Goal: Task Accomplishment & Management: Use online tool/utility

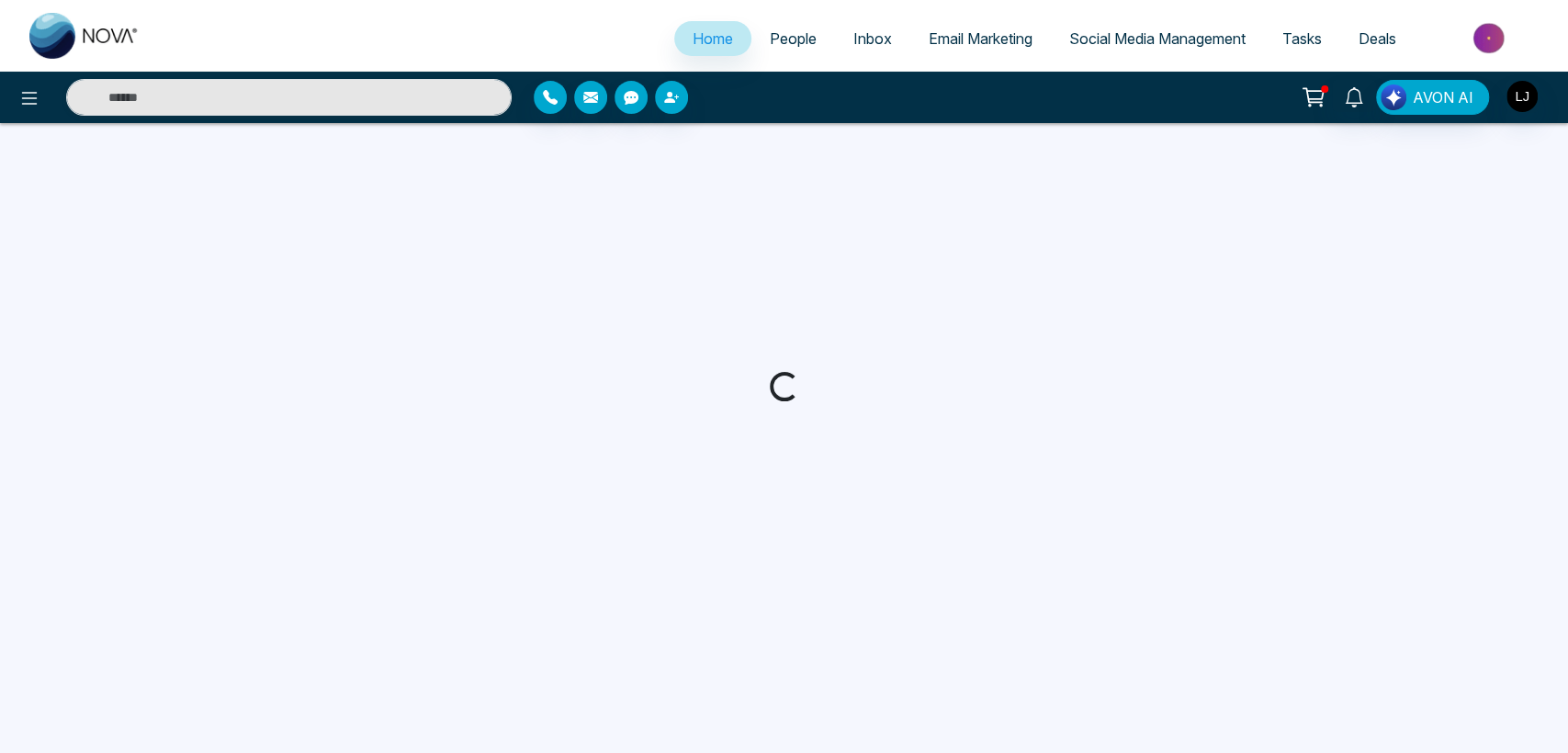
select select "*"
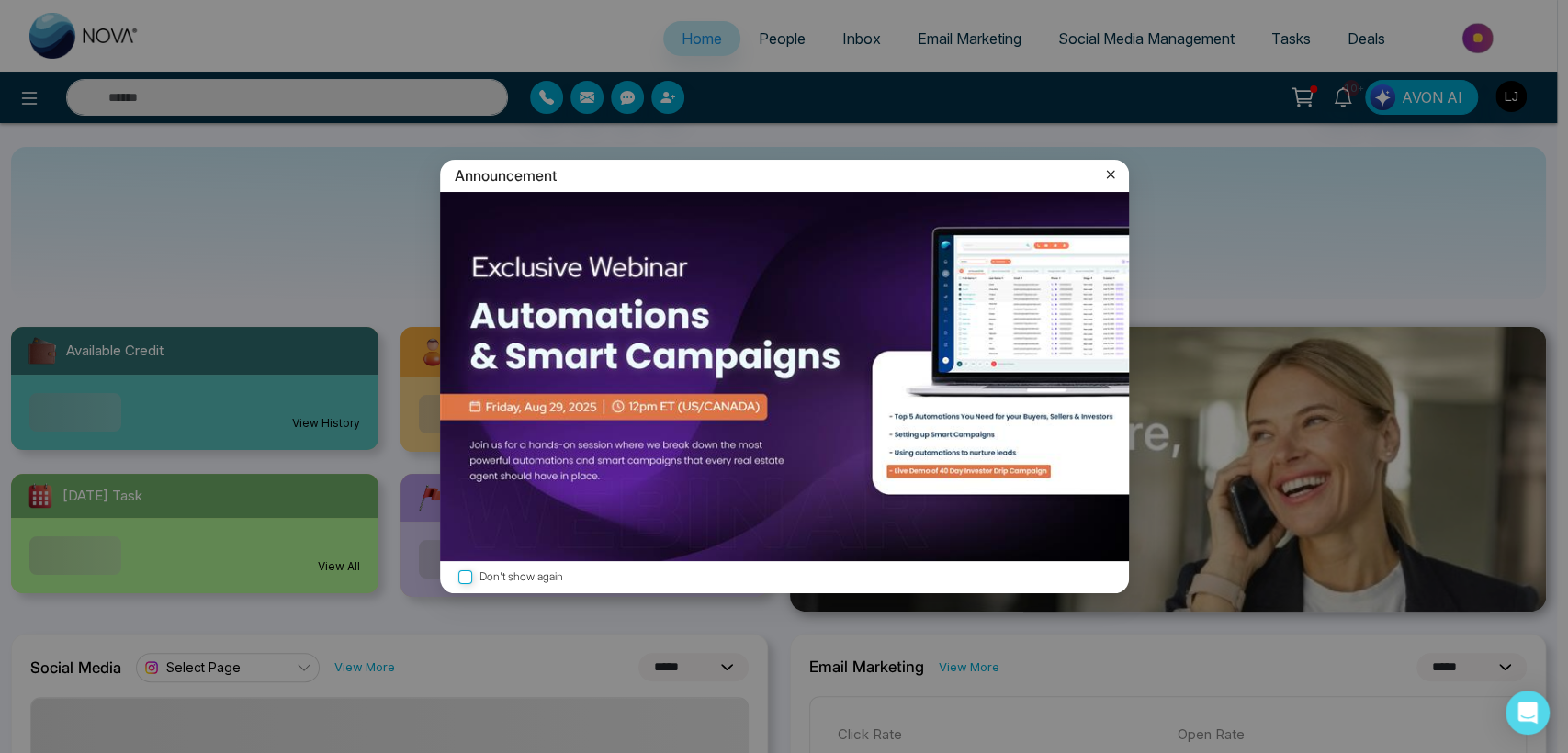
click at [1115, 163] on div "Announcement" at bounding box center [784, 176] width 688 height 32
click at [1110, 171] on icon at bounding box center [1111, 175] width 18 height 18
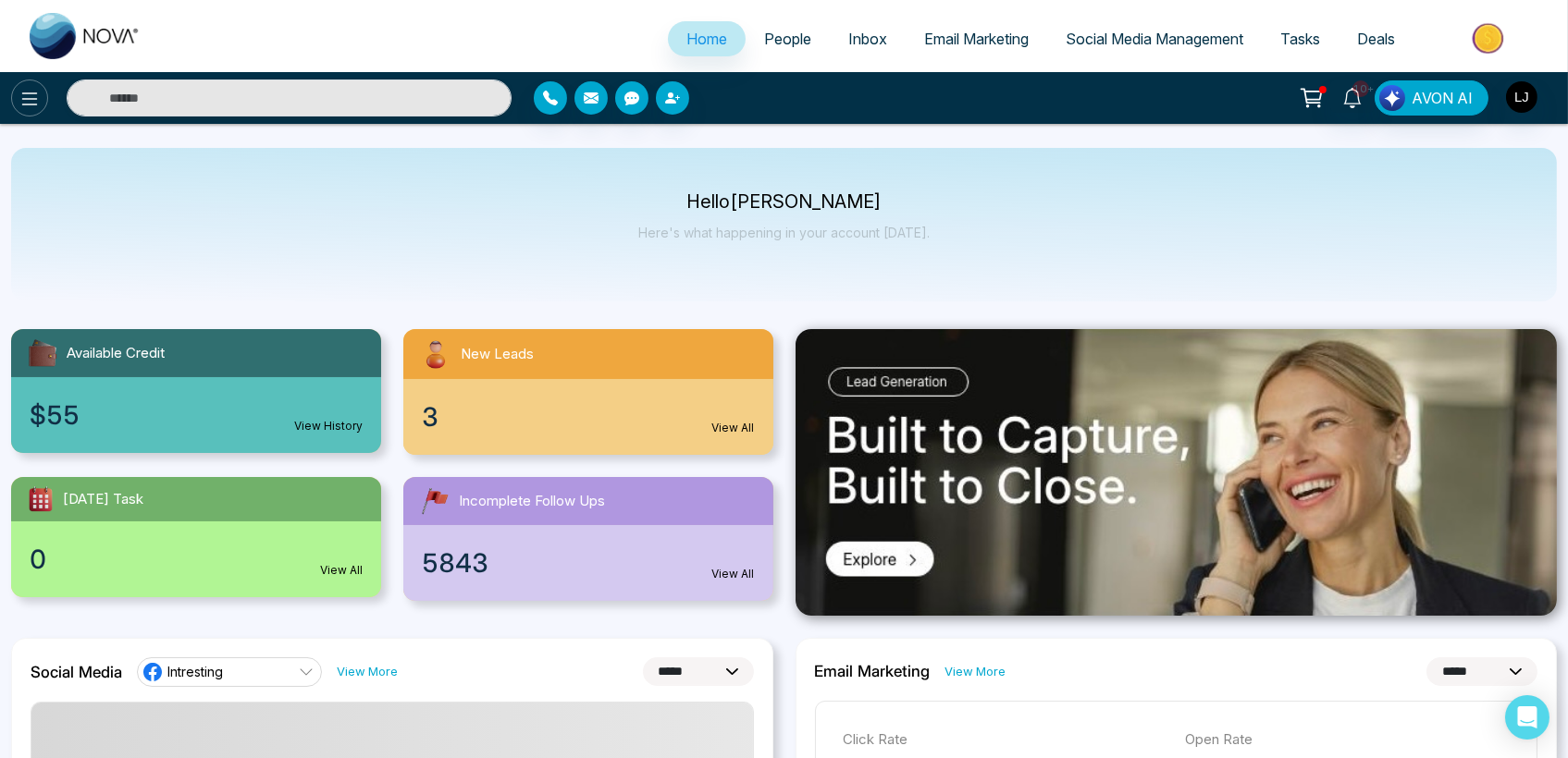
click at [26, 89] on icon at bounding box center [30, 99] width 22 height 22
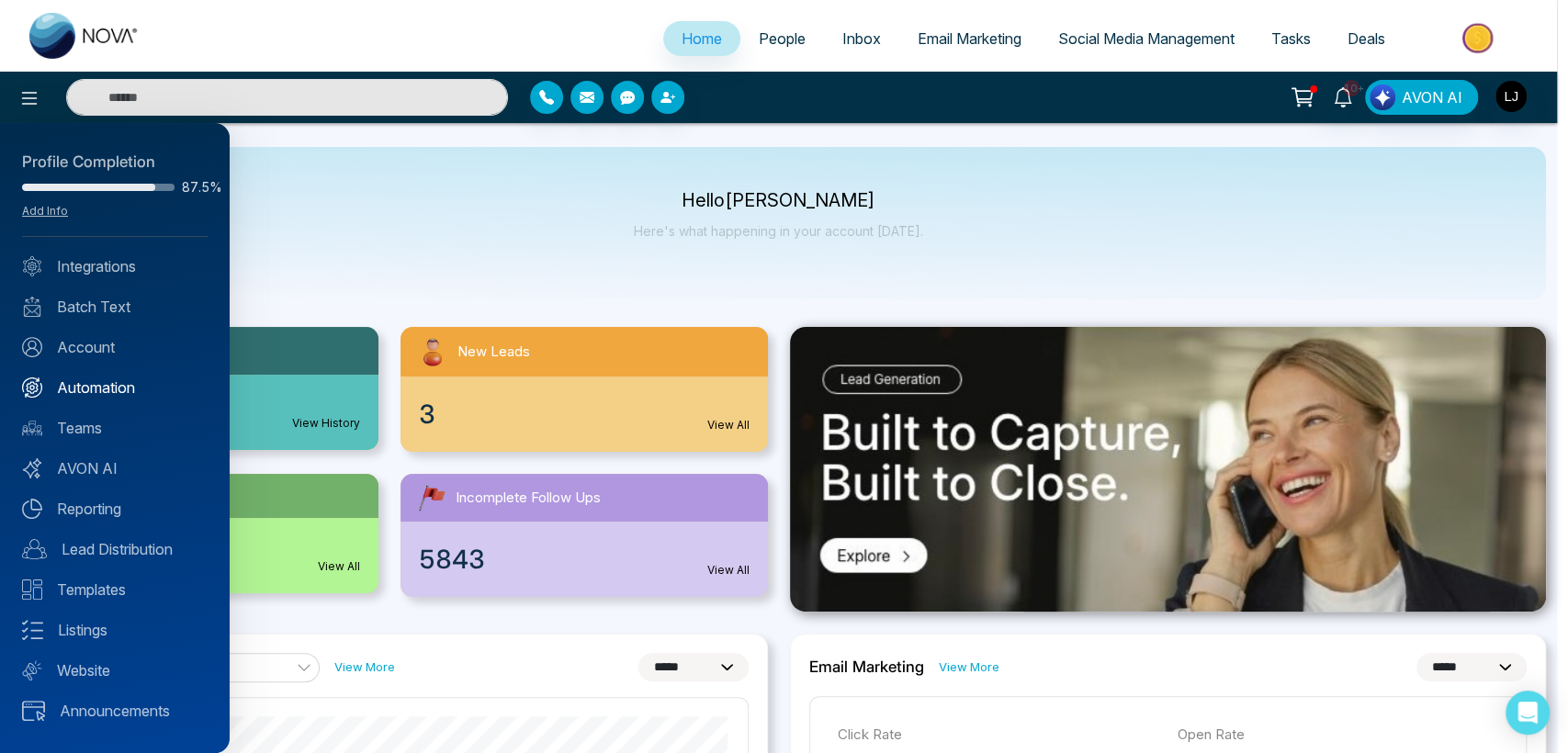
click at [98, 389] on link "Automation" at bounding box center [115, 388] width 186 height 22
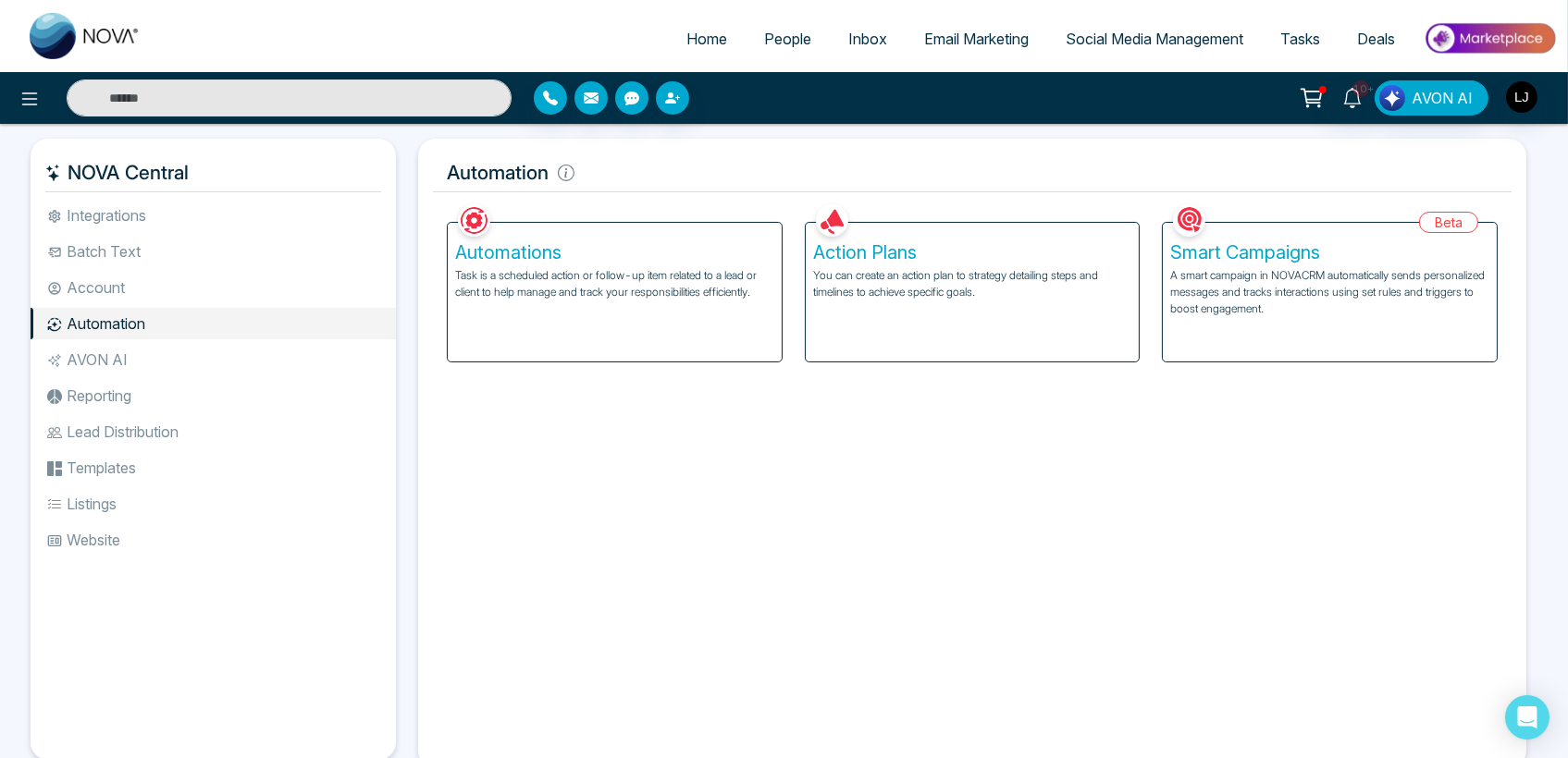
click at [1407, 248] on h5 "Smart Campaigns" at bounding box center [1329, 252] width 319 height 22
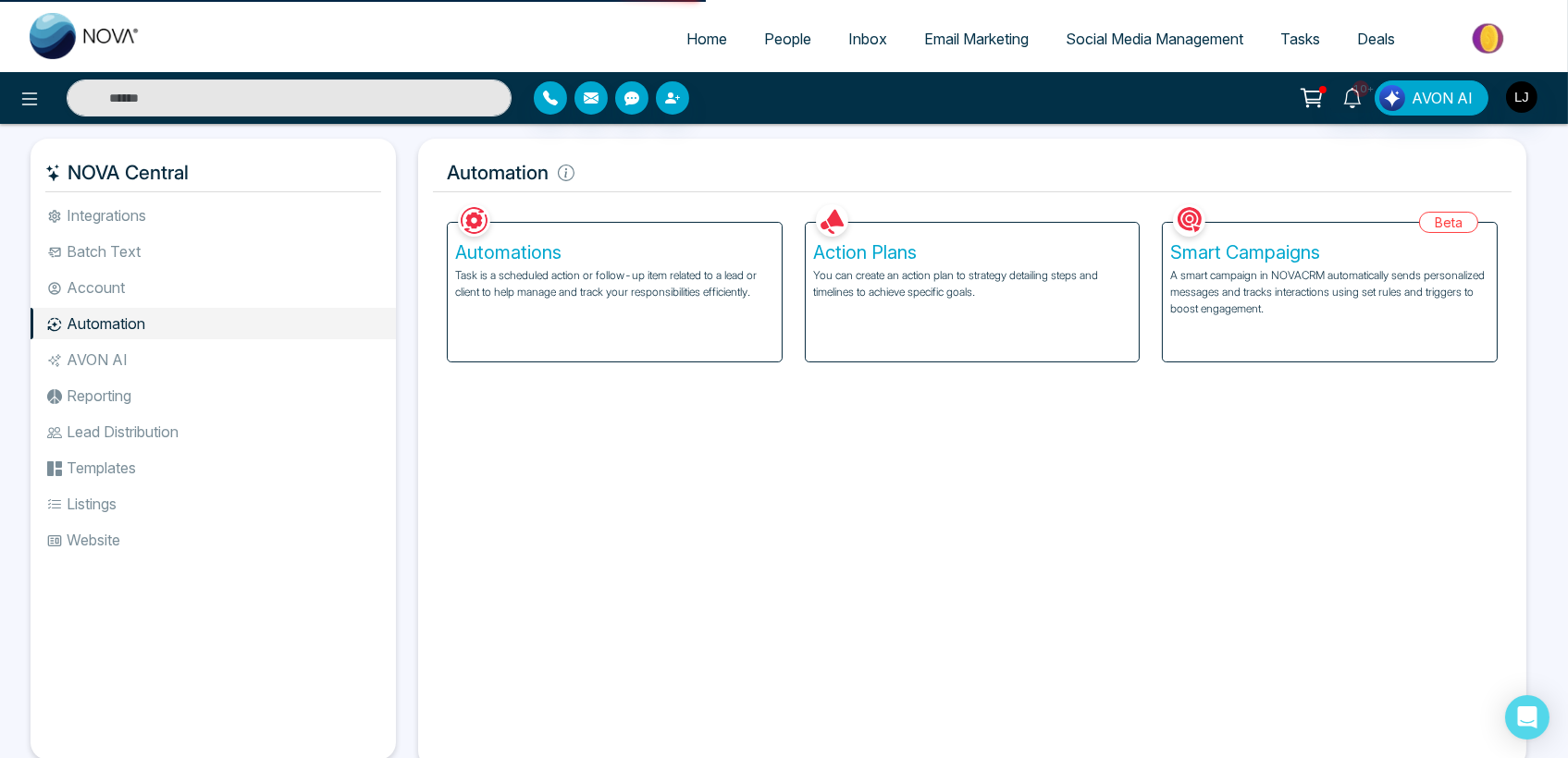
click at [1299, 253] on h5 "Smart Campaigns" at bounding box center [1329, 252] width 319 height 22
click at [1301, 294] on p "A smart campaign in NOVACRM automatically sends personalized messages and track…" at bounding box center [1329, 292] width 319 height 50
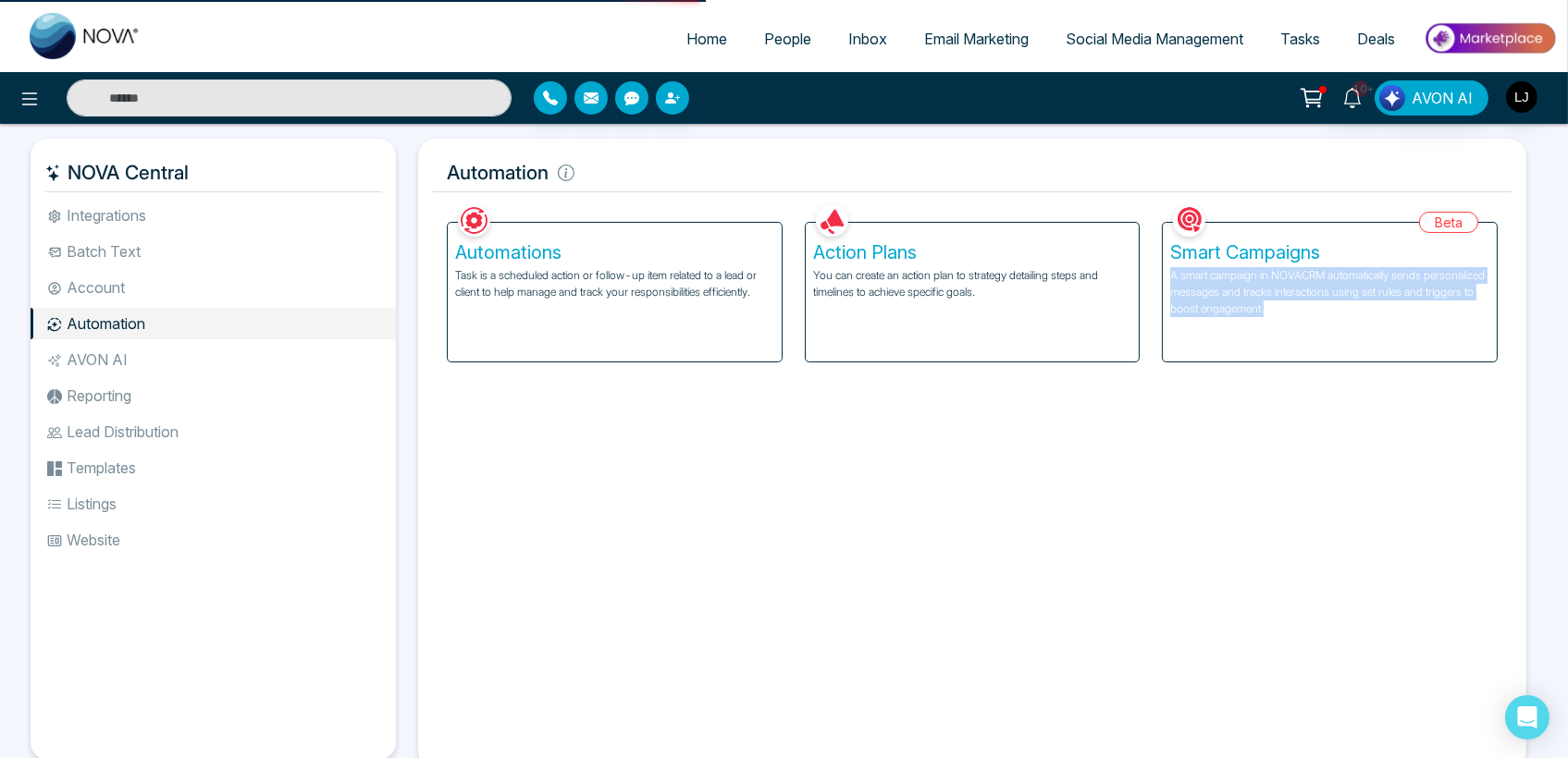
click at [1301, 294] on p "A smart campaign in NOVACRM automatically sends personalized messages and track…" at bounding box center [1329, 292] width 319 height 50
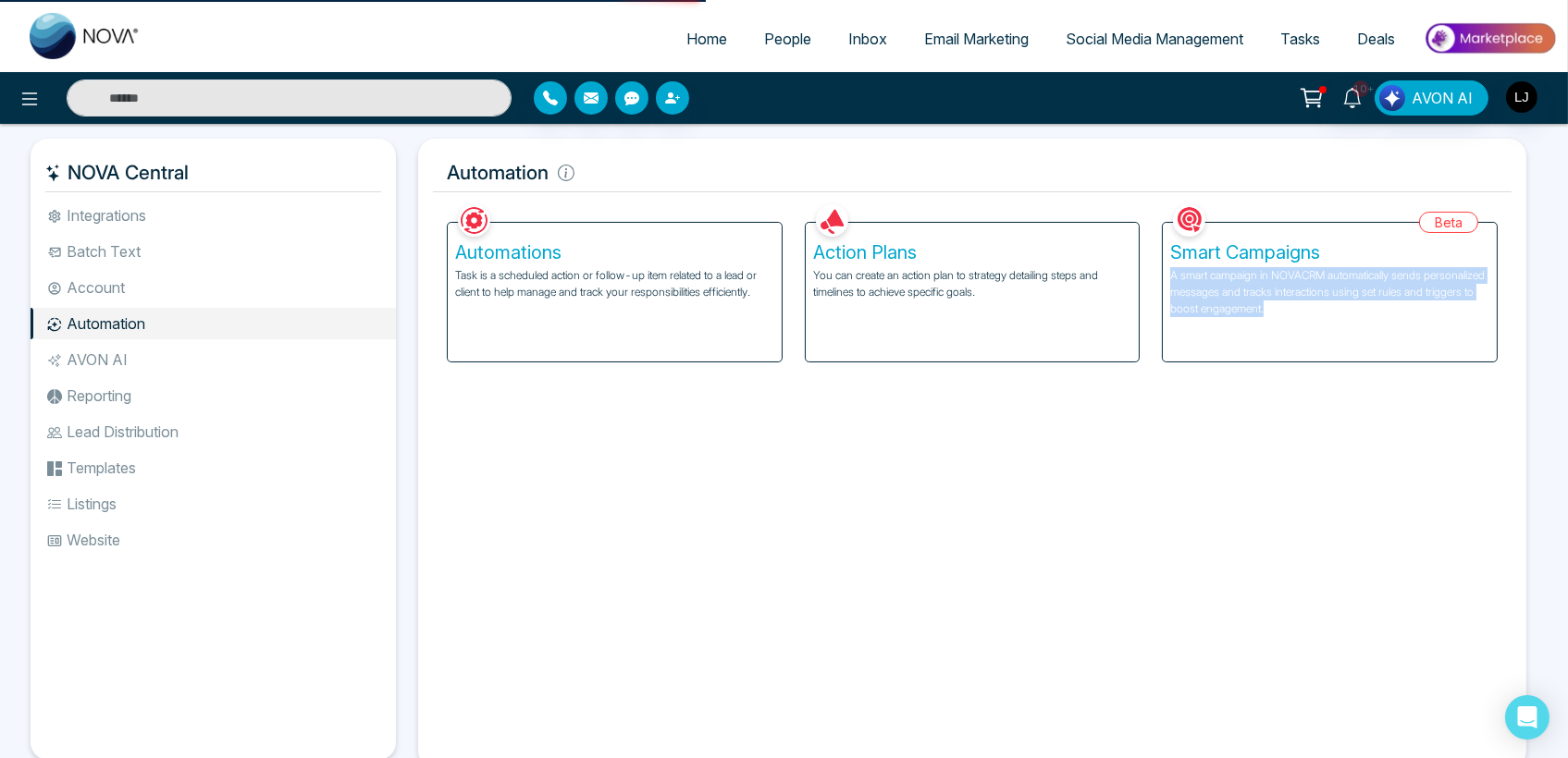
click at [1301, 294] on p "A smart campaign in NOVACRM automatically sends personalized messages and track…" at bounding box center [1329, 292] width 319 height 50
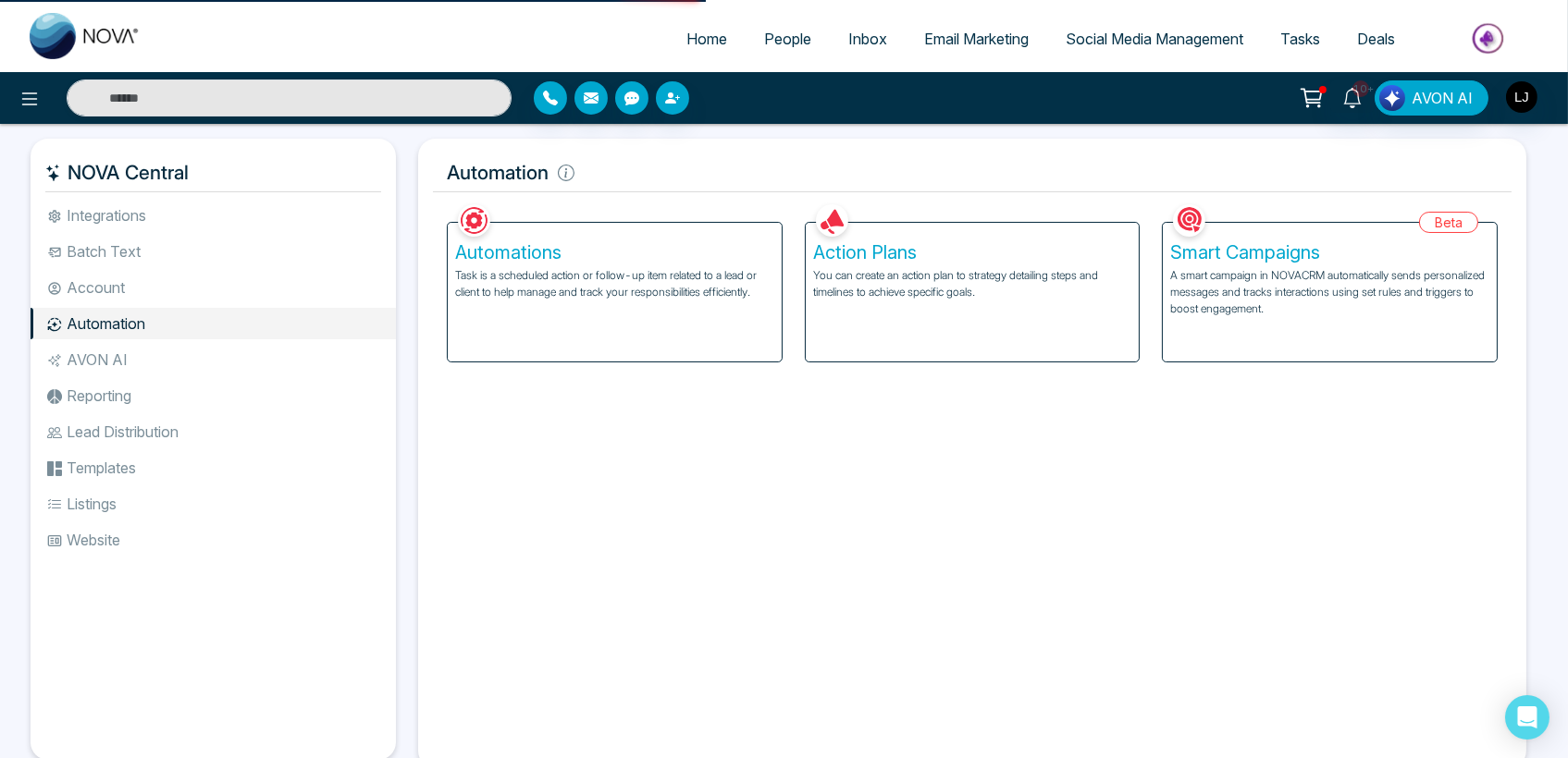
click at [1237, 233] on div "Smart Campaigns A smart campaign in NOVACRM automatically sends personalized me…" at bounding box center [1329, 292] width 334 height 139
click at [1242, 241] on h5 "Smart Campaigns" at bounding box center [1329, 252] width 319 height 22
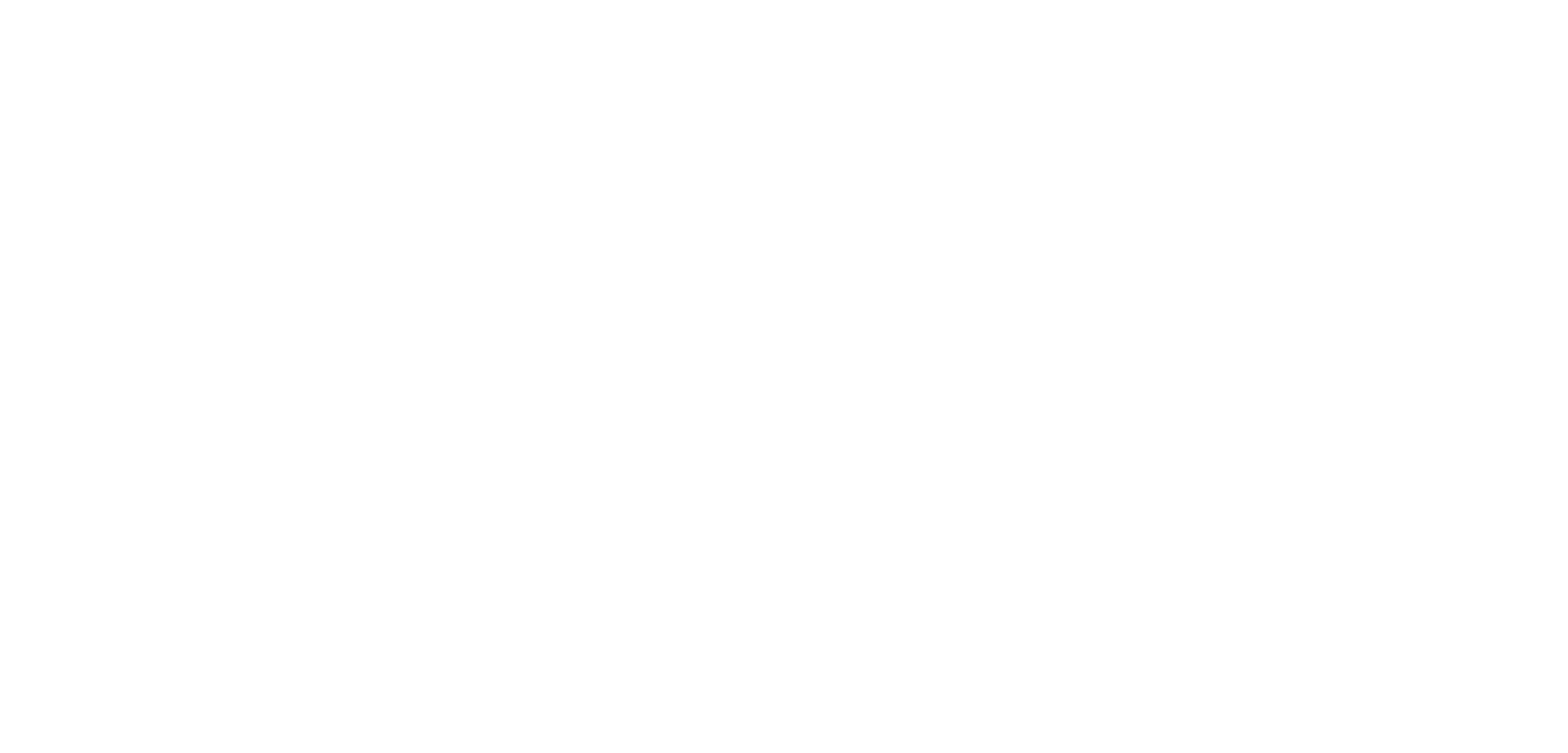
click at [536, 448] on body at bounding box center [784, 376] width 1568 height 753
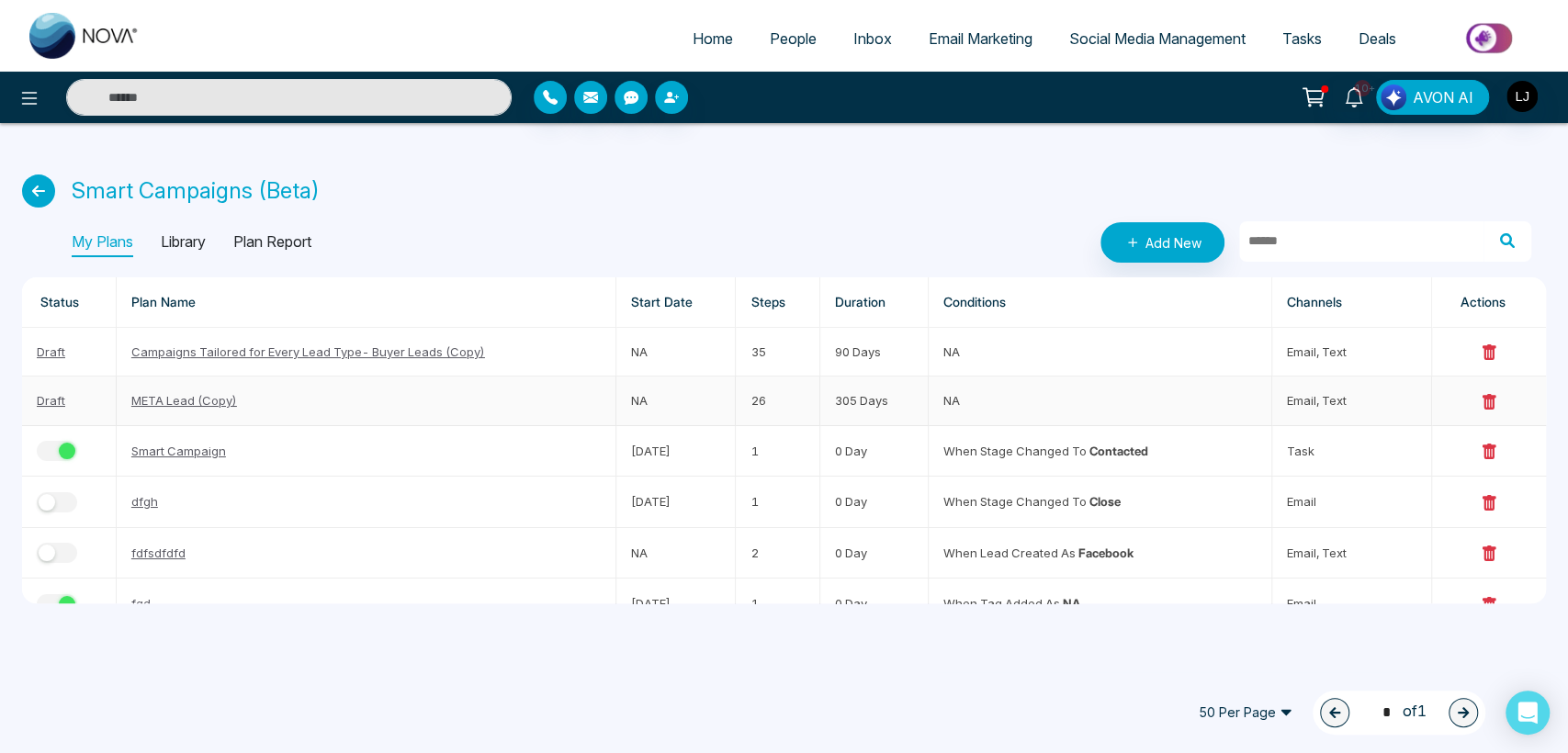
click at [165, 393] on link "META Lead (Copy)" at bounding box center [184, 400] width 105 height 15
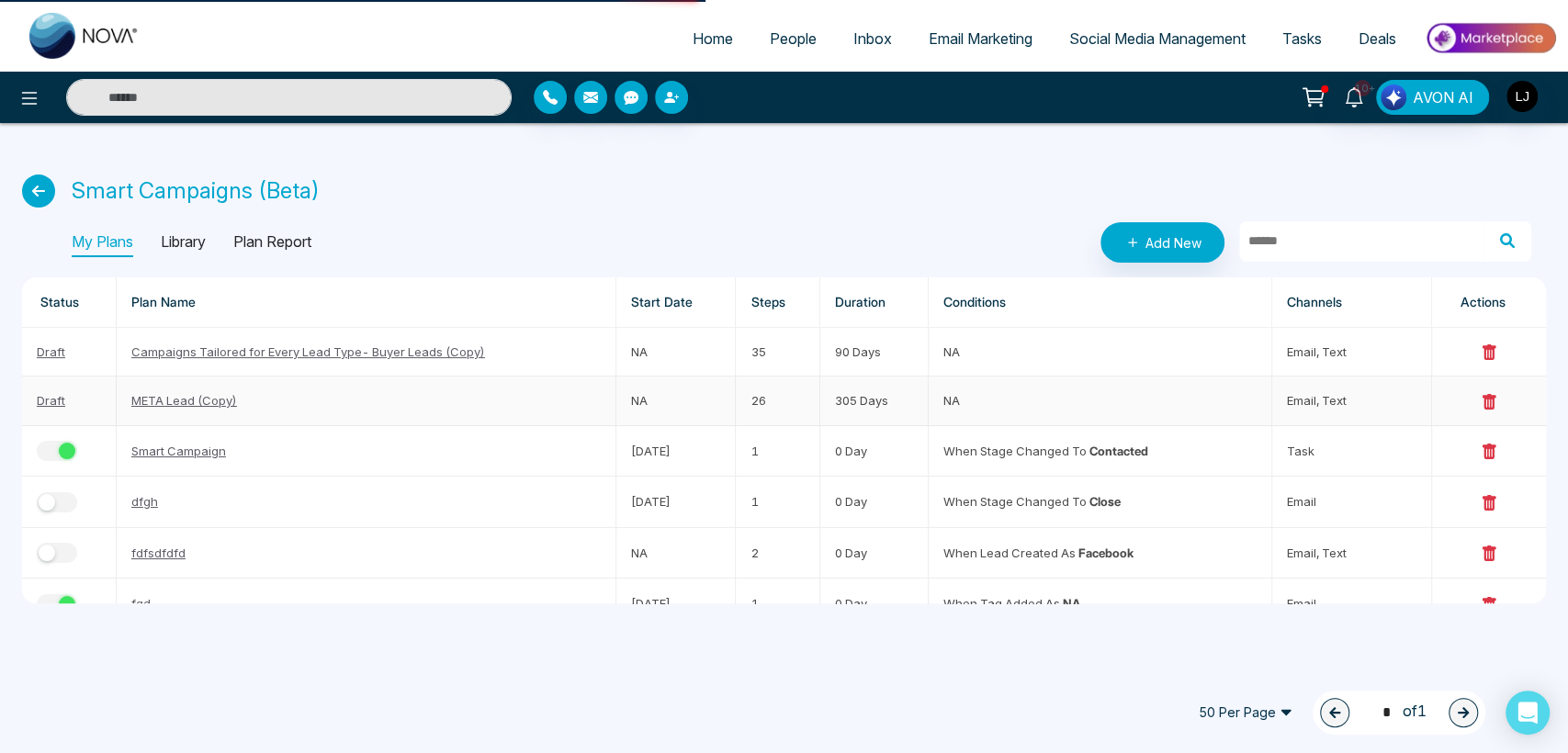
click at [176, 395] on link "META Lead (Copy)" at bounding box center [184, 400] width 105 height 15
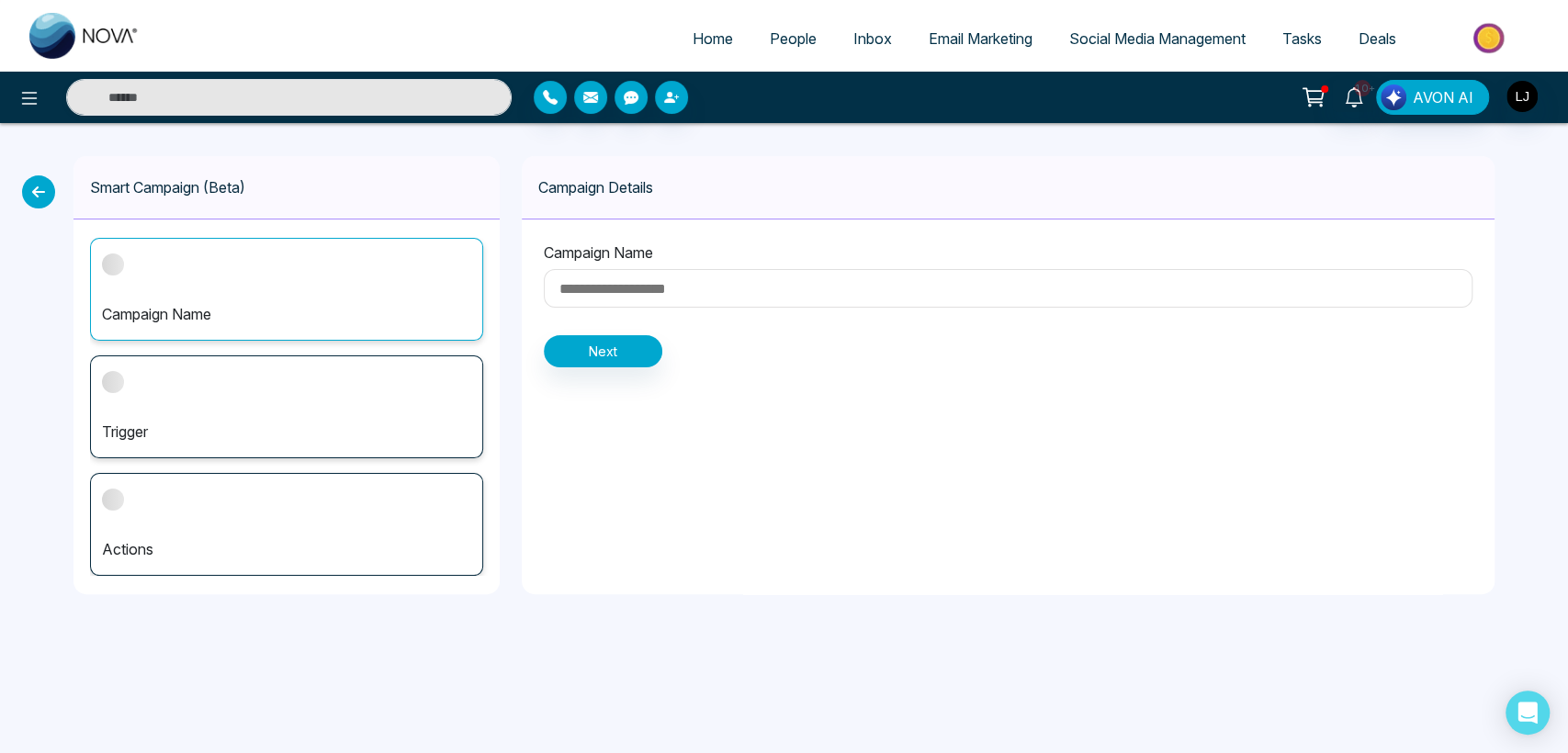
type input "**********"
click at [624, 353] on button "Next" at bounding box center [602, 351] width 118 height 32
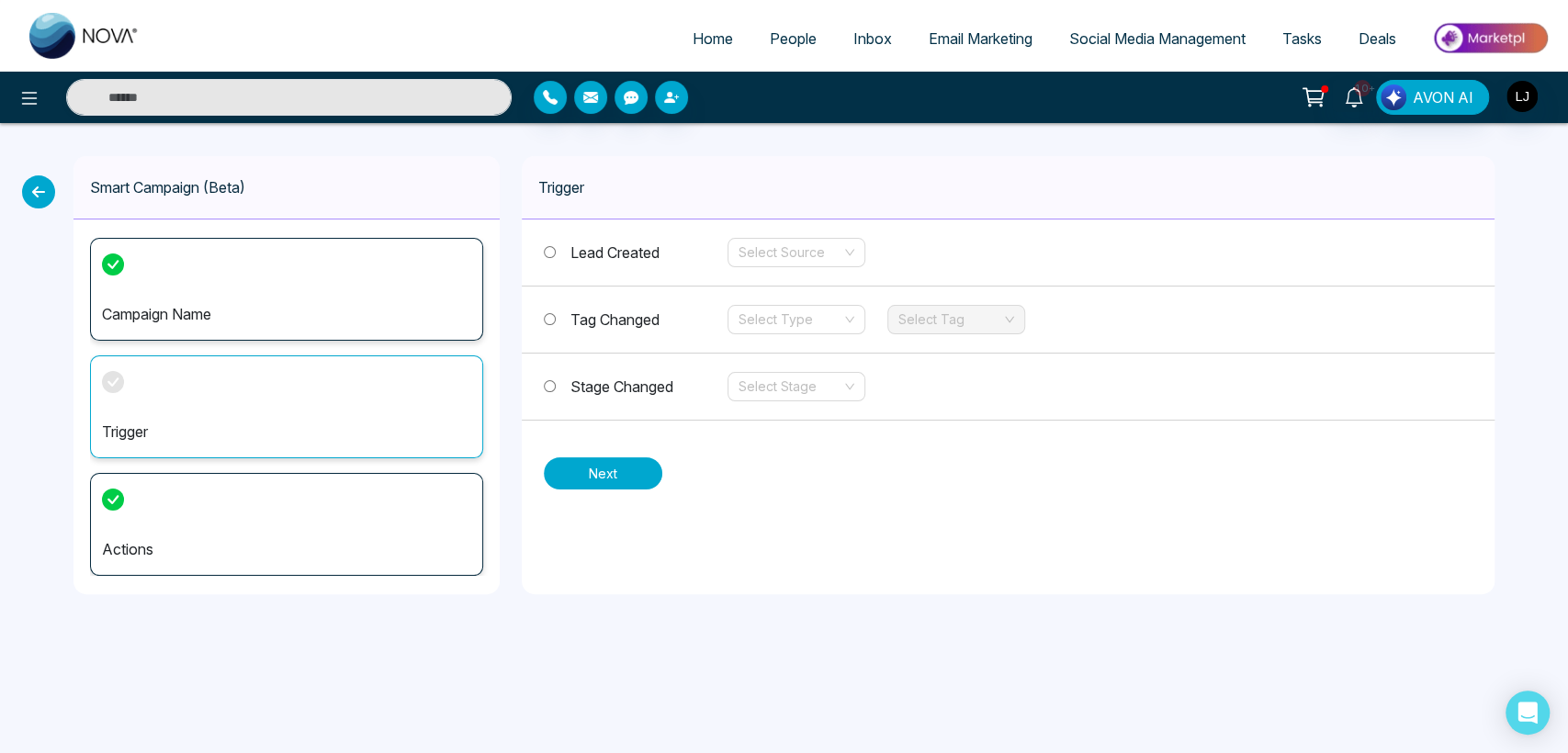
click at [611, 467] on button "Next" at bounding box center [602, 473] width 118 height 32
click at [243, 528] on div "Actions" at bounding box center [286, 524] width 393 height 103
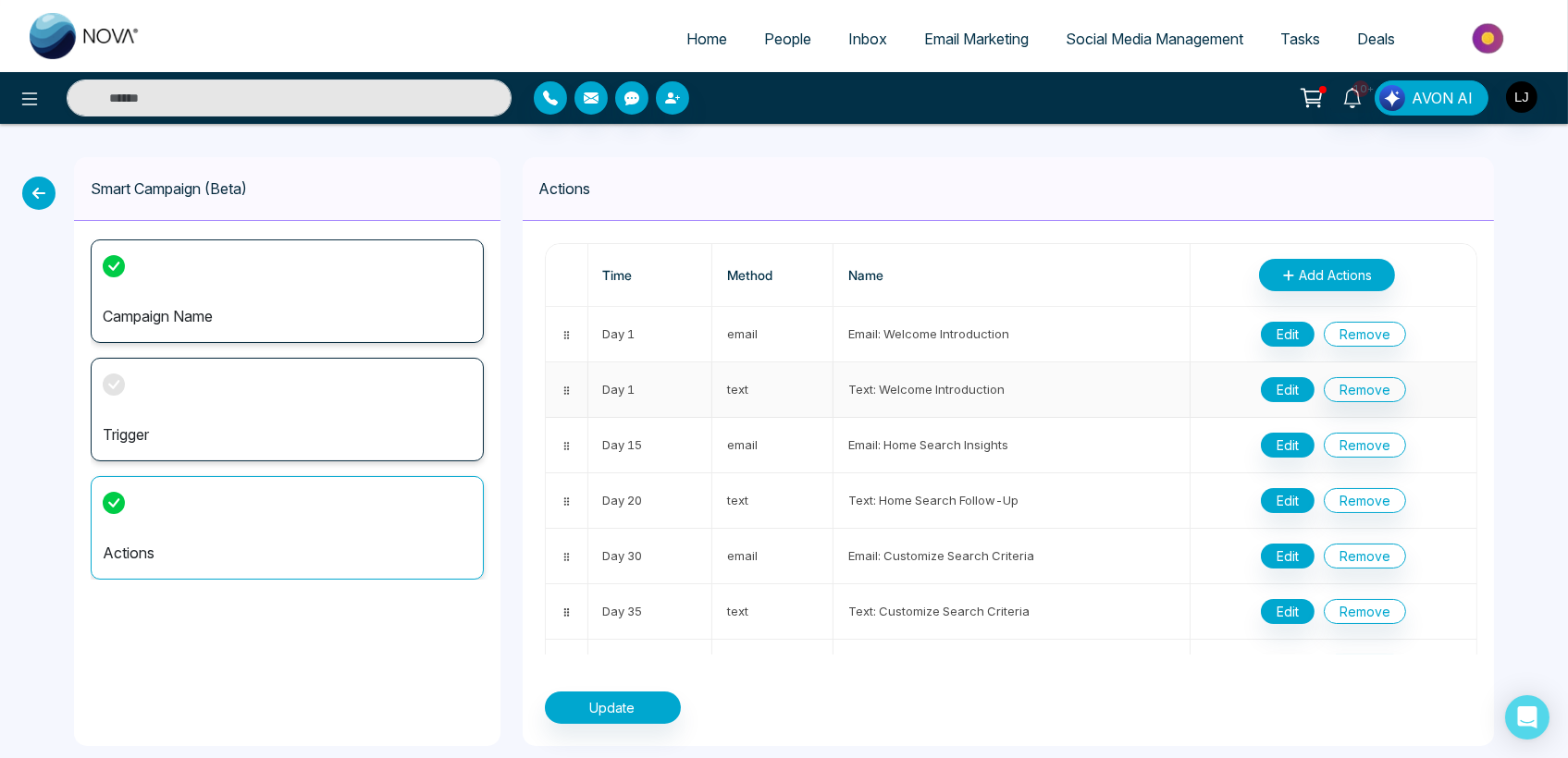
click at [1267, 383] on button "Edit" at bounding box center [1288, 390] width 54 height 25
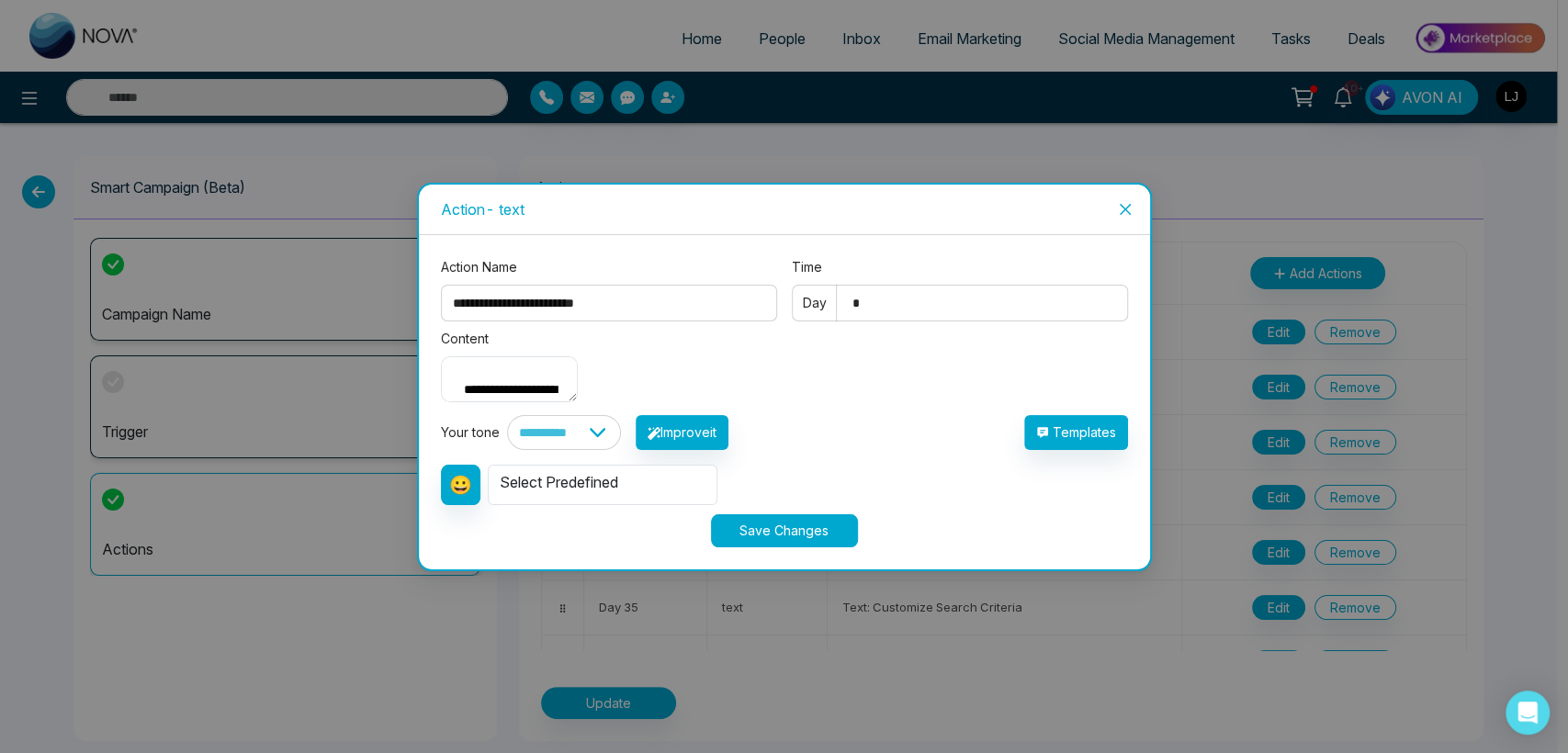
click at [1124, 202] on icon "close" at bounding box center [1125, 210] width 15 height 15
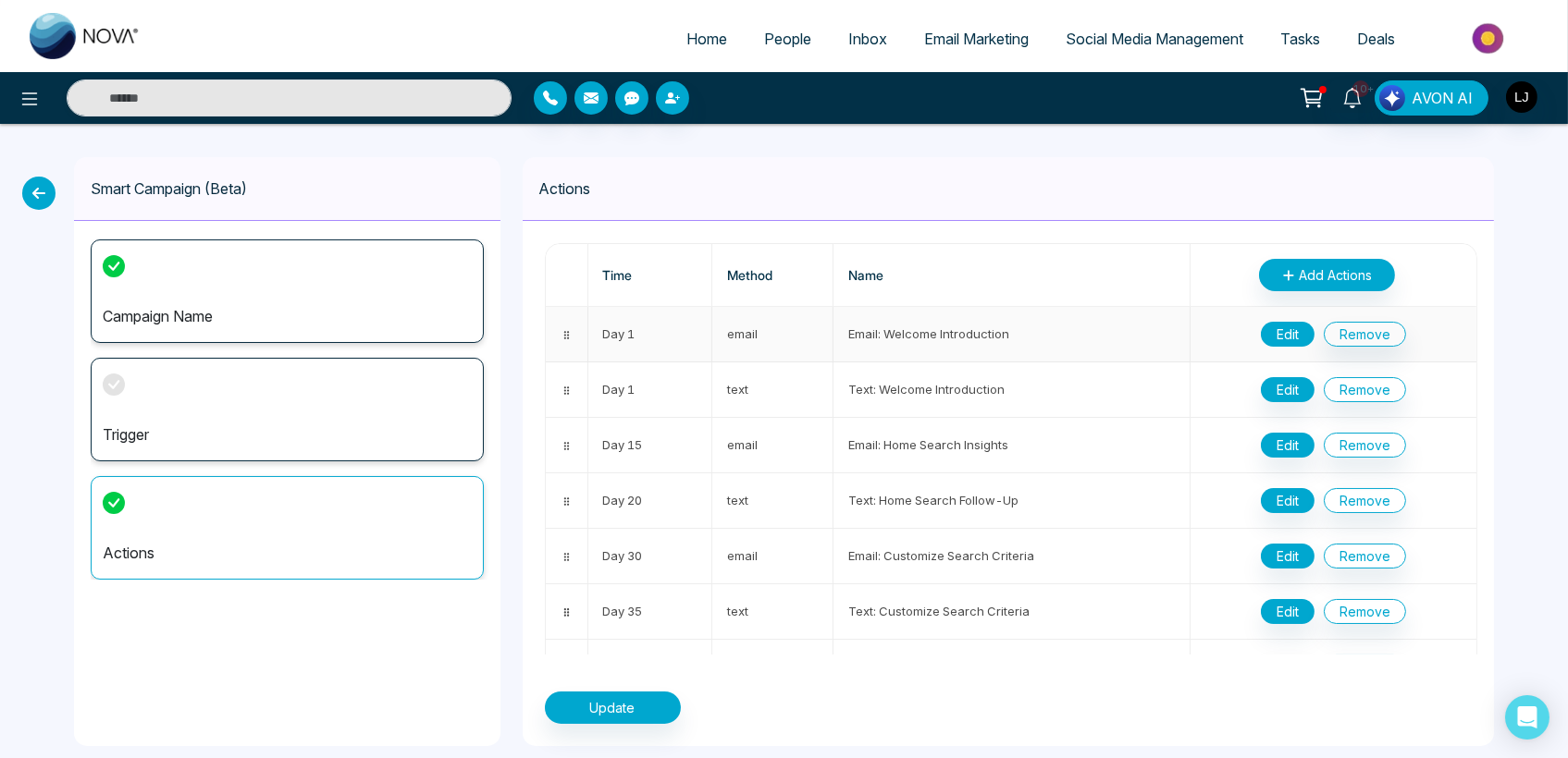
click at [1269, 323] on button "Edit" at bounding box center [1288, 334] width 54 height 25
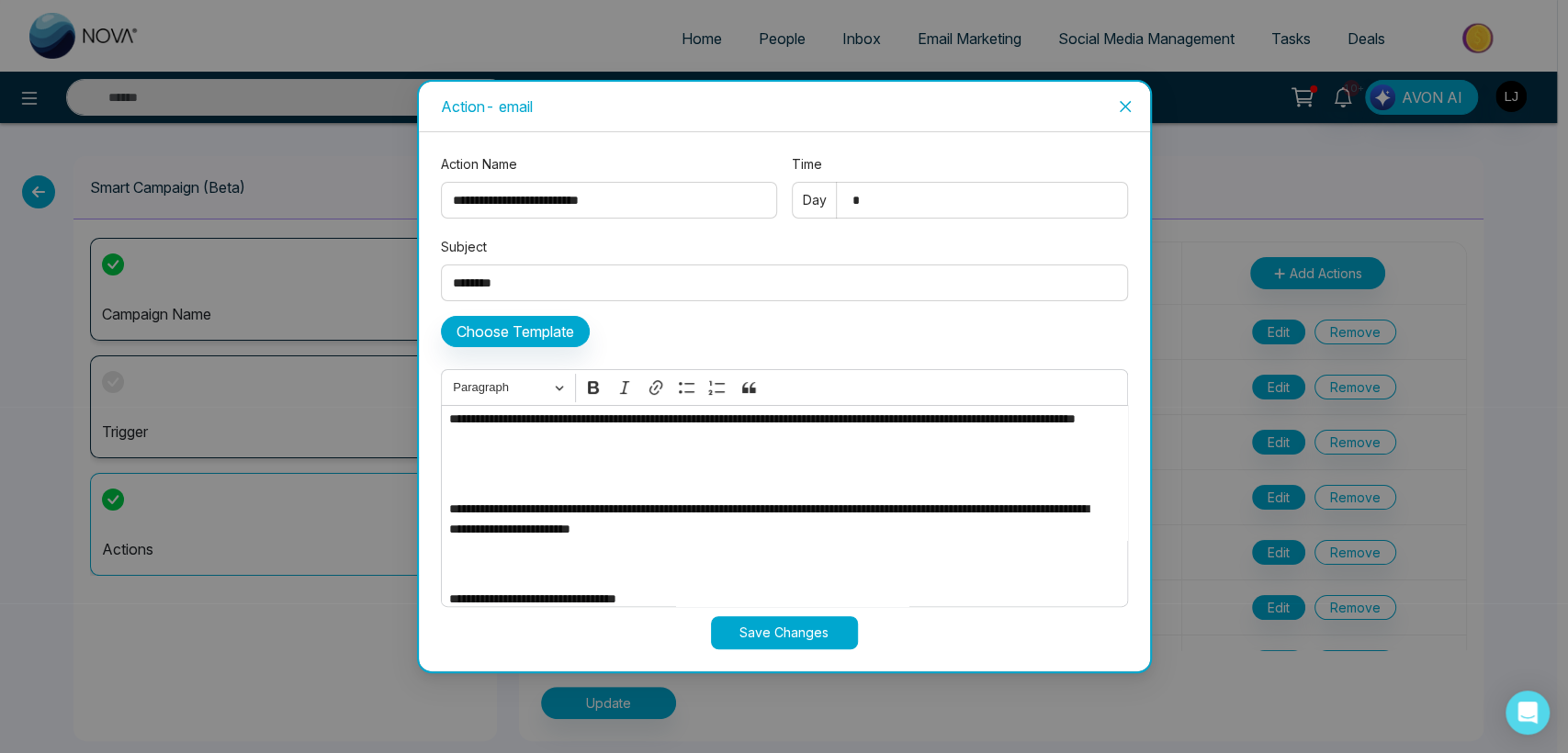
scroll to position [183, 0]
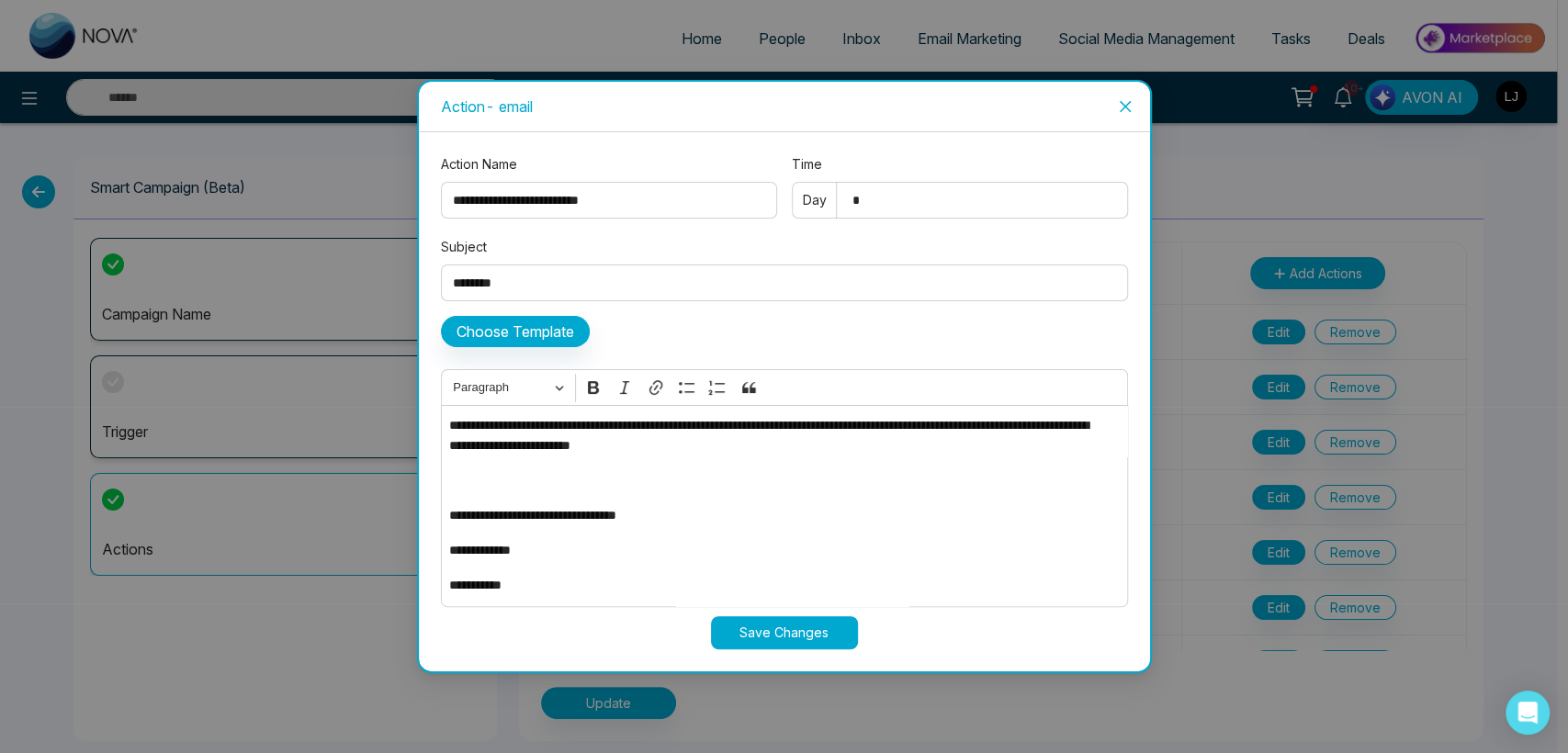
drag, startPoint x: 1124, startPoint y: 100, endPoint x: 1129, endPoint y: 110, distance: 11.2
click at [1125, 102] on icon "close" at bounding box center [1125, 106] width 15 height 15
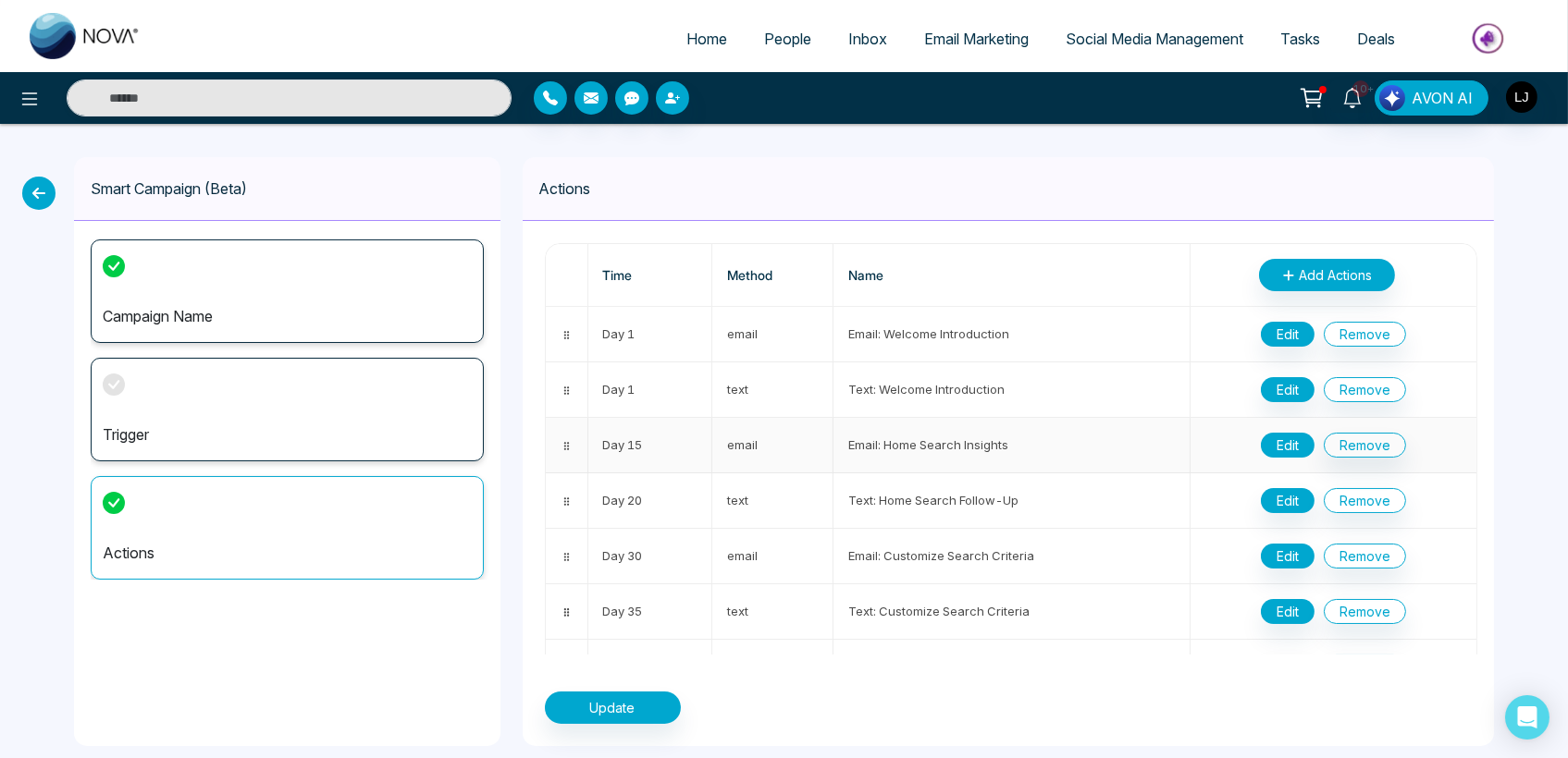
click at [1278, 452] on button "Edit" at bounding box center [1288, 445] width 54 height 25
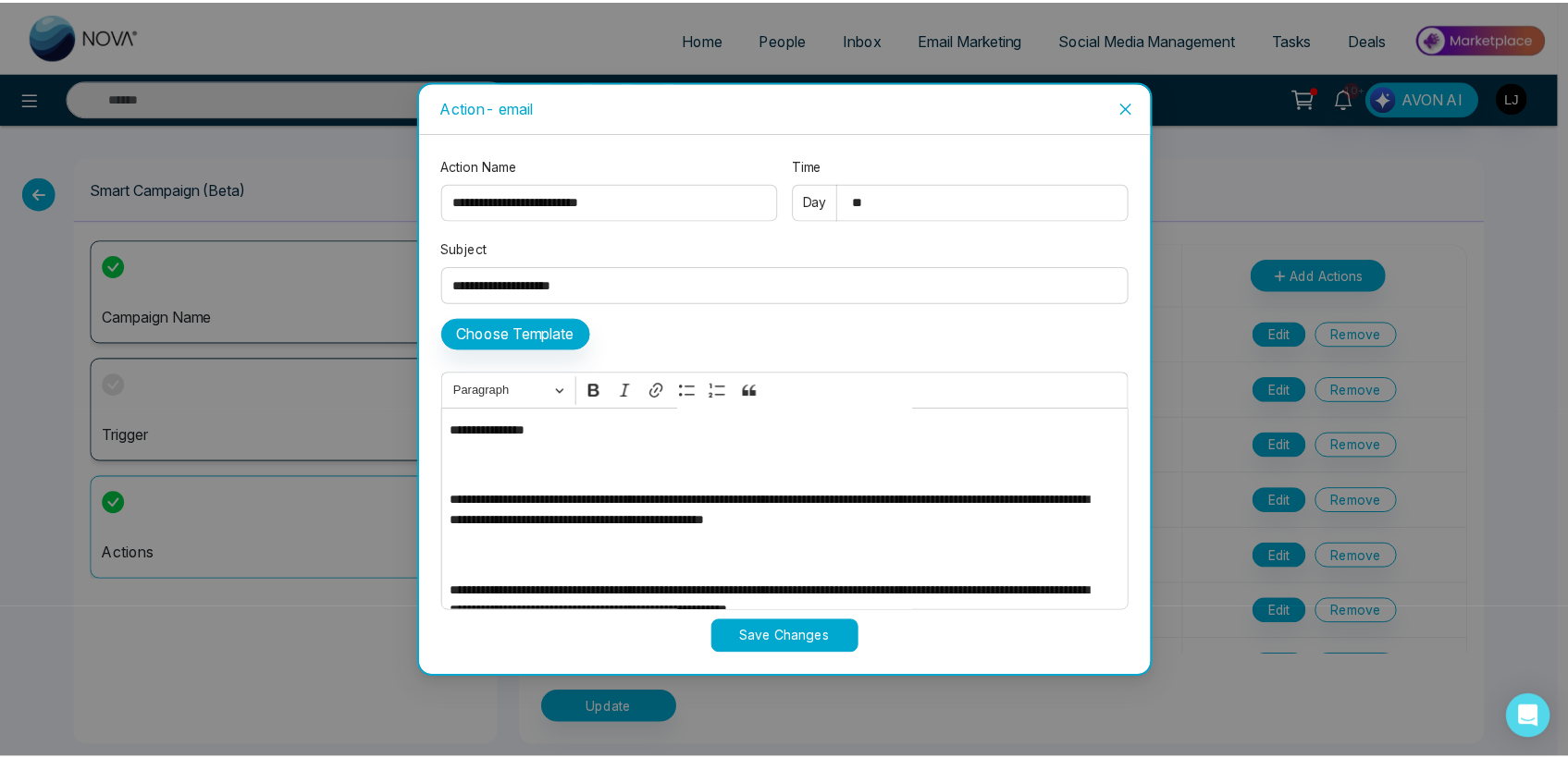
scroll to position [0, 0]
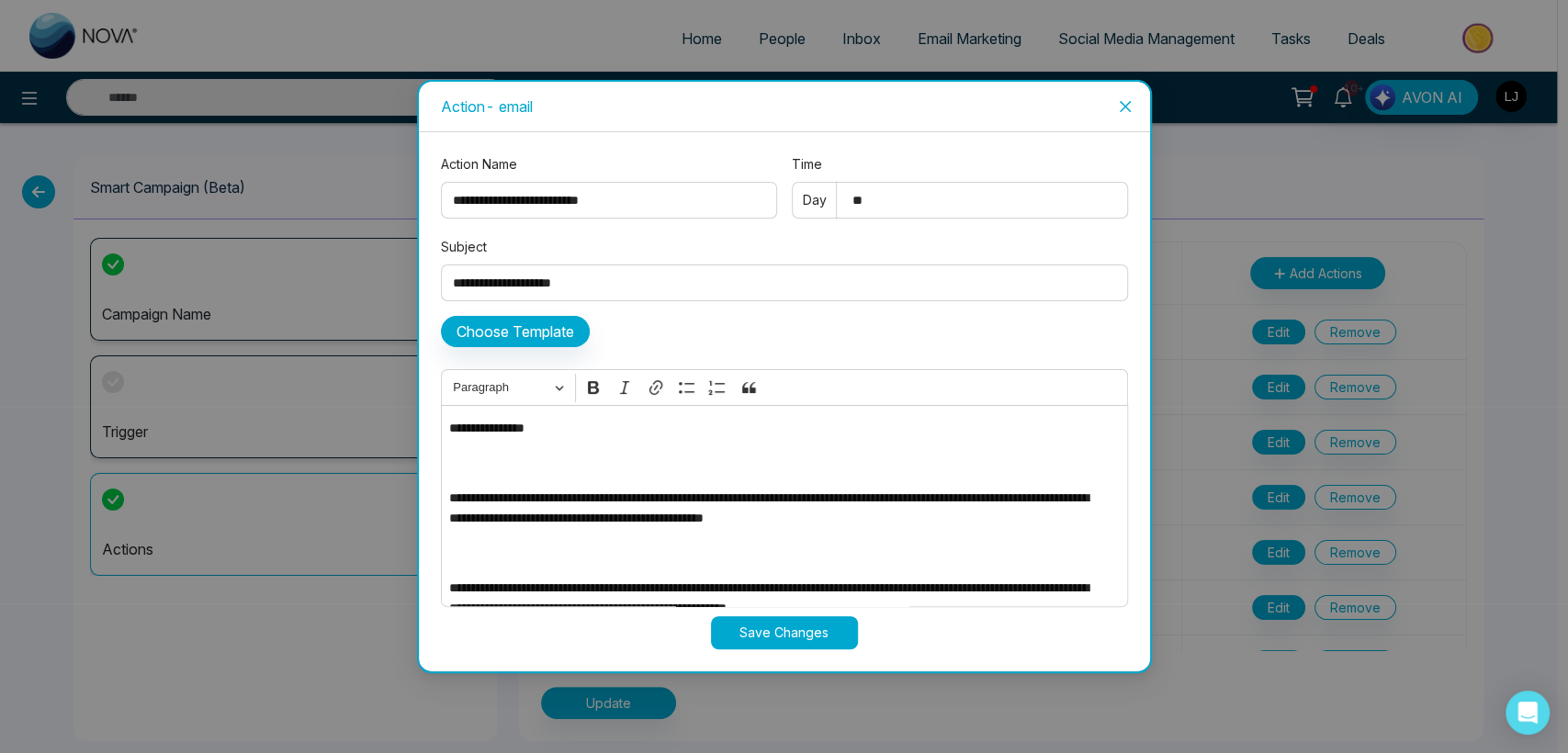
click at [1125, 94] on span "Close" at bounding box center [1125, 106] width 50 height 50
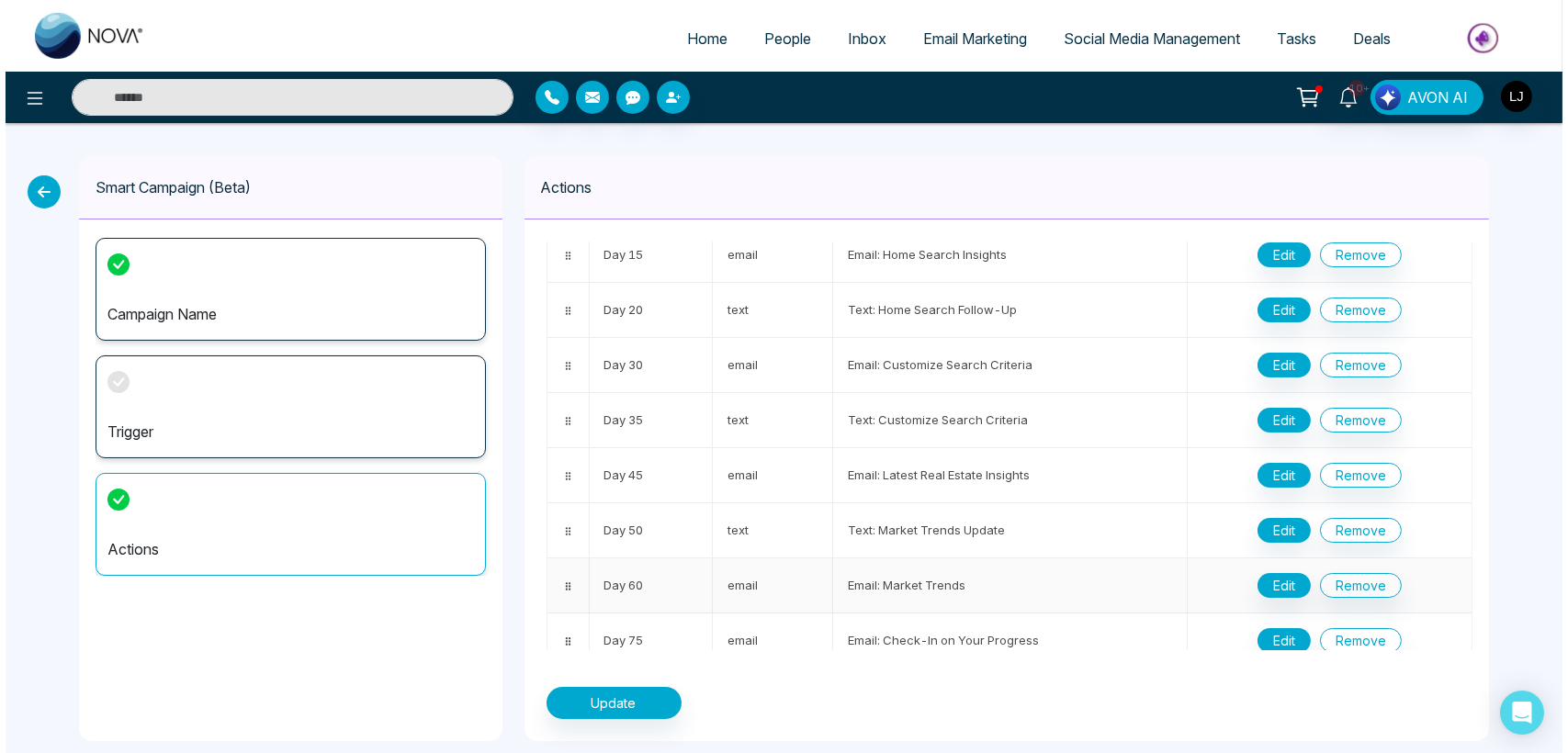
scroll to position [306, 0]
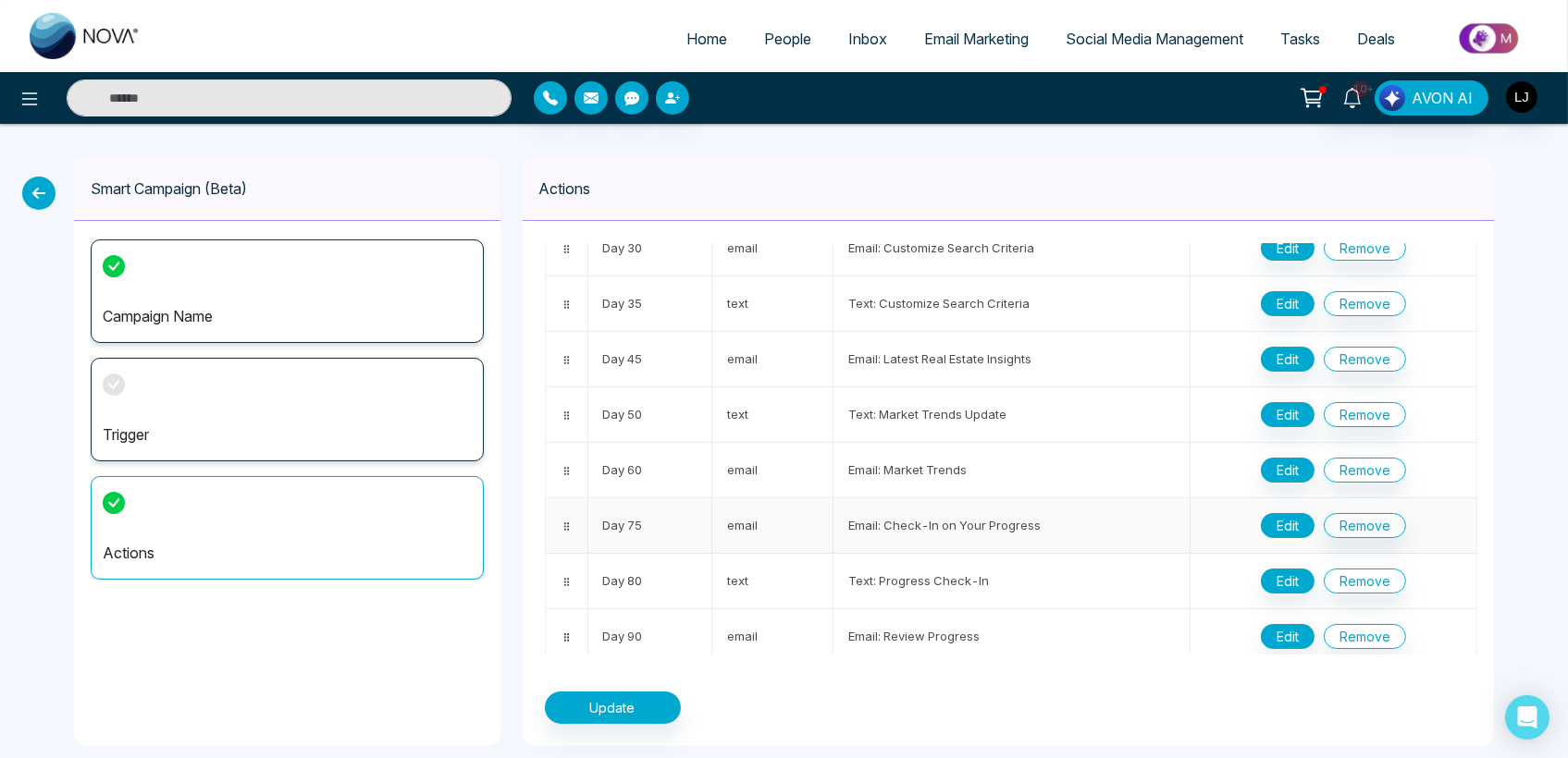
click at [1275, 525] on button "Edit" at bounding box center [1288, 525] width 54 height 25
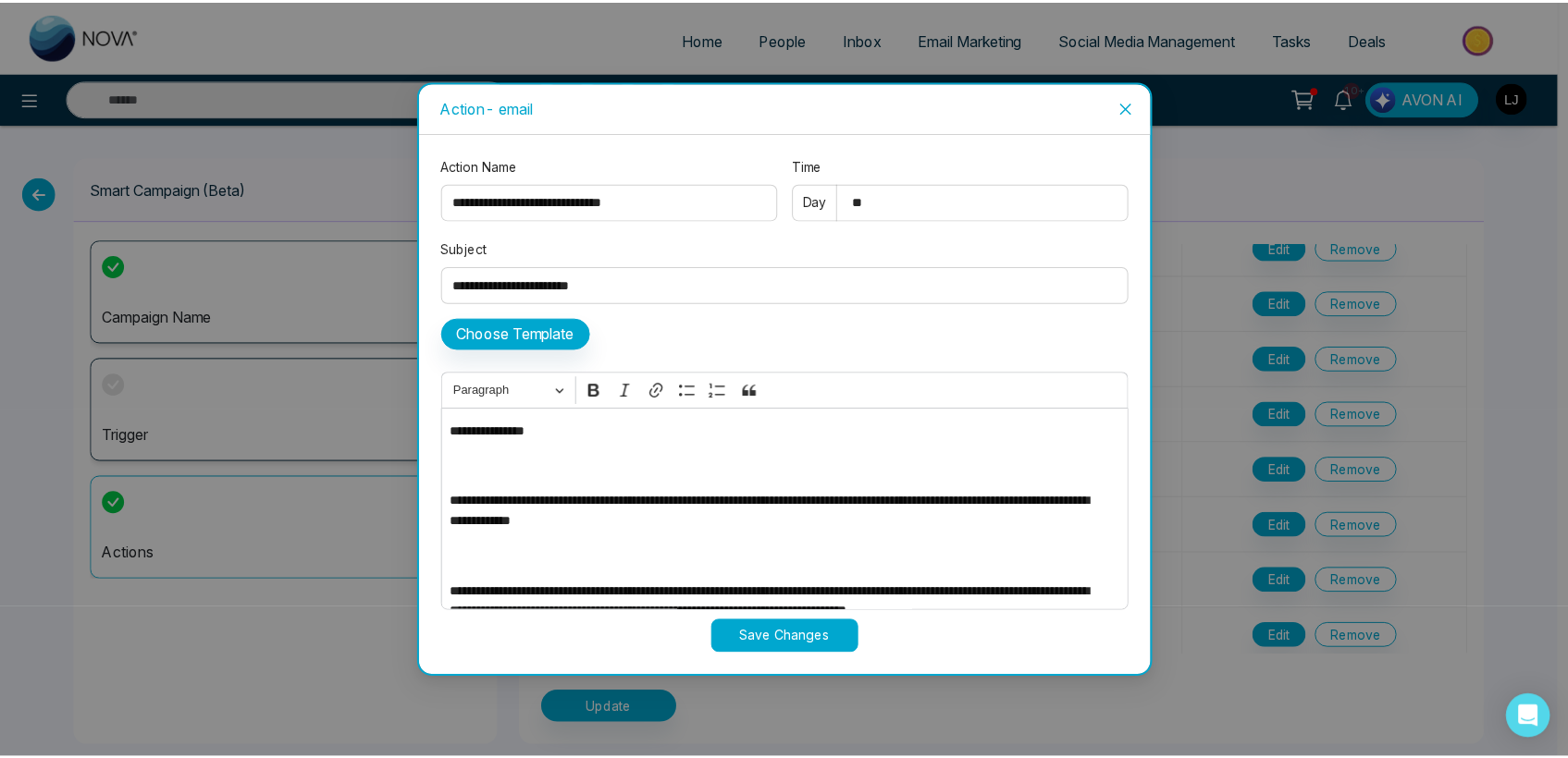
scroll to position [184, 0]
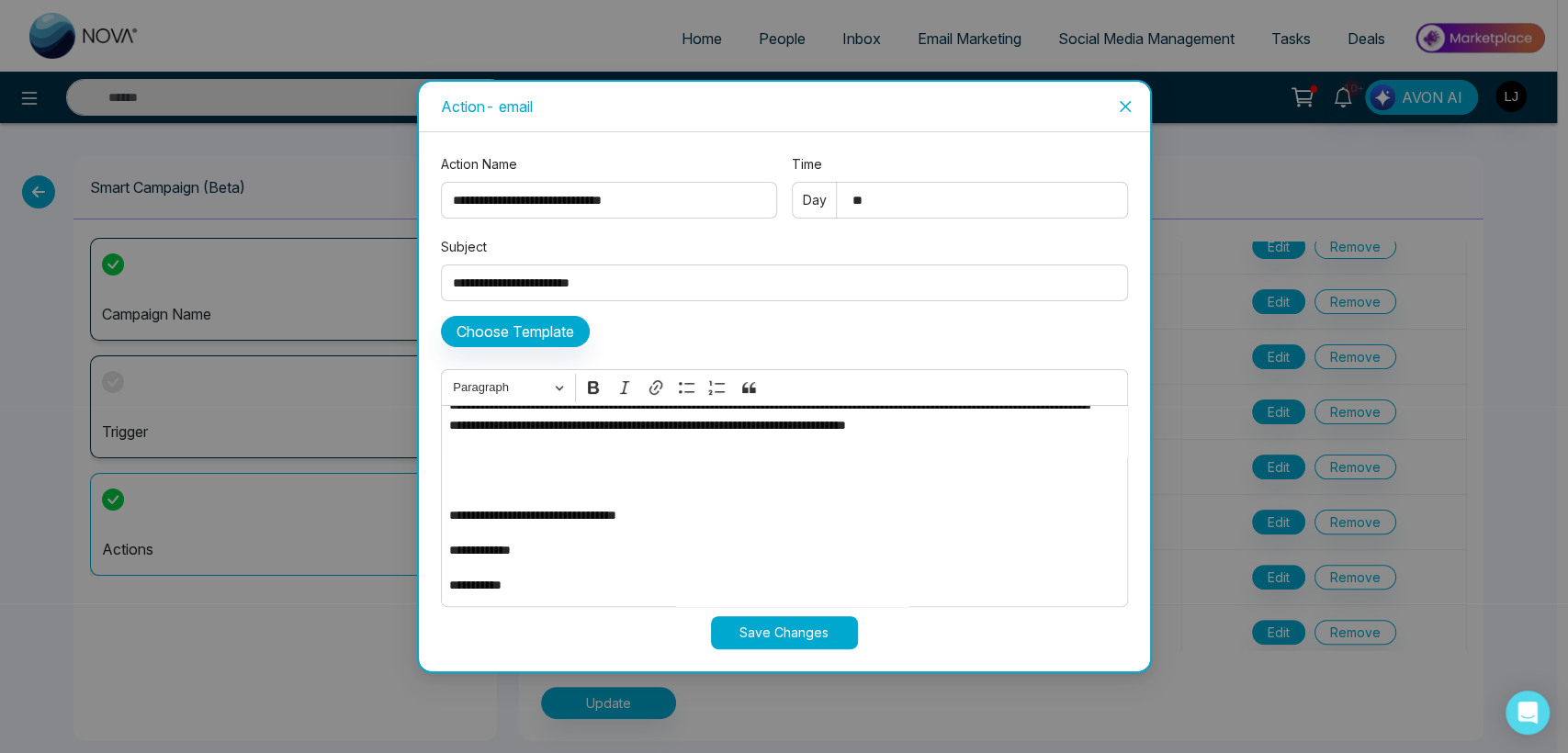
click at [1112, 111] on span "Close" at bounding box center [1125, 106] width 50 height 50
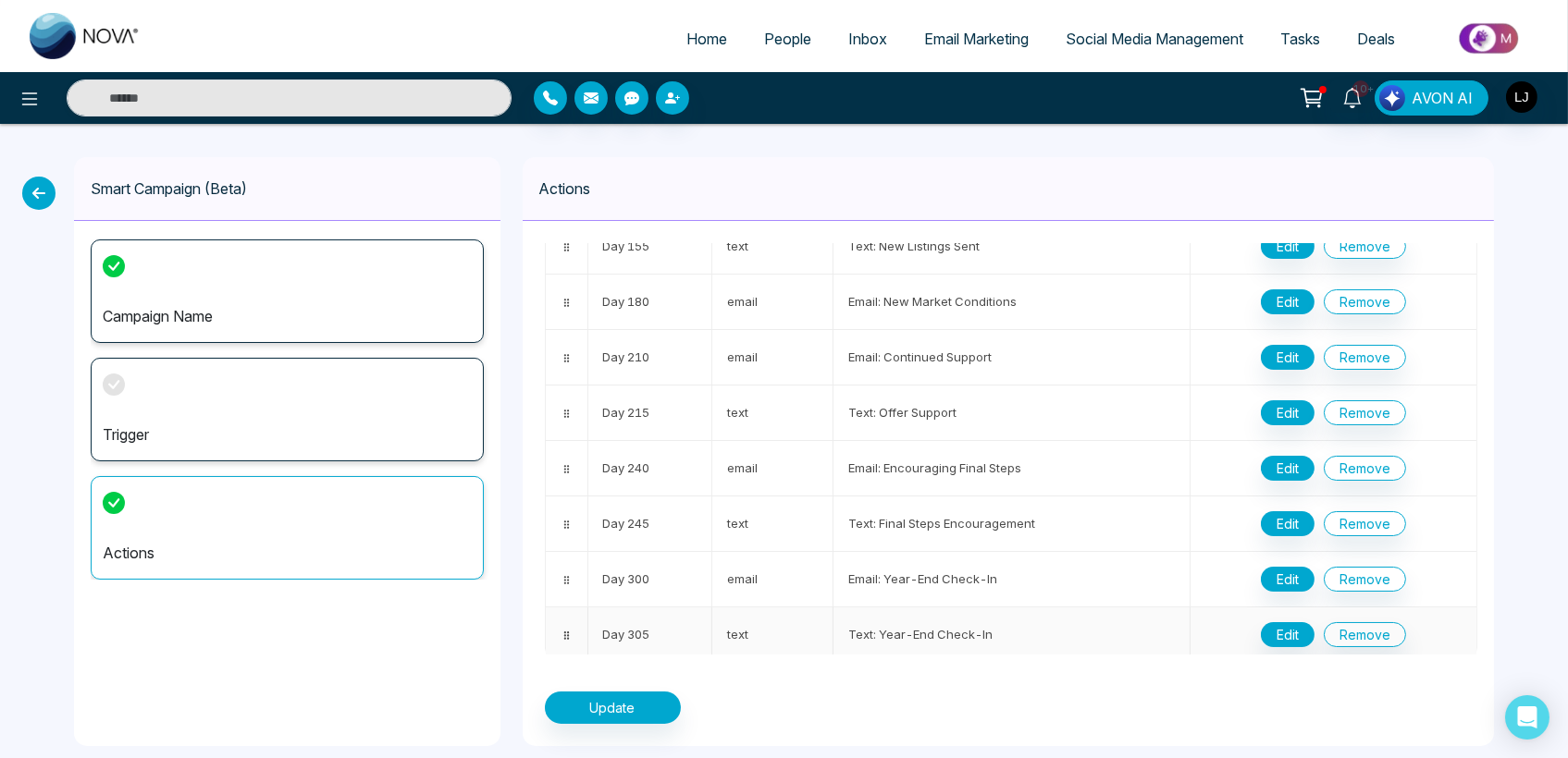
scroll to position [21, 0]
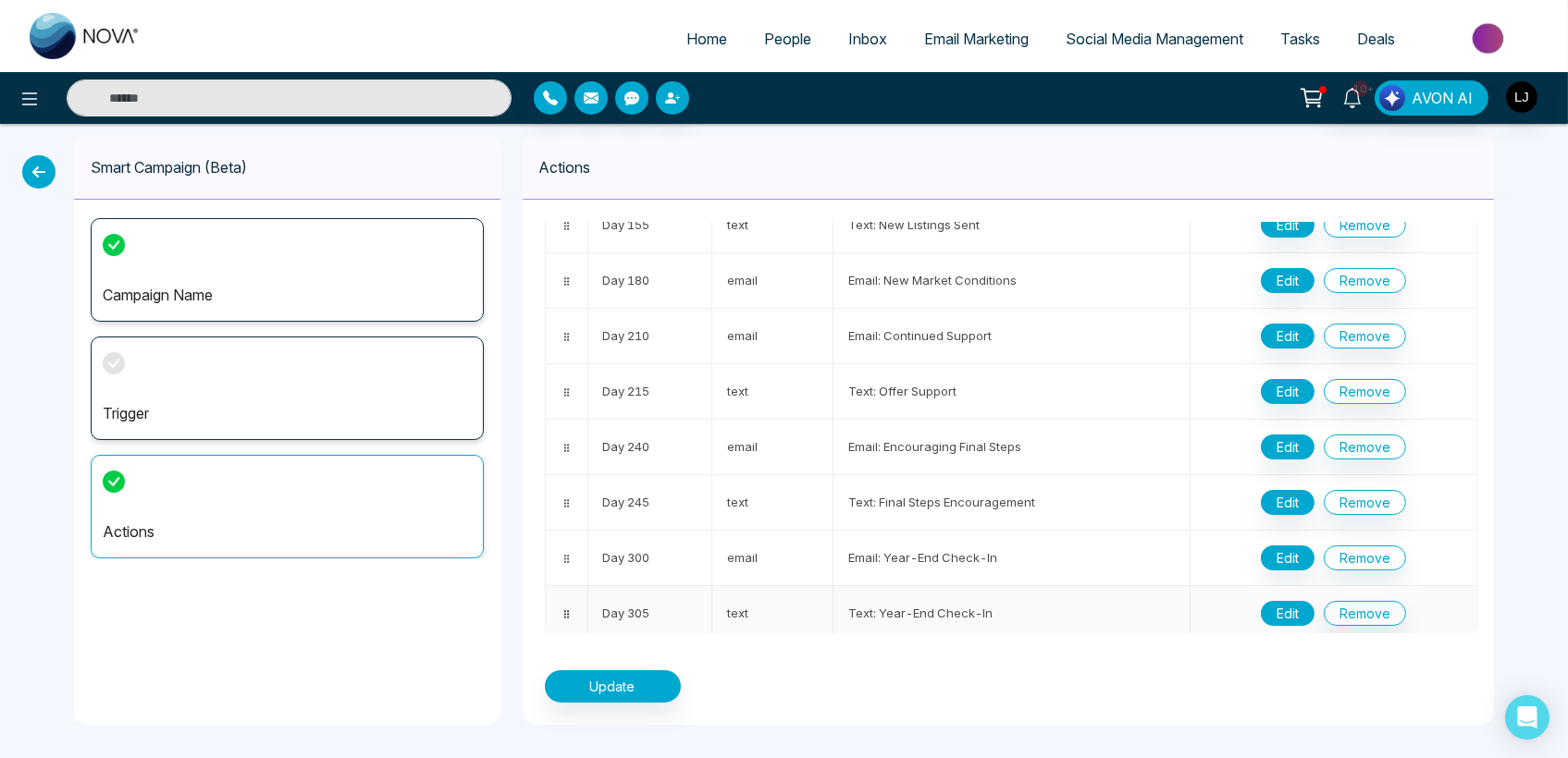
click at [1293, 601] on button "Edit" at bounding box center [1288, 613] width 54 height 25
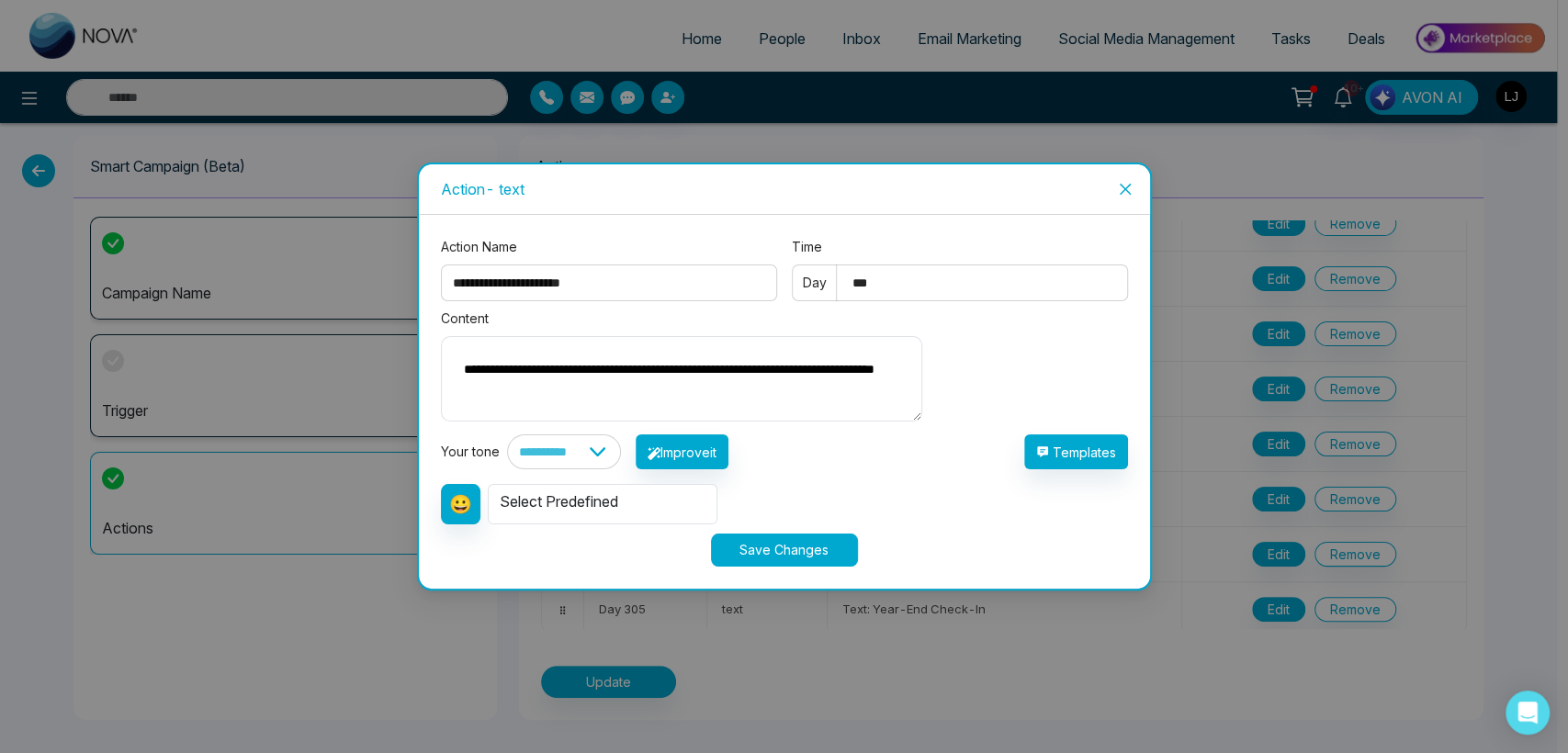
click at [1115, 172] on span "Close" at bounding box center [1125, 189] width 50 height 50
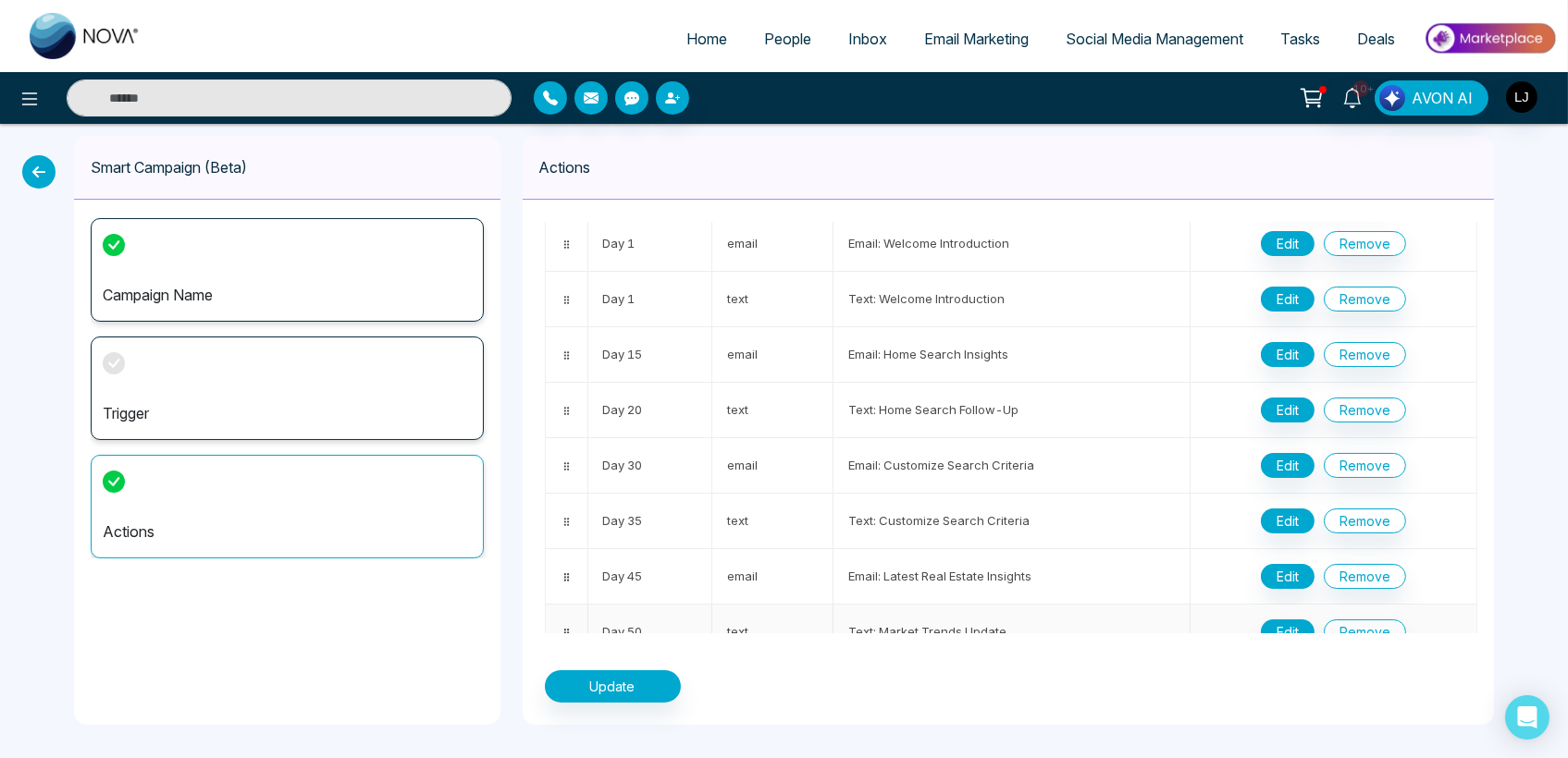
scroll to position [0, 0]
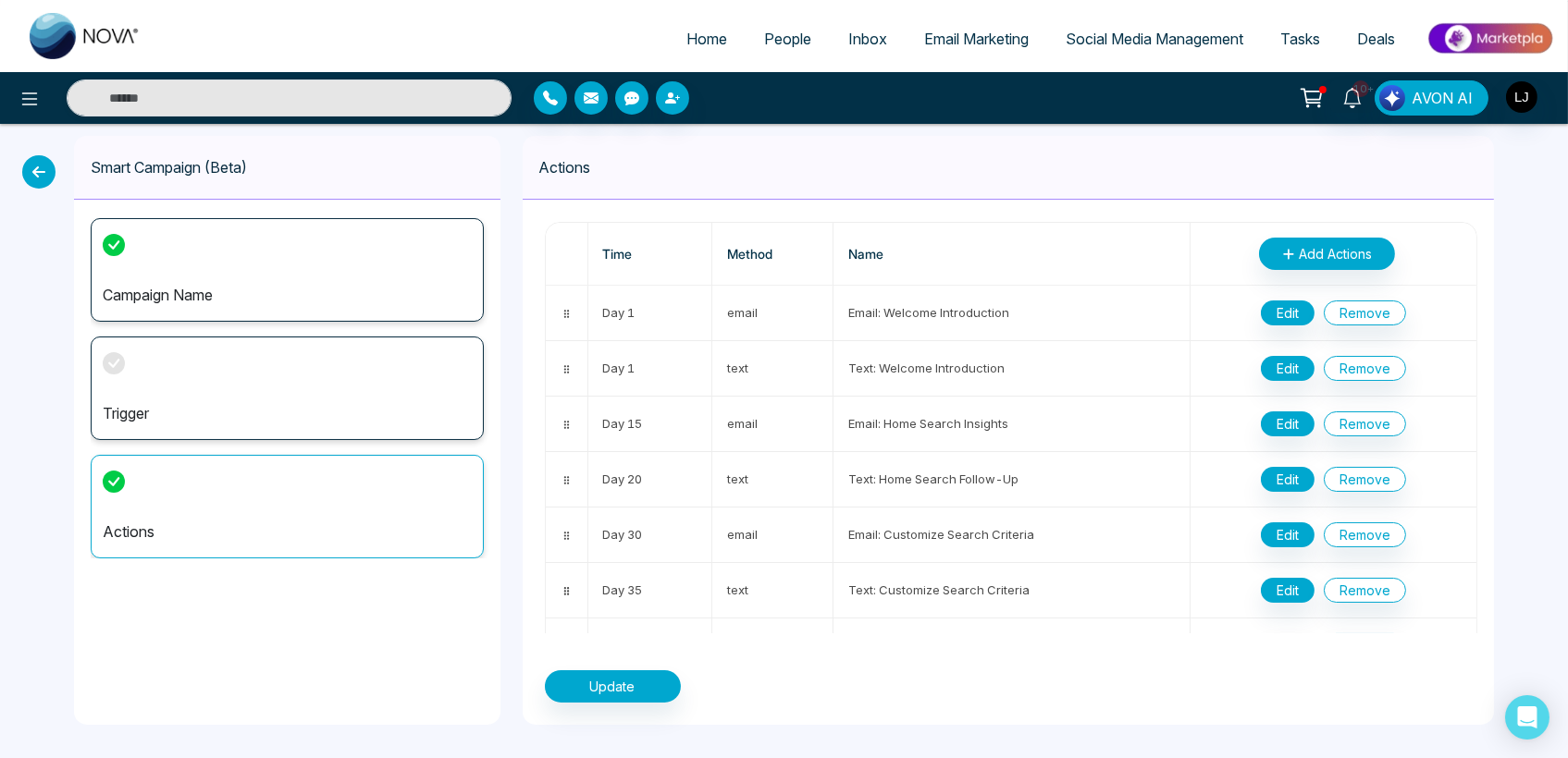
click at [49, 165] on icon at bounding box center [39, 172] width 34 height 33
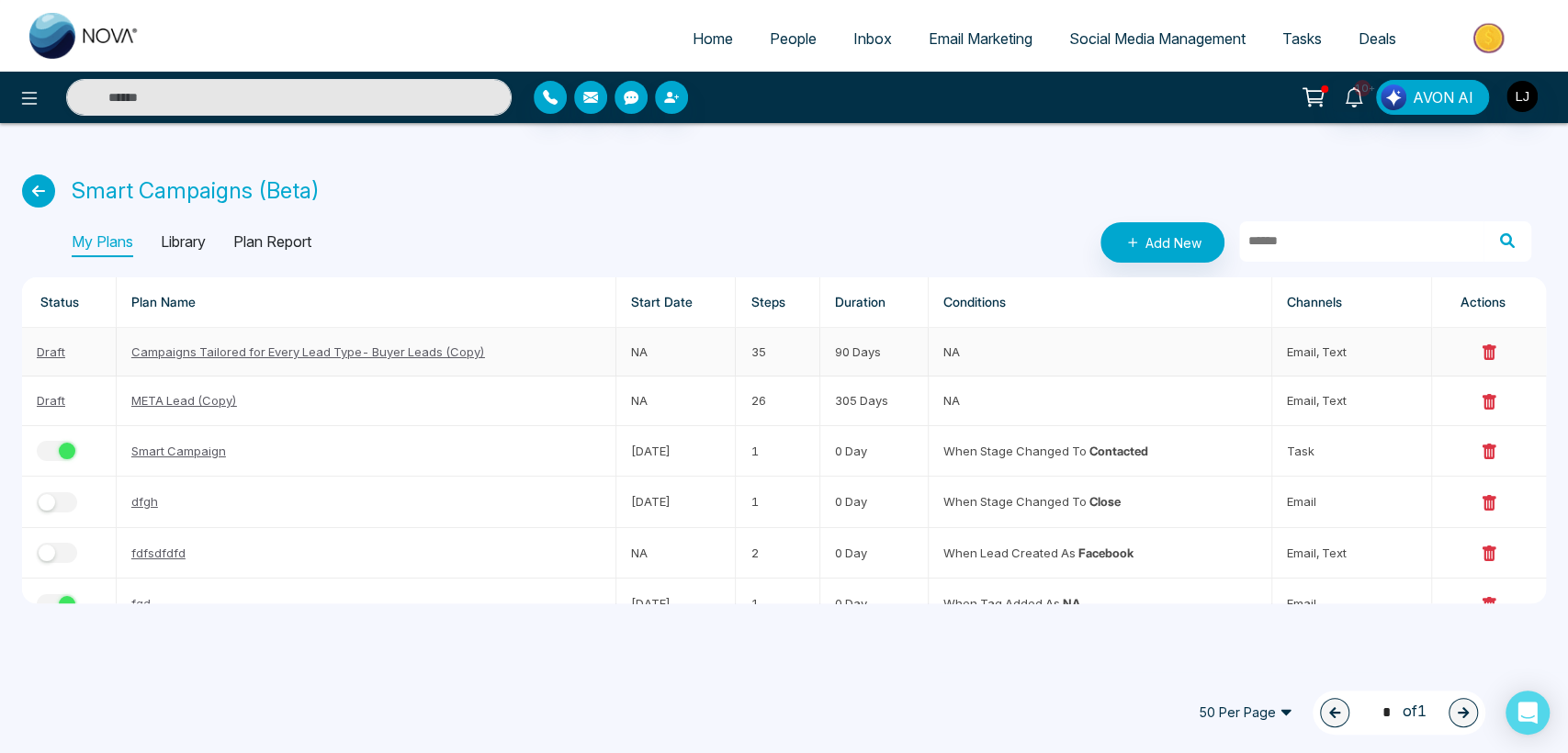
click at [51, 348] on link "Draft" at bounding box center [51, 352] width 29 height 15
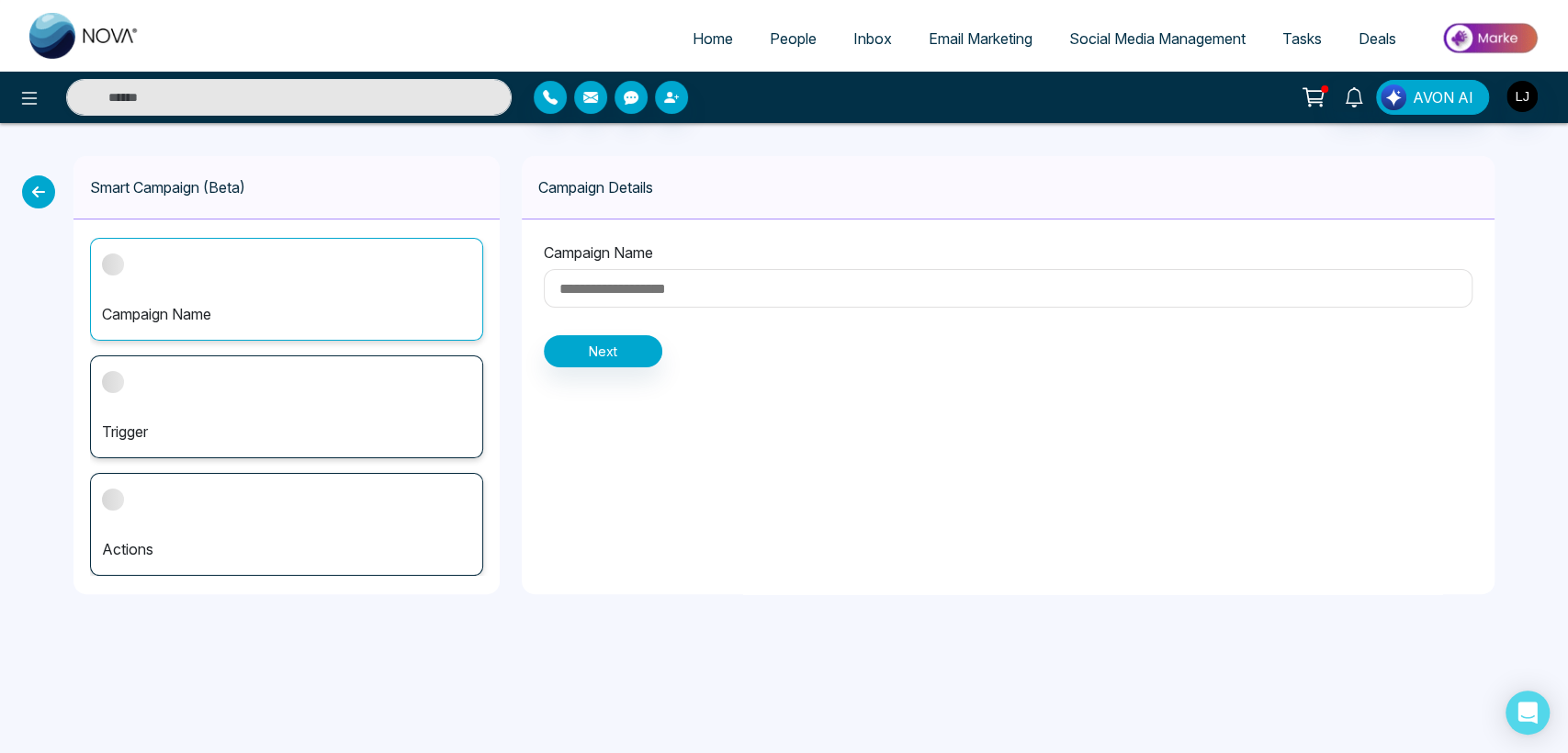
type input "**********"
click at [366, 383] on div "Trigger" at bounding box center [286, 407] width 393 height 103
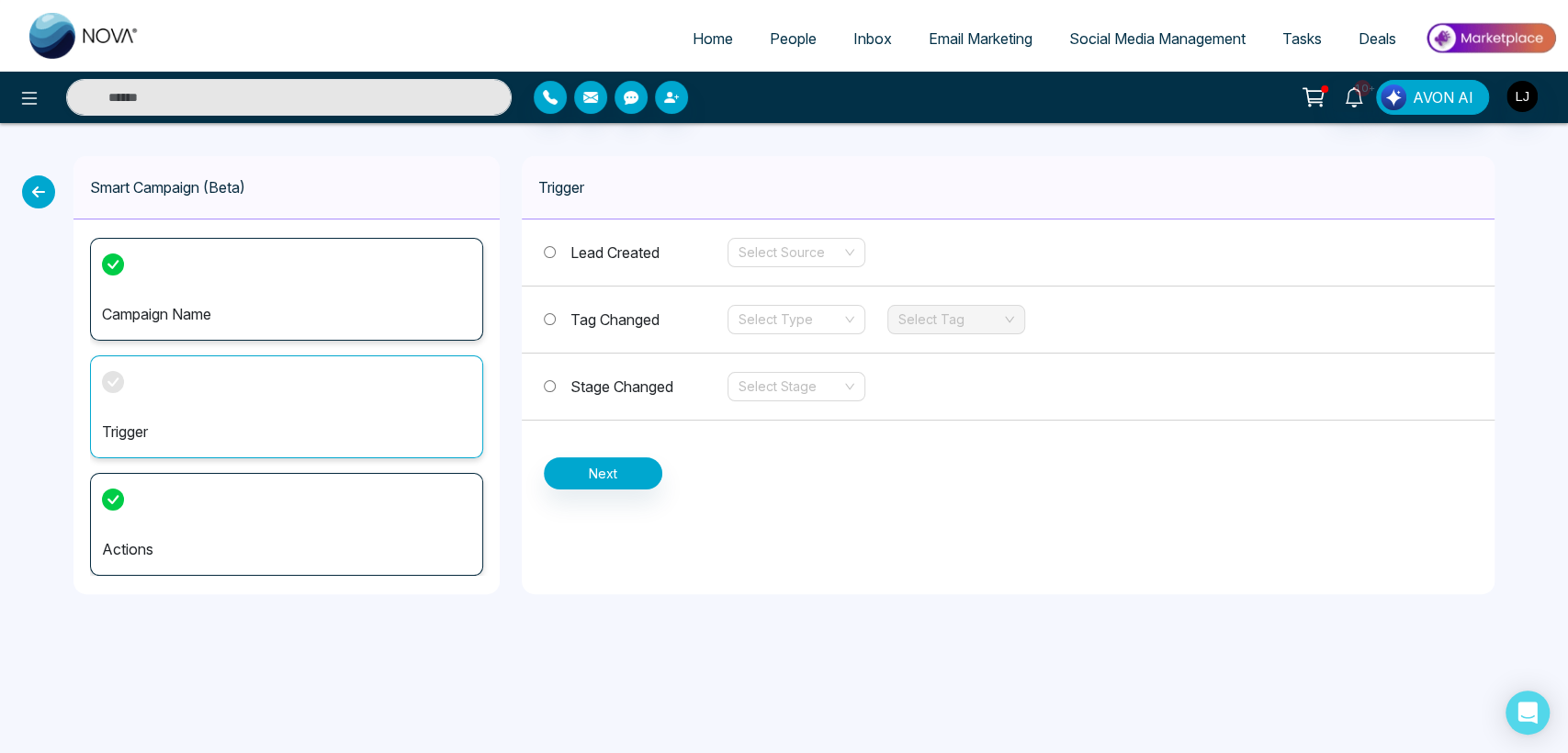
click at [373, 488] on div "Actions" at bounding box center [286, 524] width 393 height 103
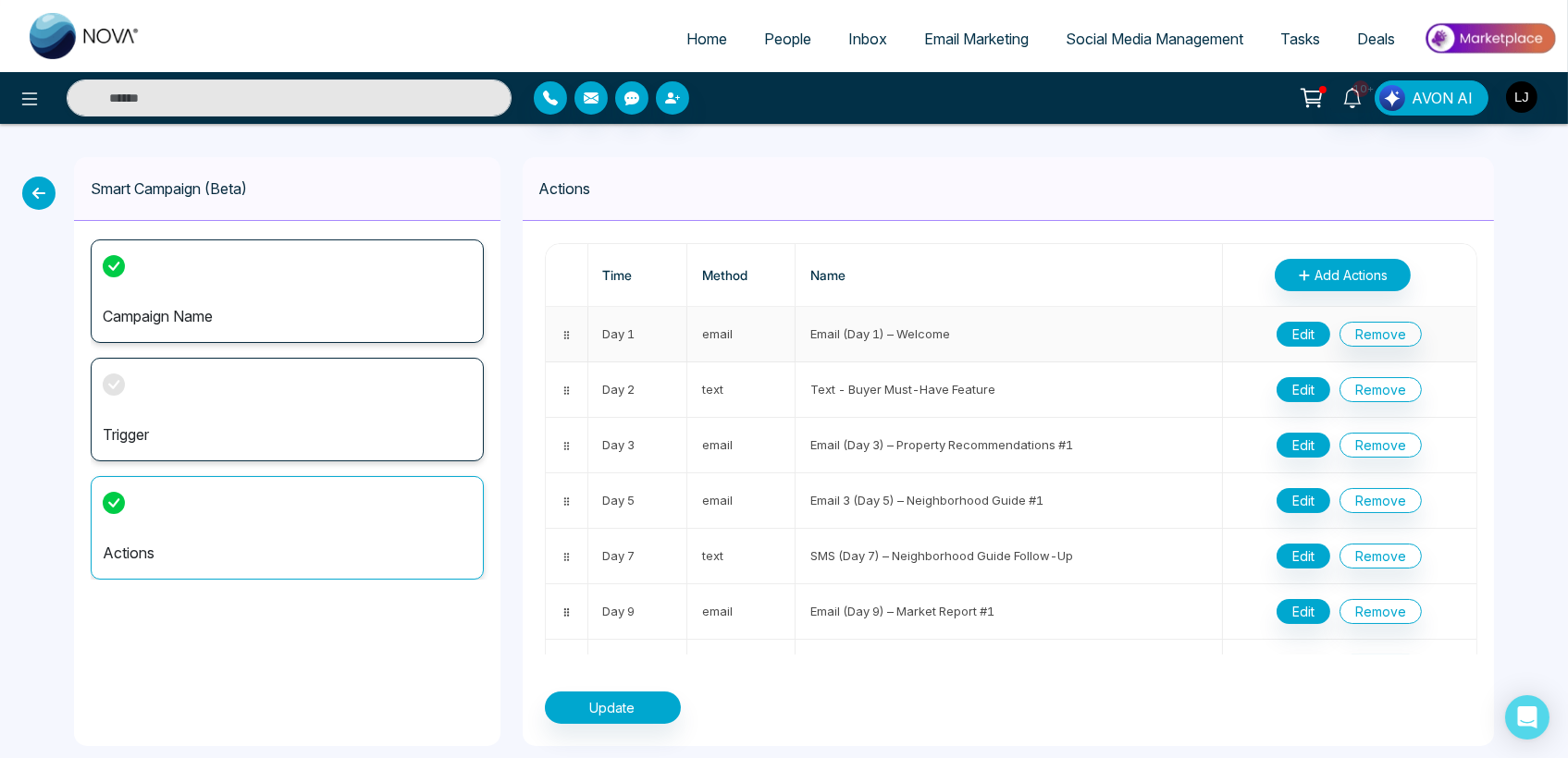
click at [1281, 335] on button "Edit" at bounding box center [1304, 334] width 54 height 25
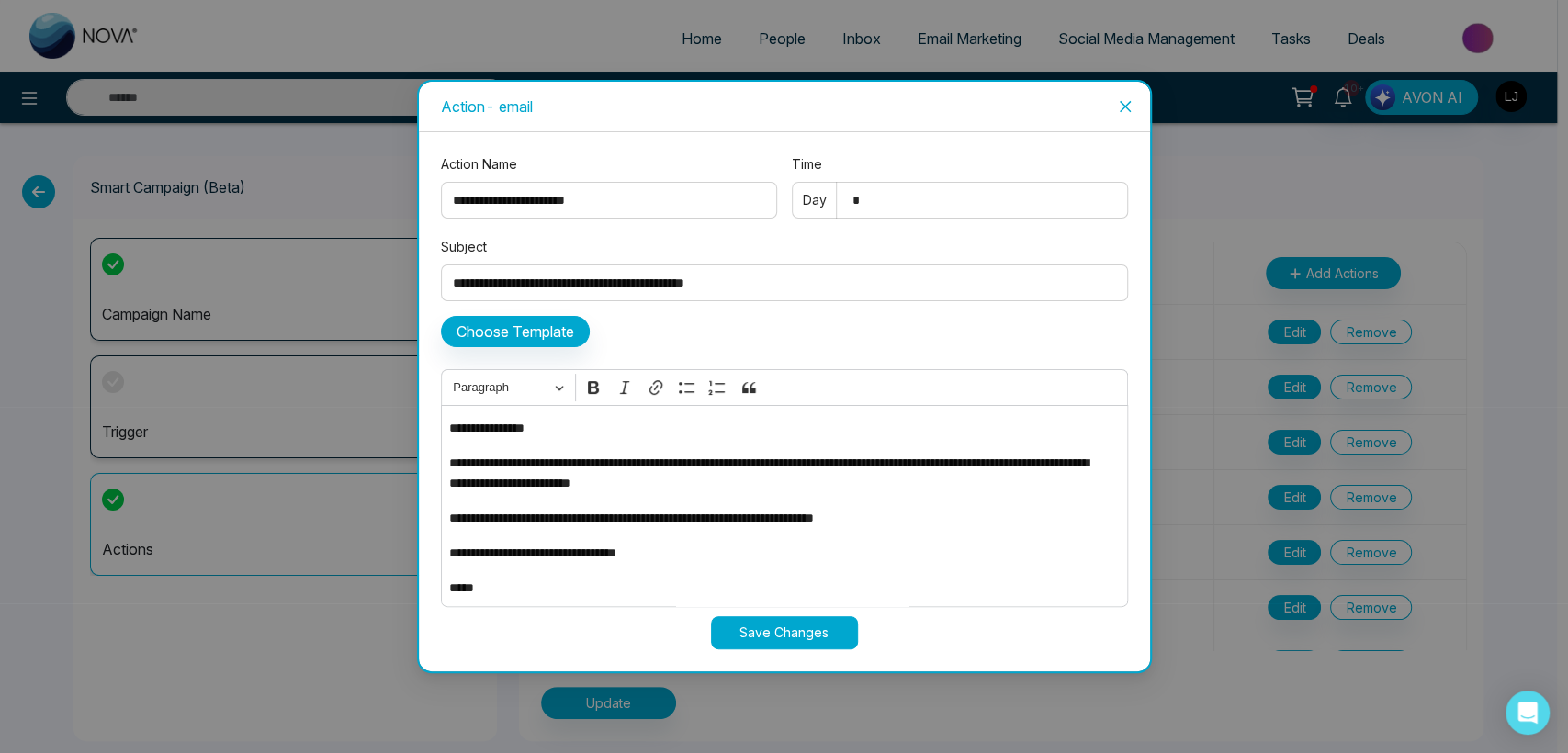
scroll to position [73, 0]
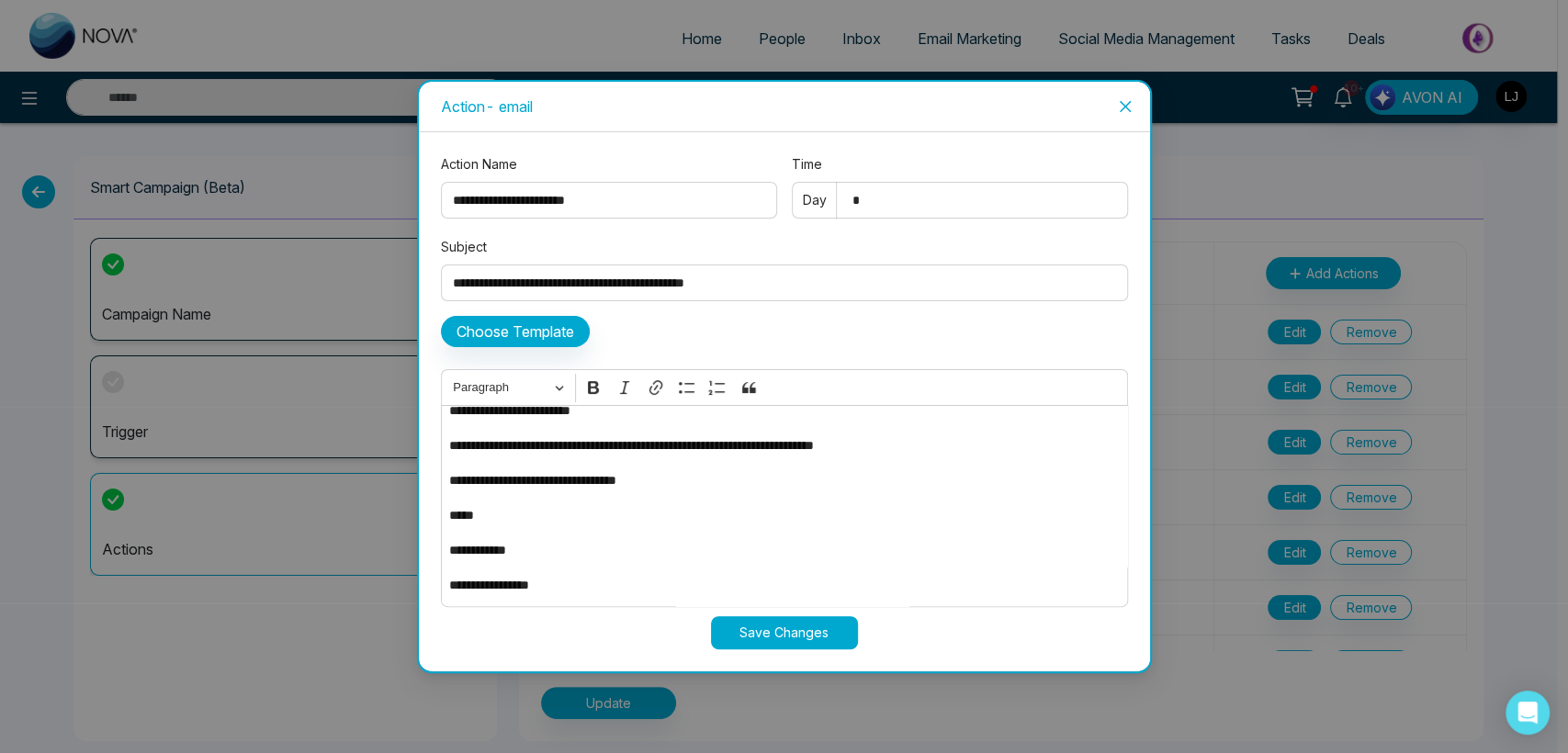
click at [1129, 103] on icon "close" at bounding box center [1125, 106] width 15 height 15
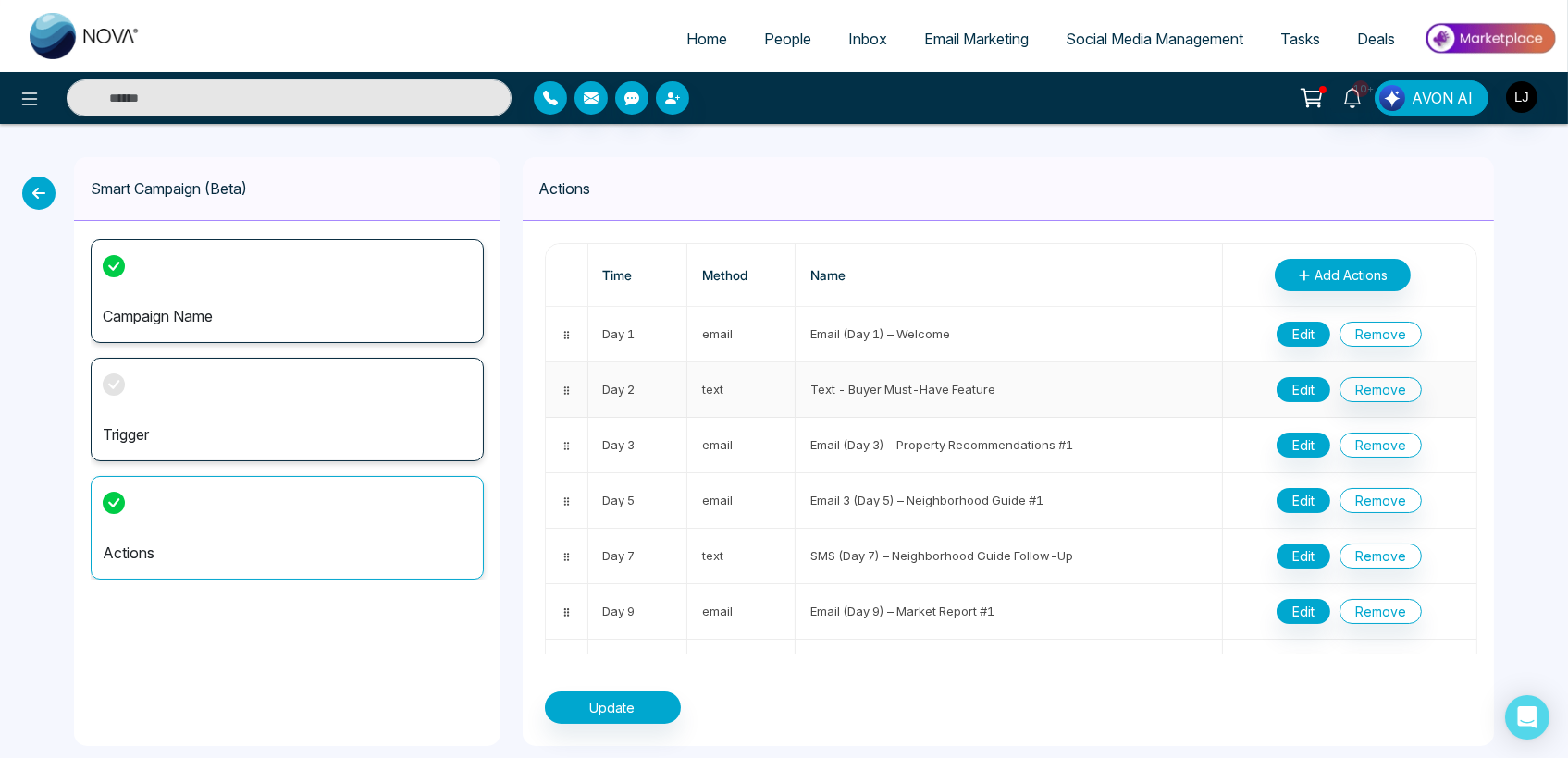
click at [1292, 393] on button "Edit" at bounding box center [1304, 390] width 54 height 25
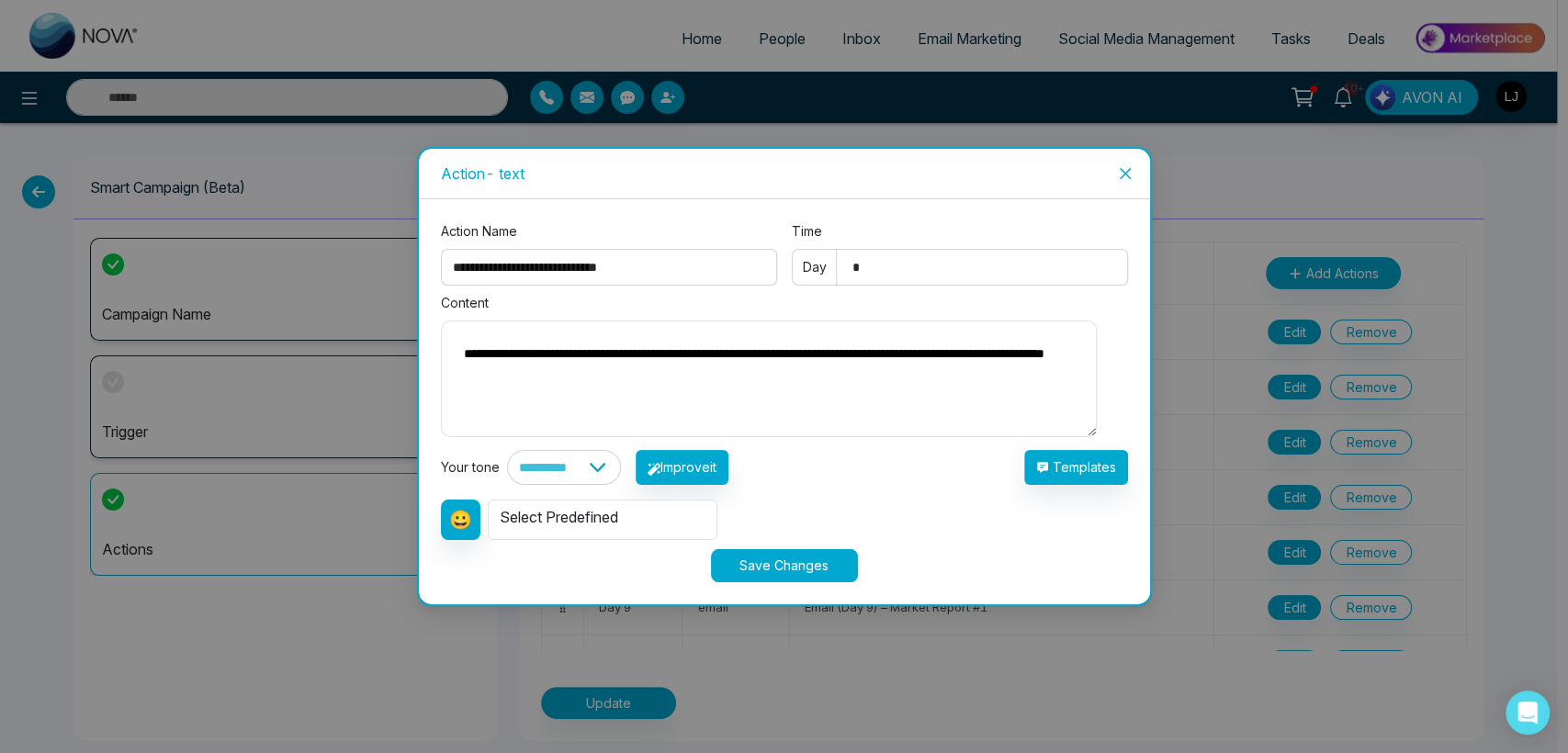
click at [1132, 159] on span "Close" at bounding box center [1125, 174] width 50 height 50
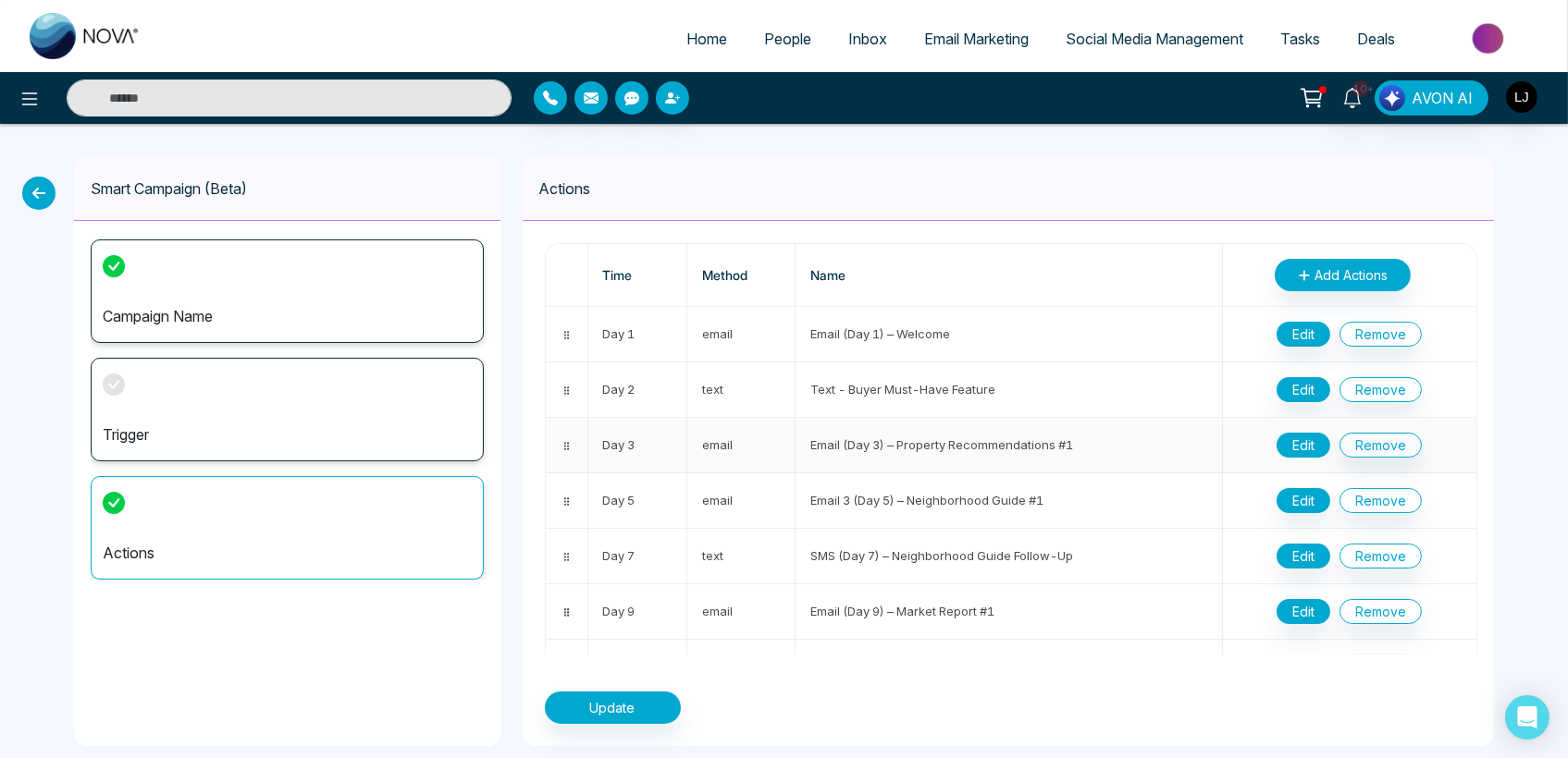
click at [1298, 440] on button "Edit" at bounding box center [1304, 445] width 54 height 25
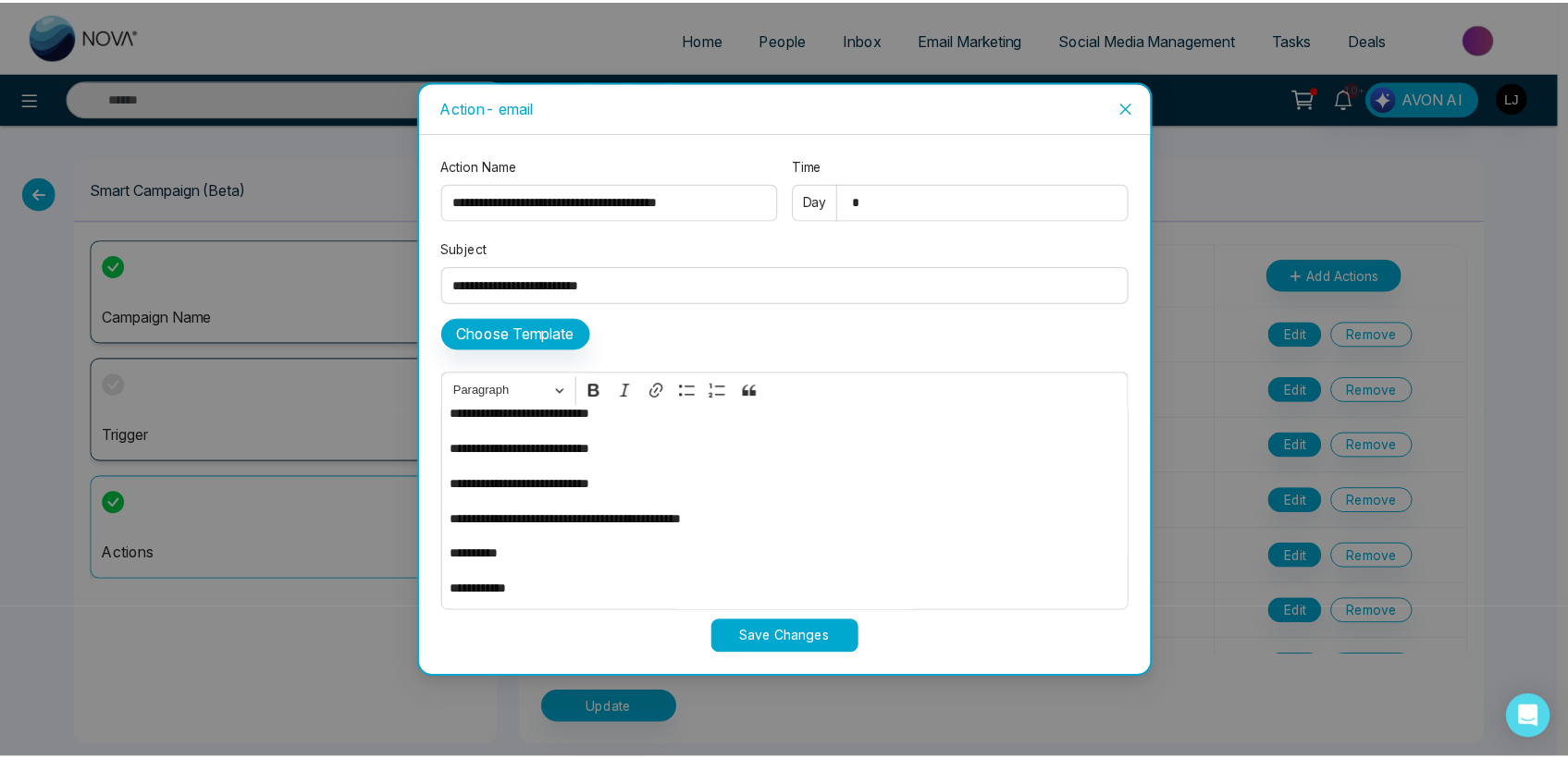
scroll to position [0, 0]
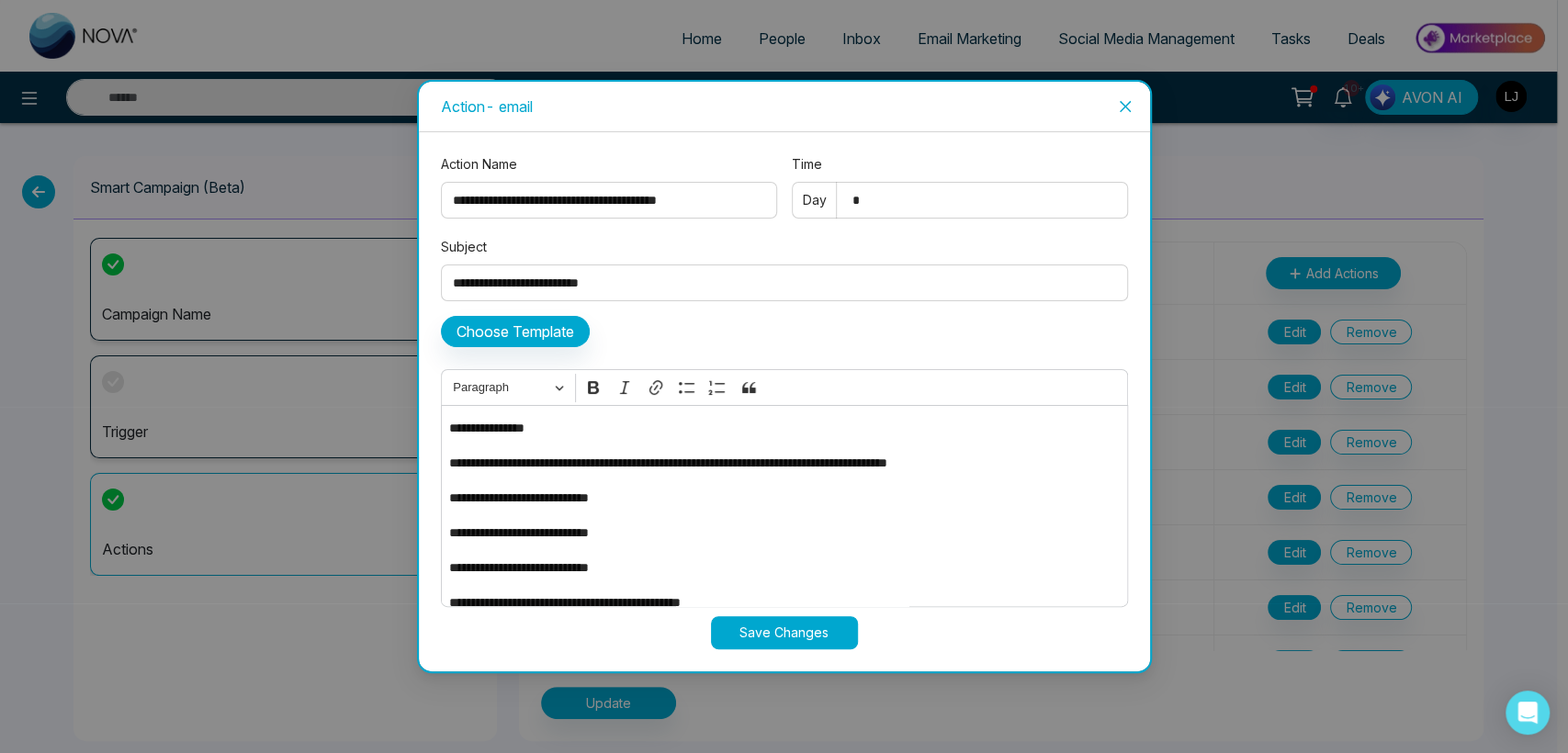
click at [1119, 110] on span "Close" at bounding box center [1125, 106] width 50 height 50
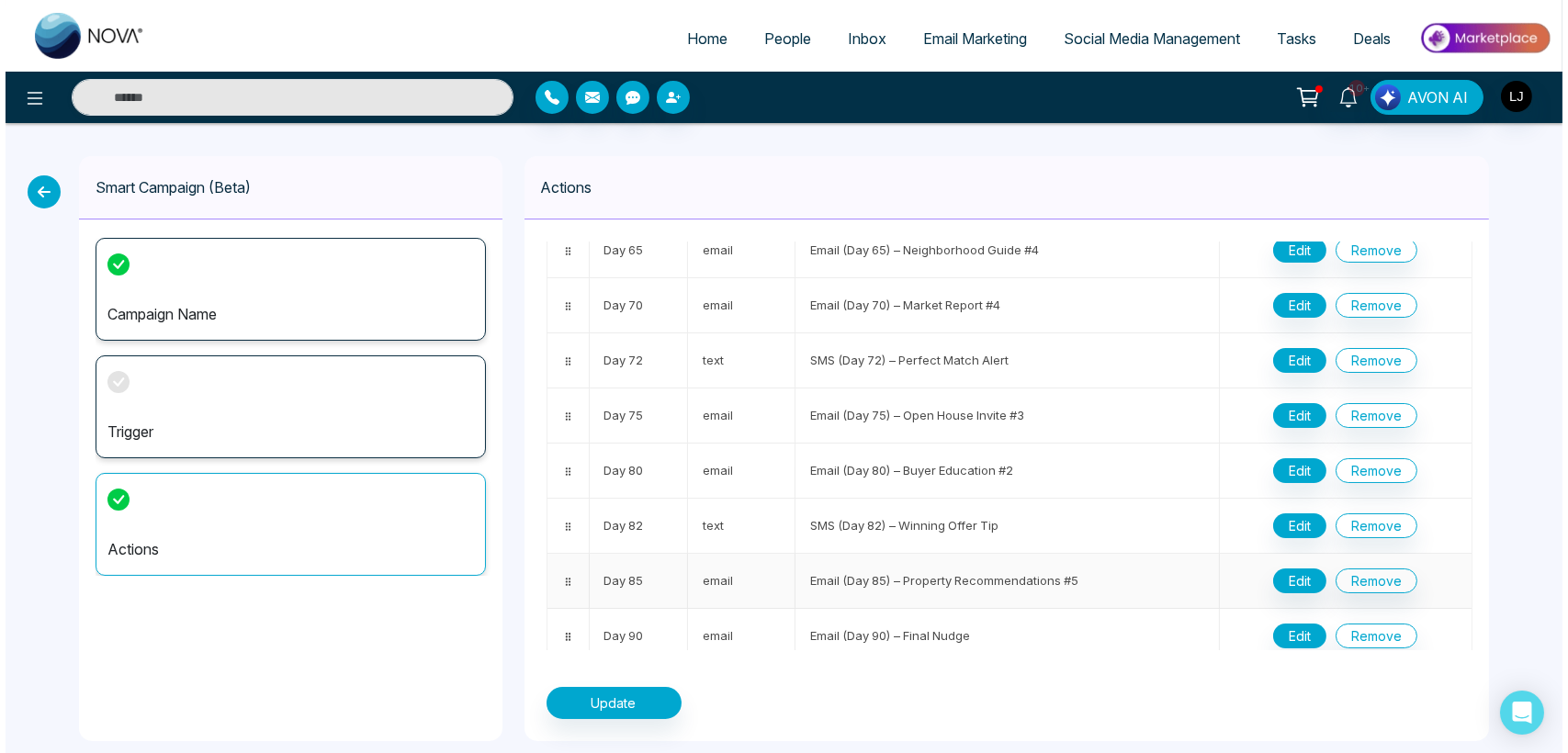
scroll to position [1573, 0]
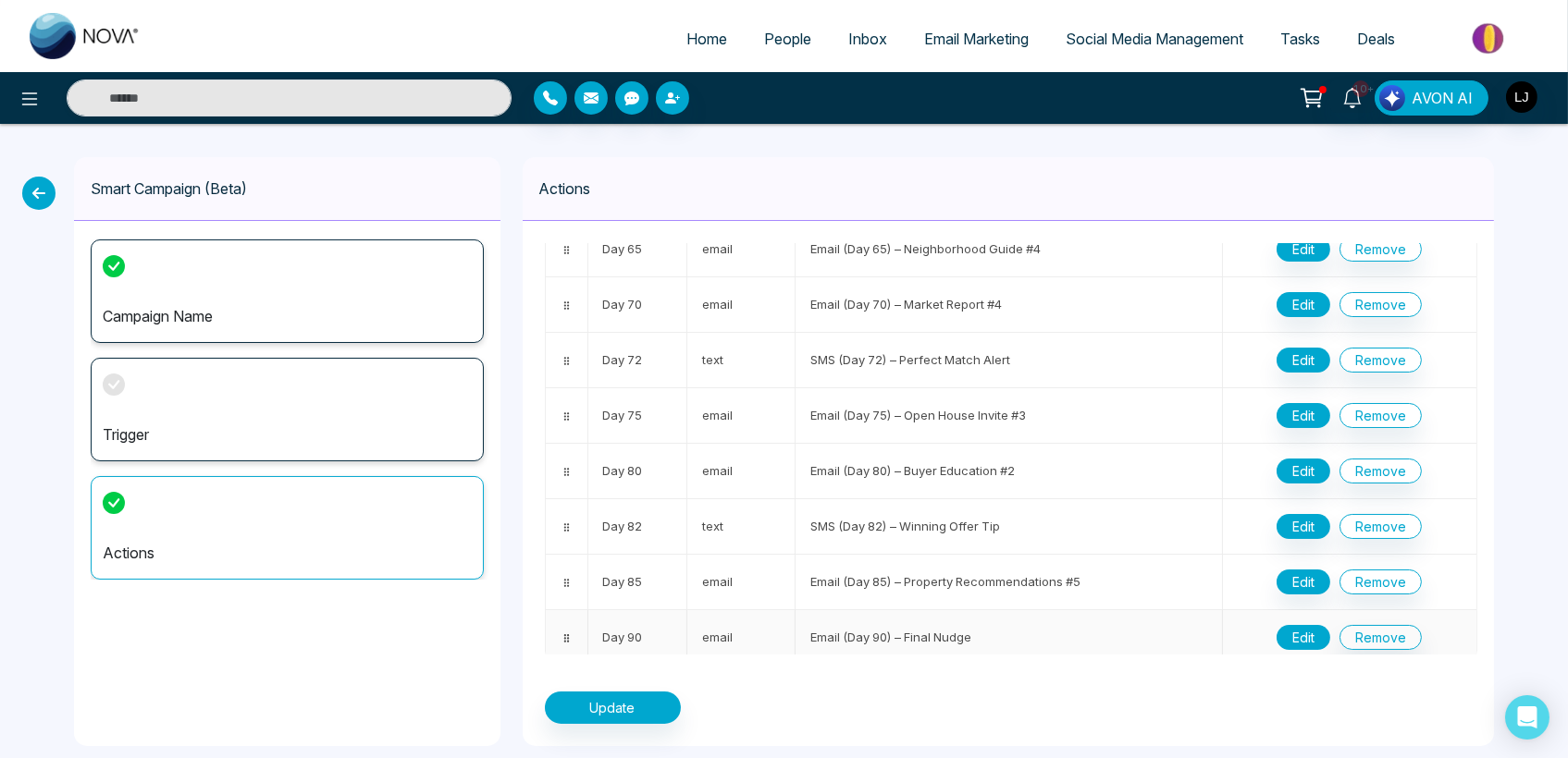
click at [1311, 628] on button "Edit" at bounding box center [1304, 637] width 54 height 25
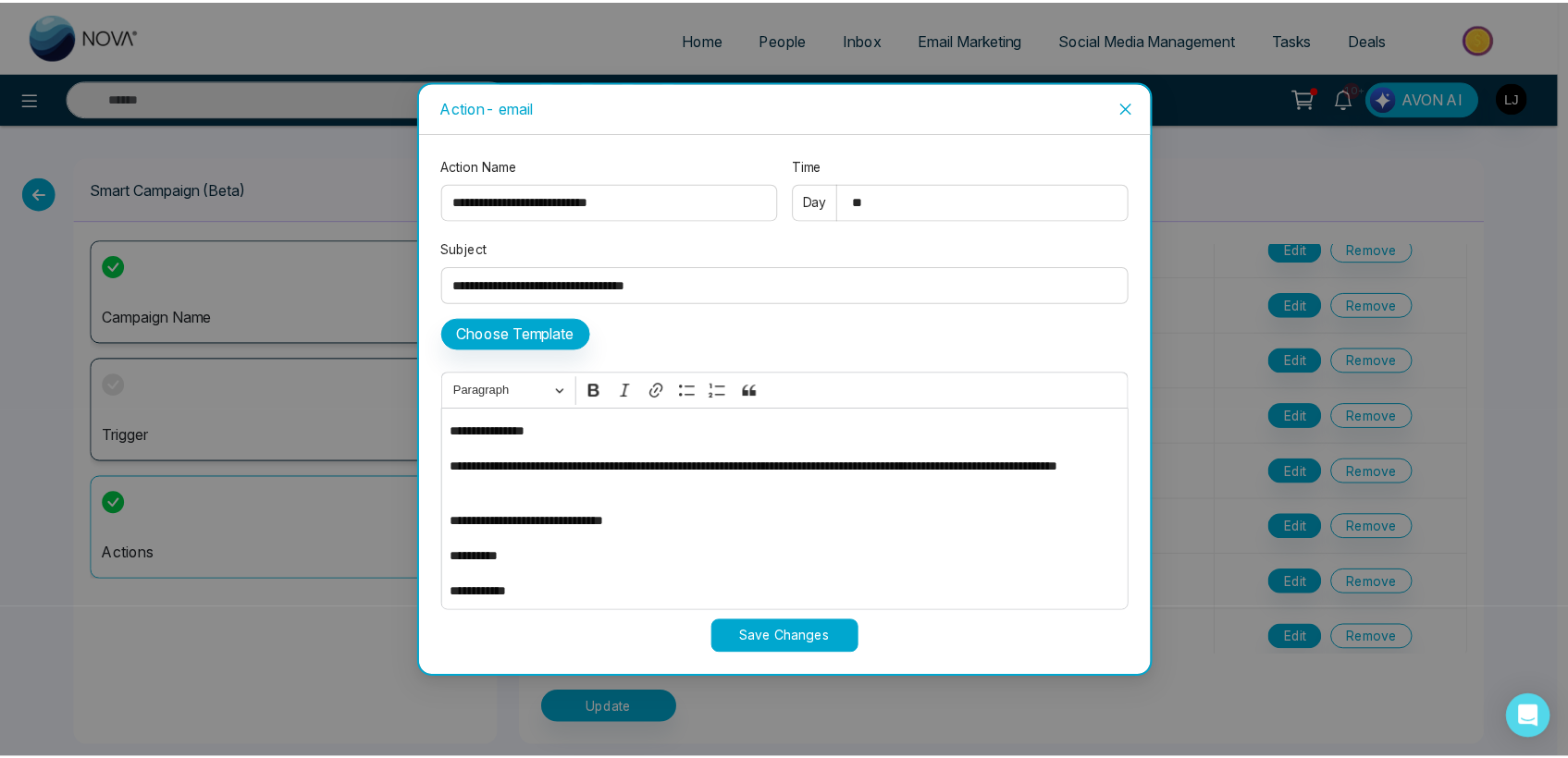
scroll to position [0, 0]
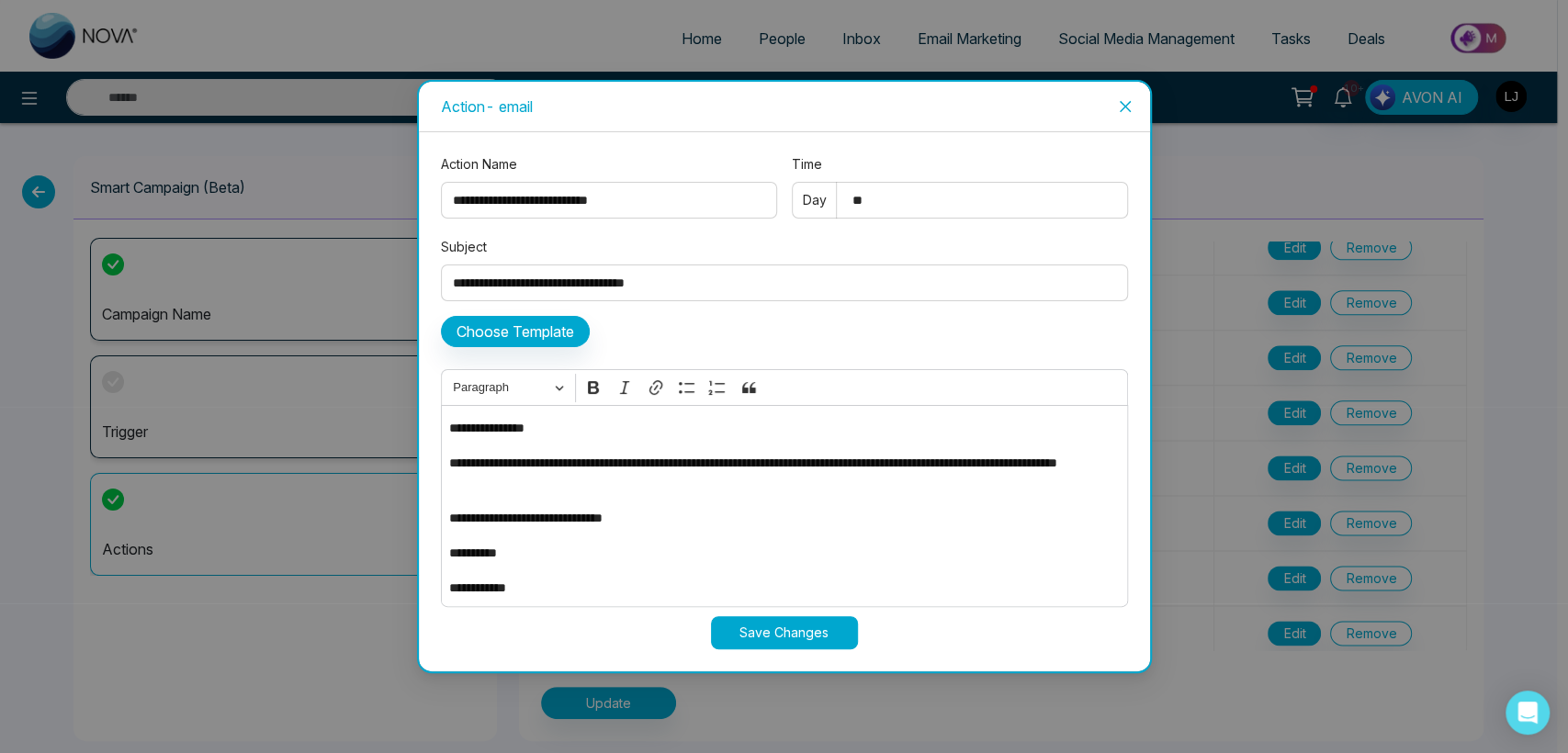
click at [1112, 112] on span "Close" at bounding box center [1125, 106] width 50 height 50
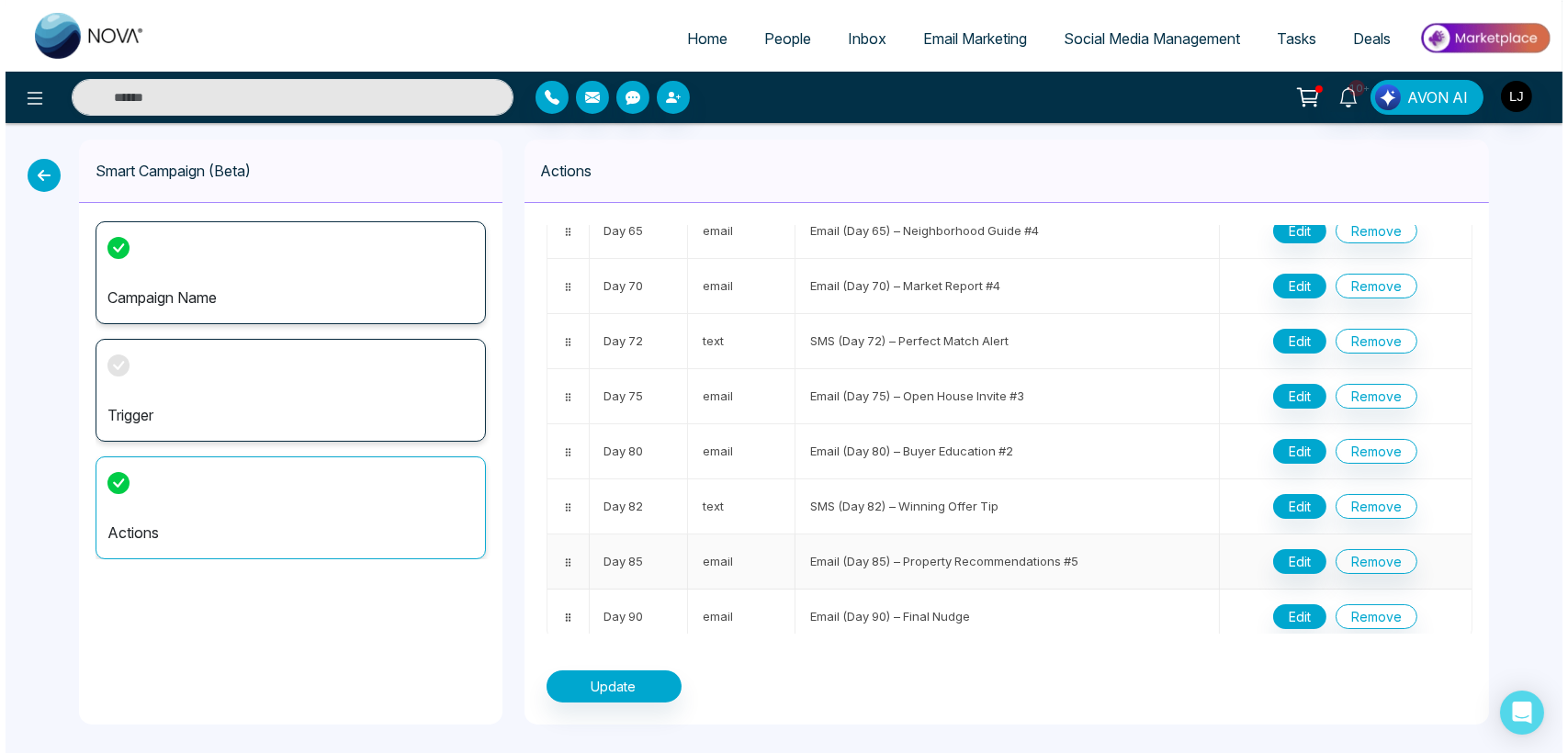
scroll to position [21, 0]
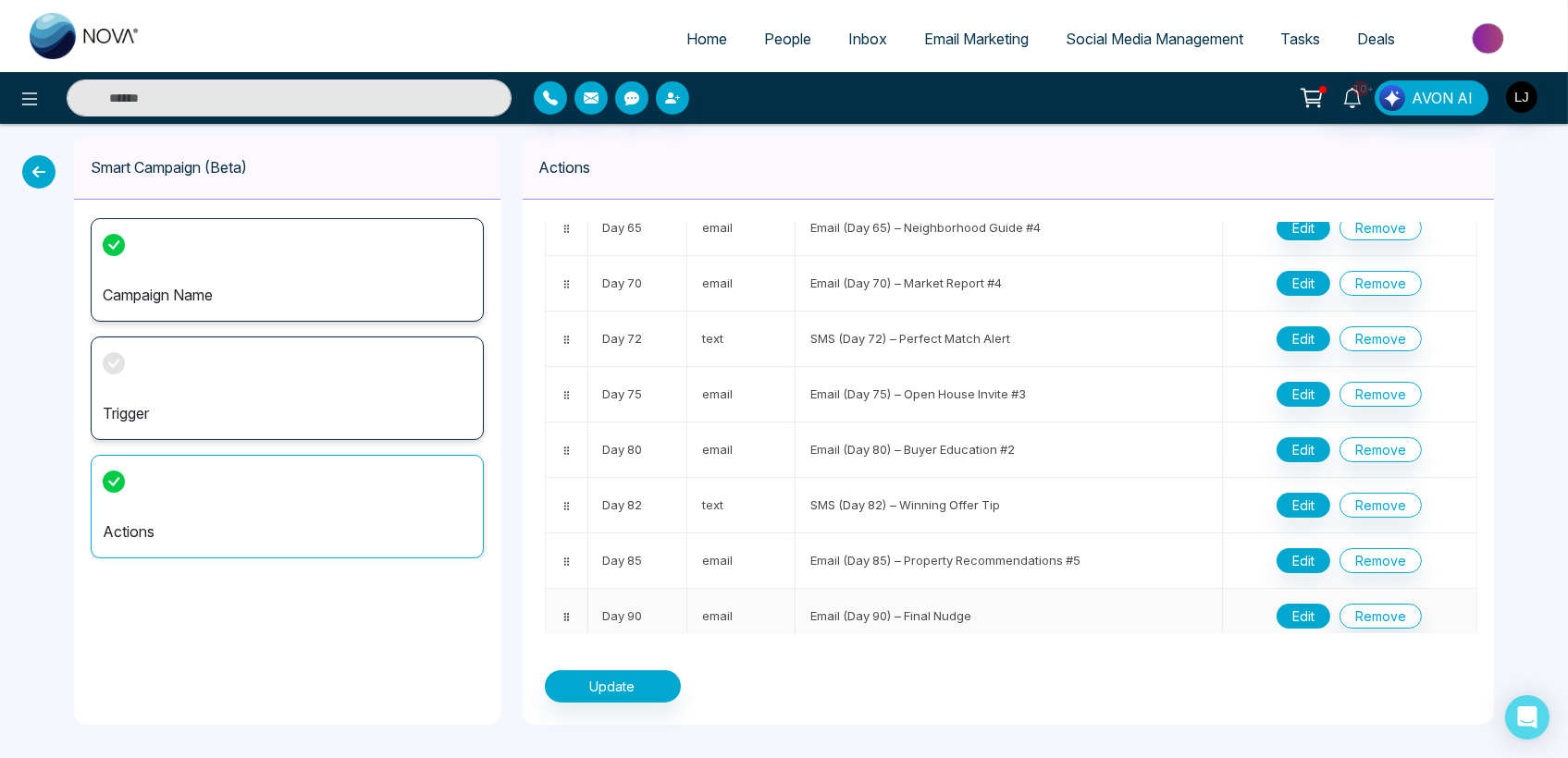
click at [1288, 615] on button "Edit" at bounding box center [1304, 616] width 54 height 25
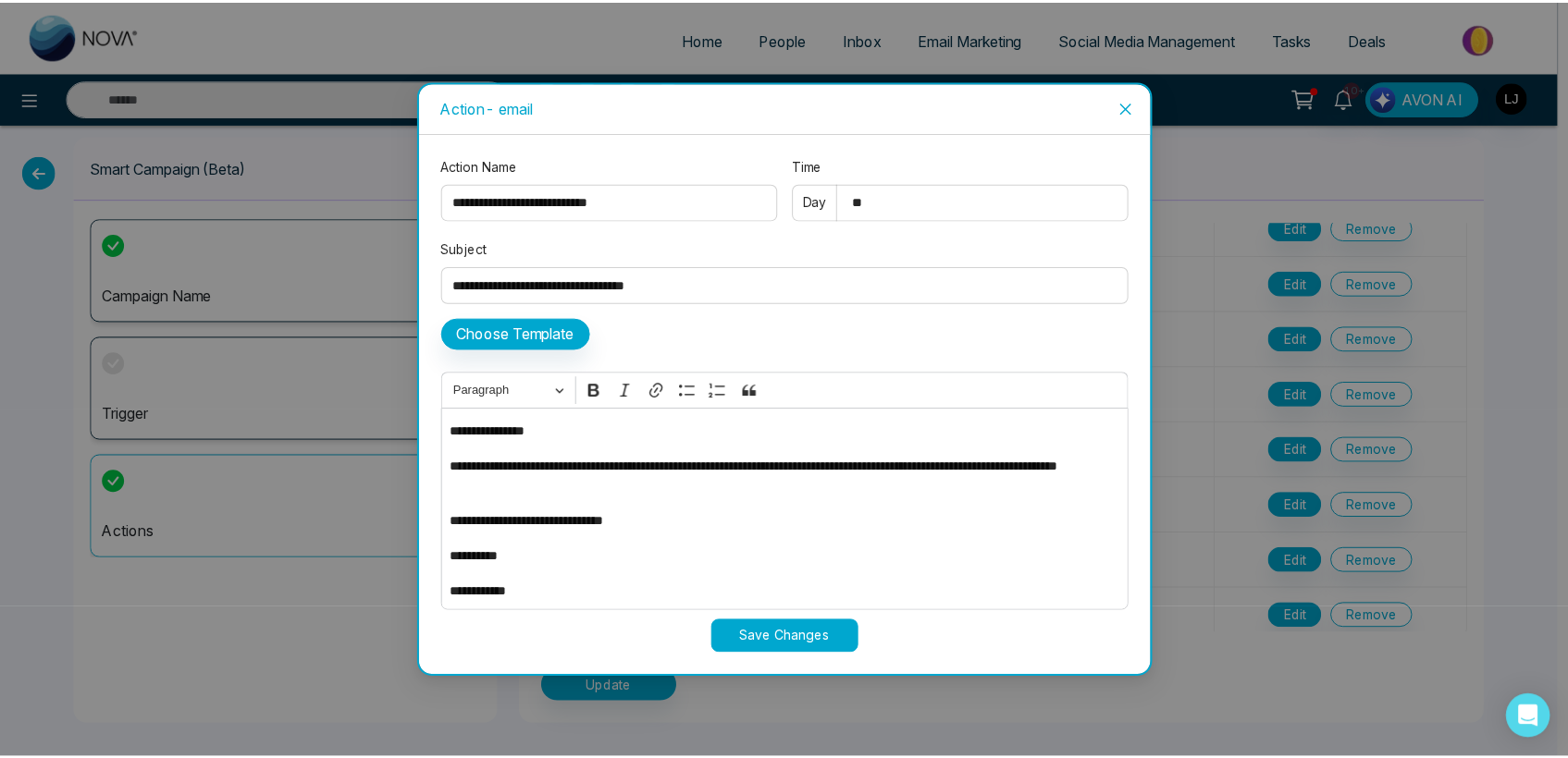
scroll to position [3, 0]
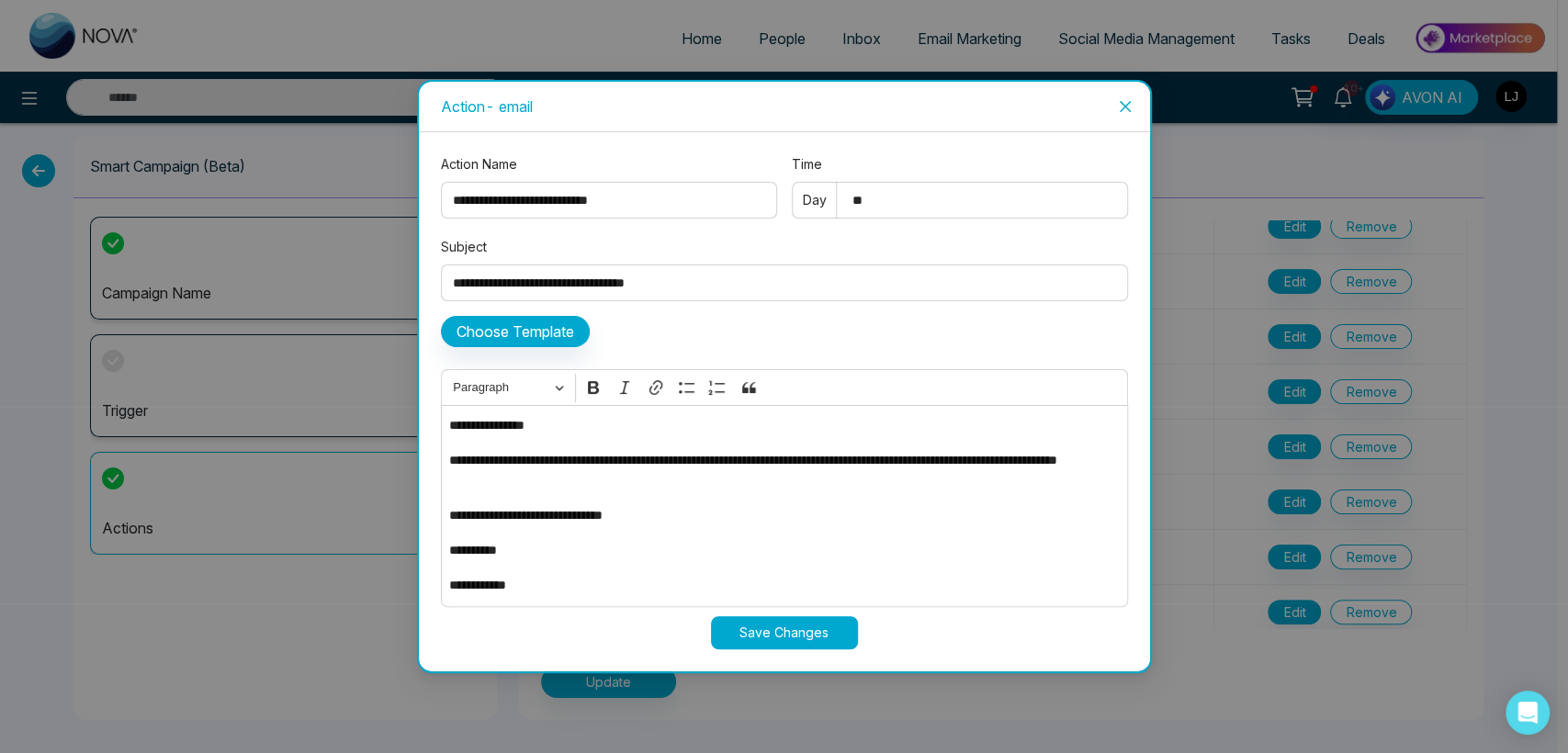
drag, startPoint x: 1131, startPoint y: 101, endPoint x: 1092, endPoint y: 114, distance: 41.1
click at [1131, 100] on icon "close" at bounding box center [1125, 106] width 15 height 15
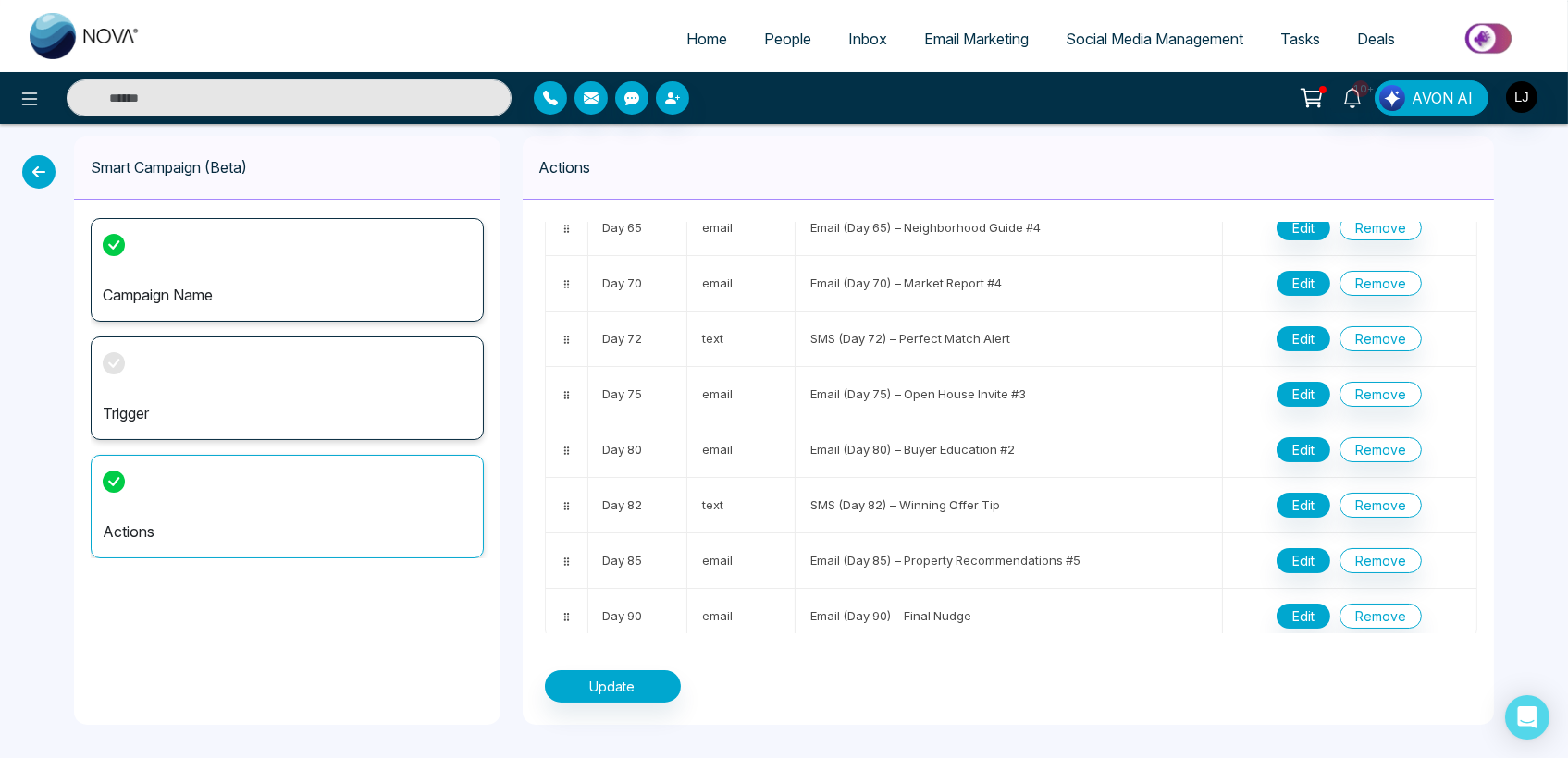
click at [42, 161] on icon at bounding box center [39, 172] width 34 height 33
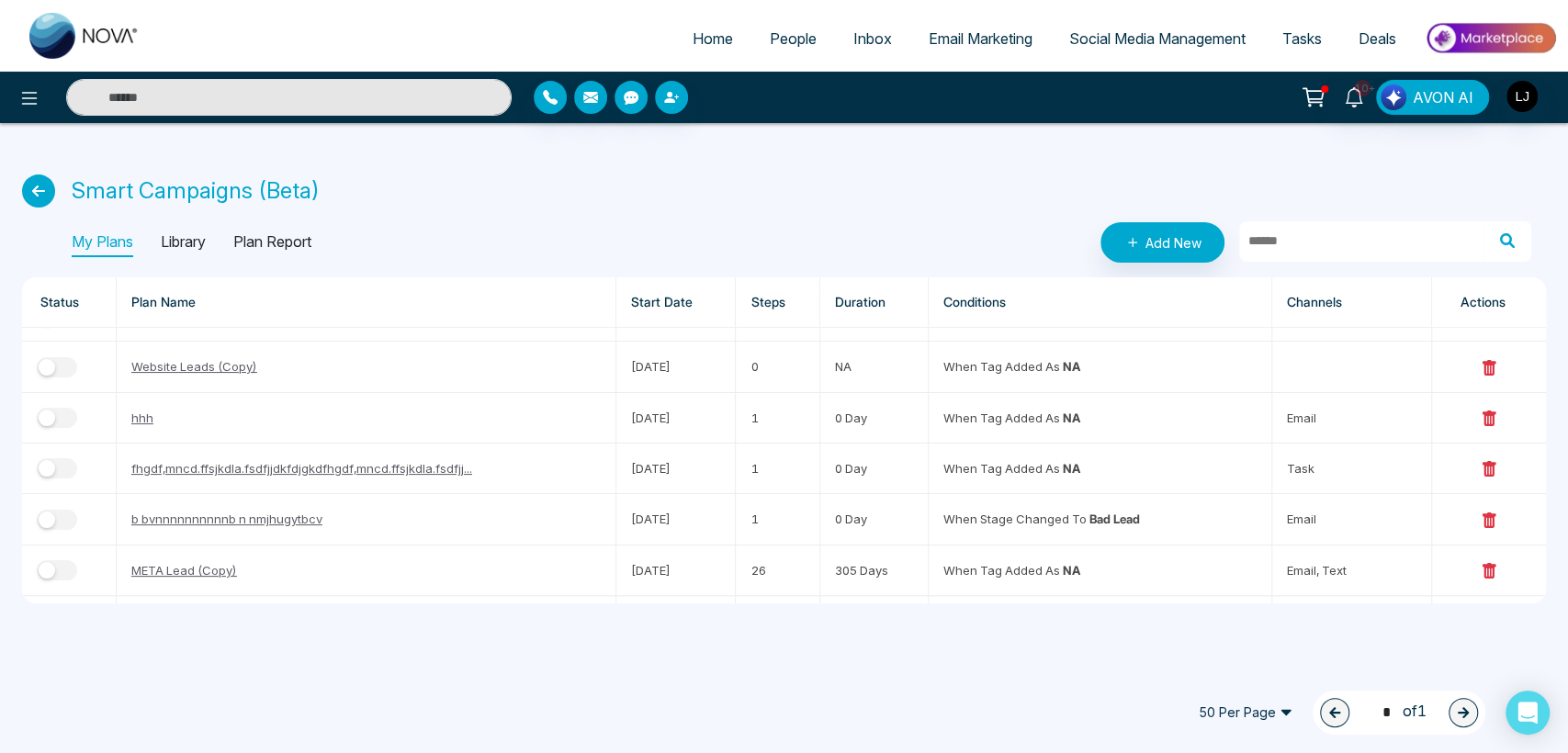
scroll to position [713, 0]
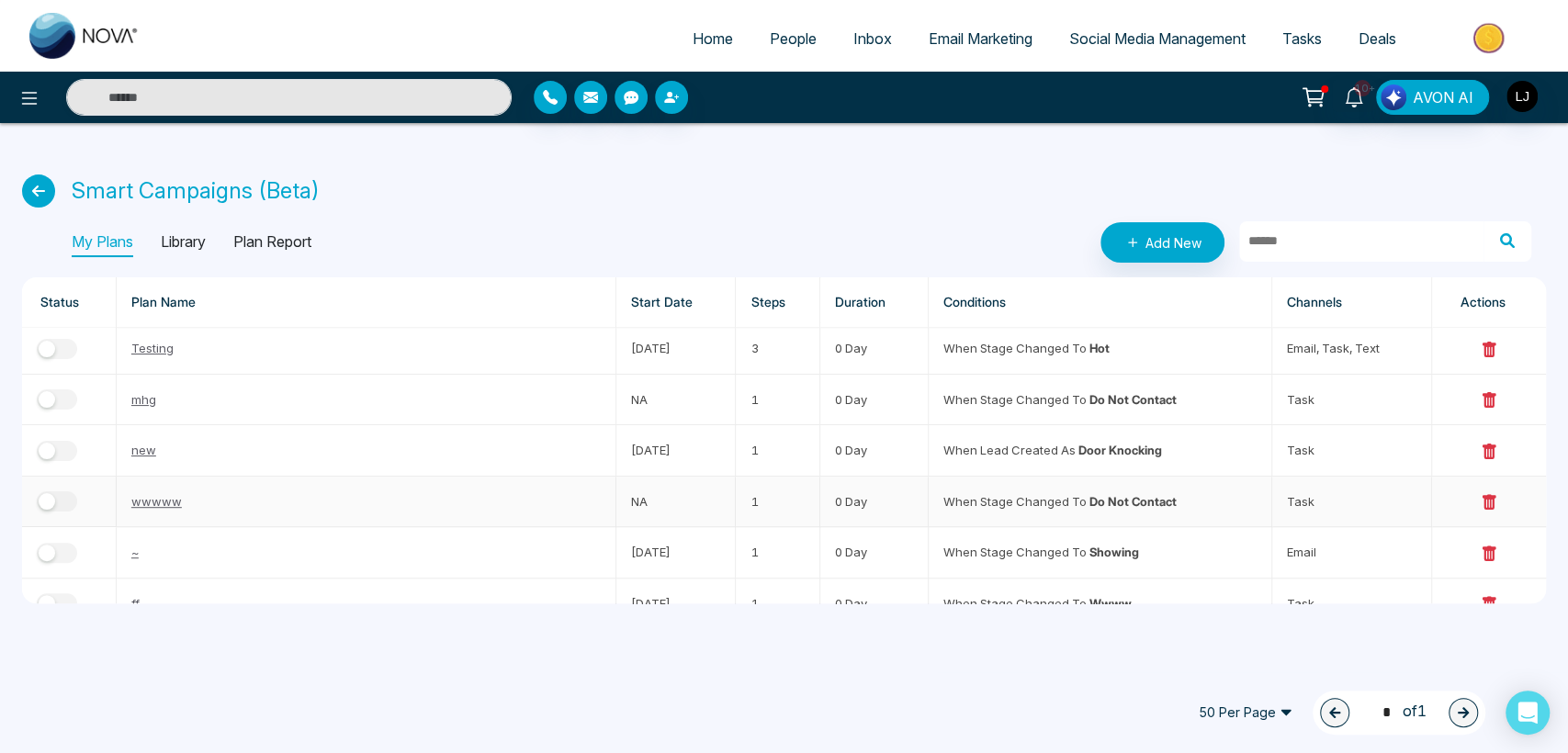
click at [150, 494] on link "wwwww" at bounding box center [156, 502] width 51 height 15
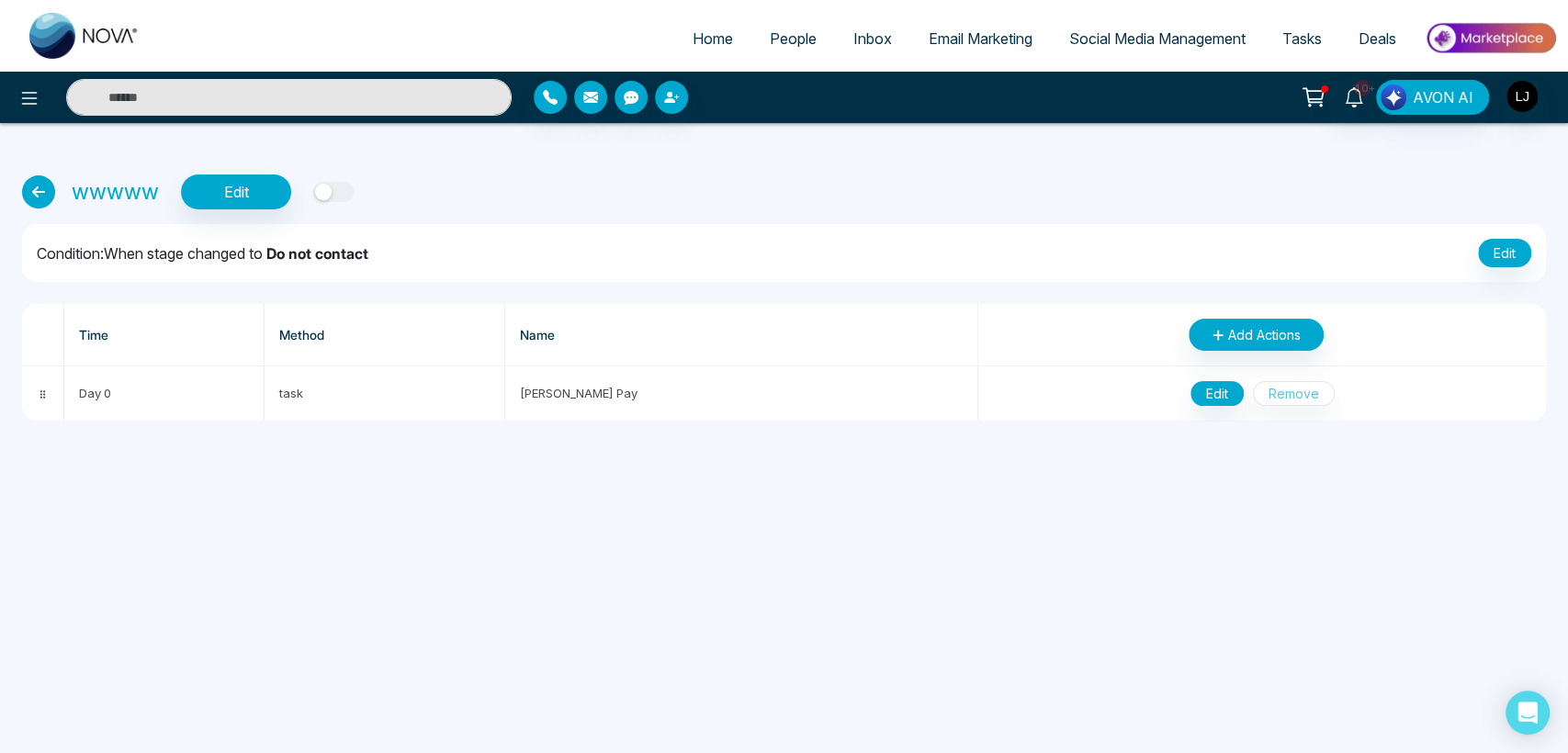
click at [43, 186] on icon at bounding box center [39, 192] width 33 height 33
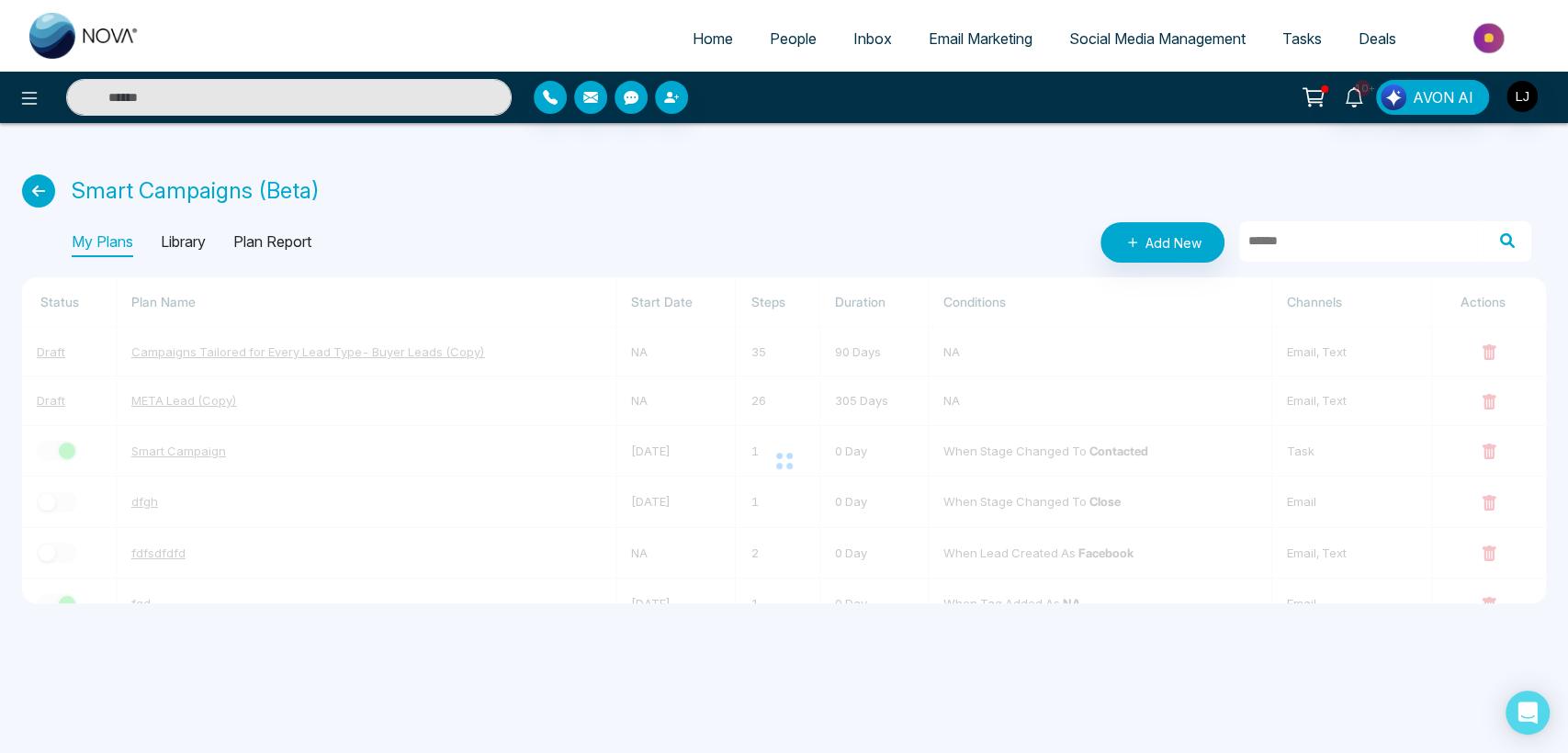
click at [273, 244] on p "Plan Report" at bounding box center [272, 243] width 78 height 30
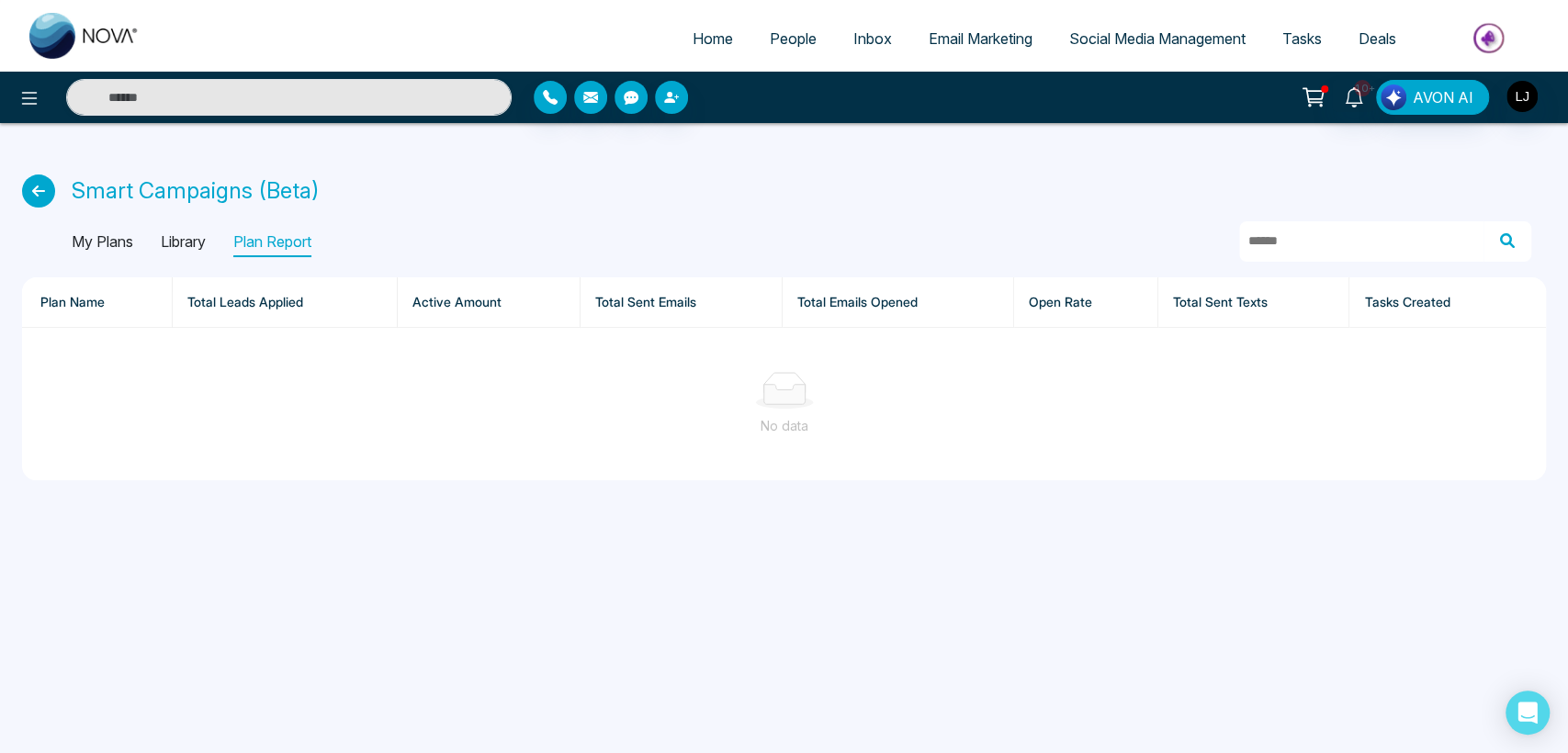
click at [195, 249] on p "Library" at bounding box center [183, 243] width 45 height 30
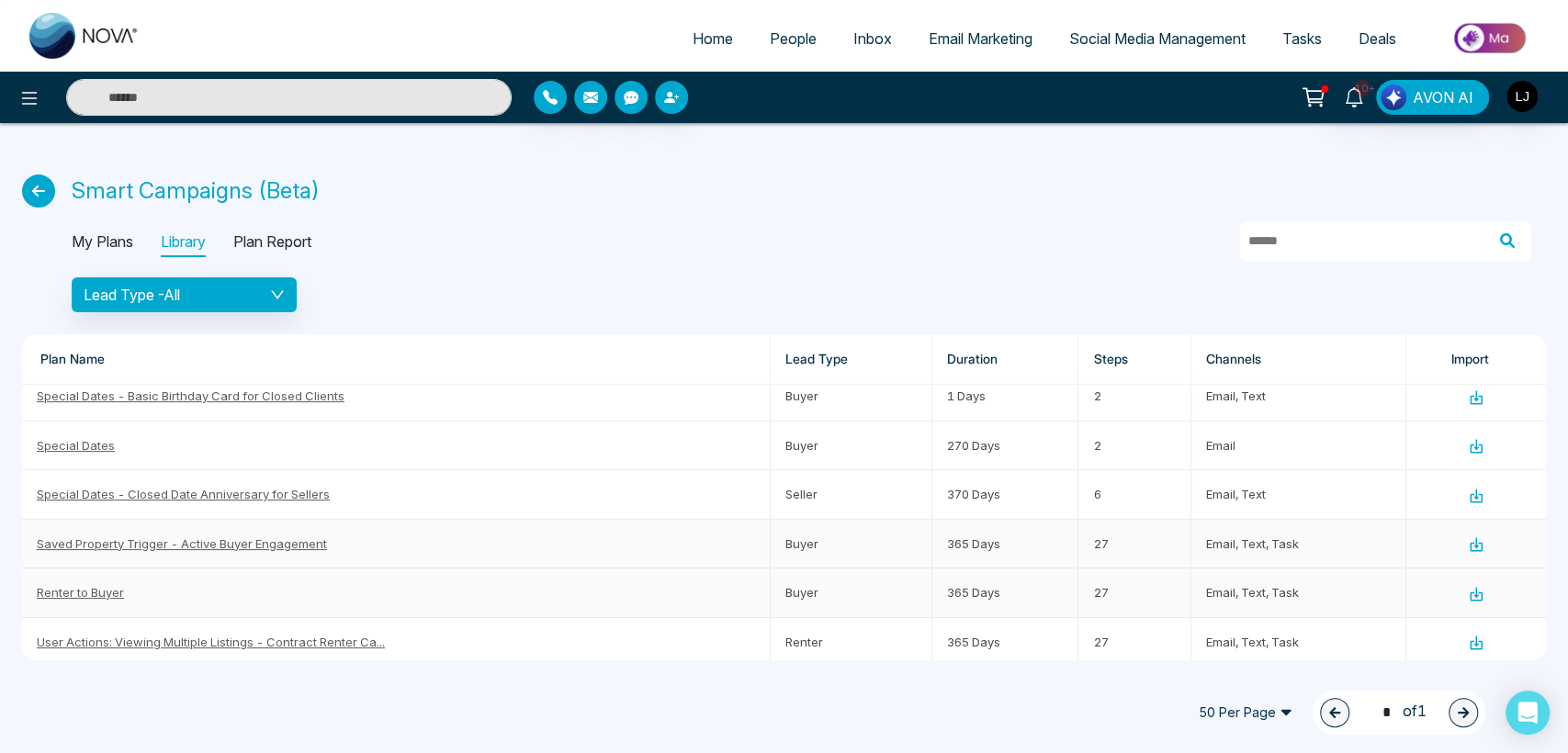
scroll to position [204, 0]
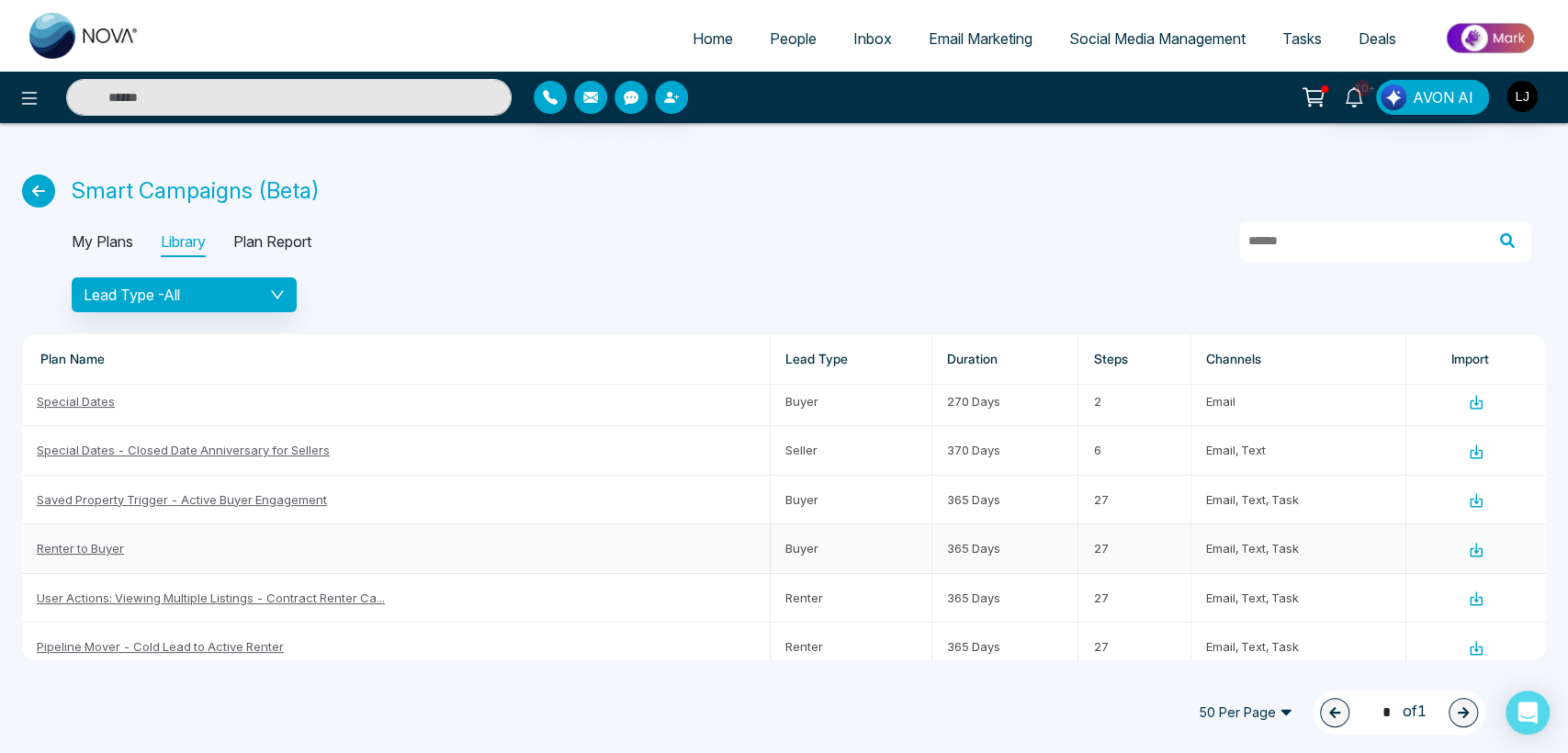
click at [99, 545] on link "Renter to Buyer" at bounding box center [80, 548] width 87 height 15
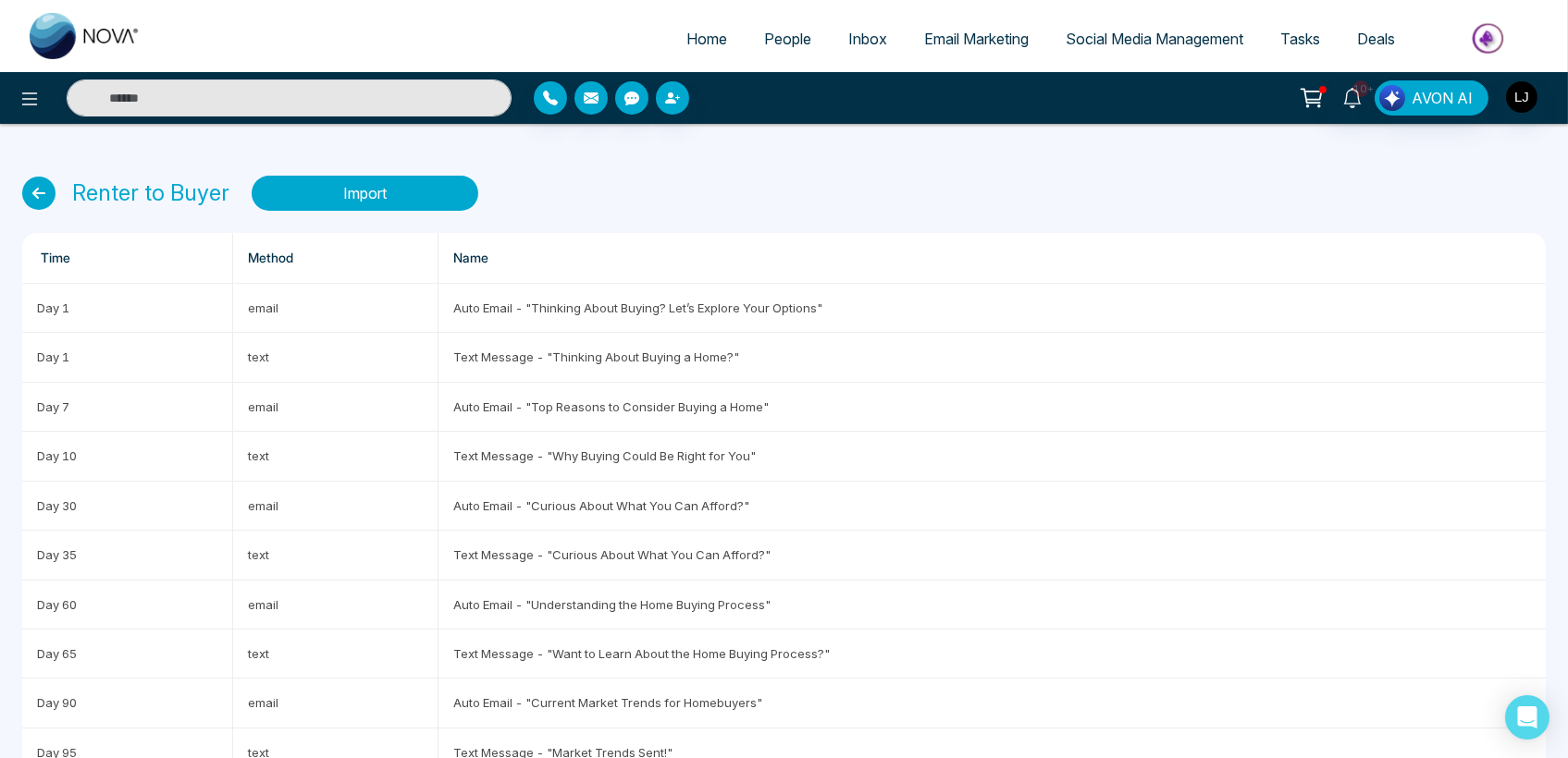
click at [392, 183] on button "Import" at bounding box center [365, 193] width 227 height 35
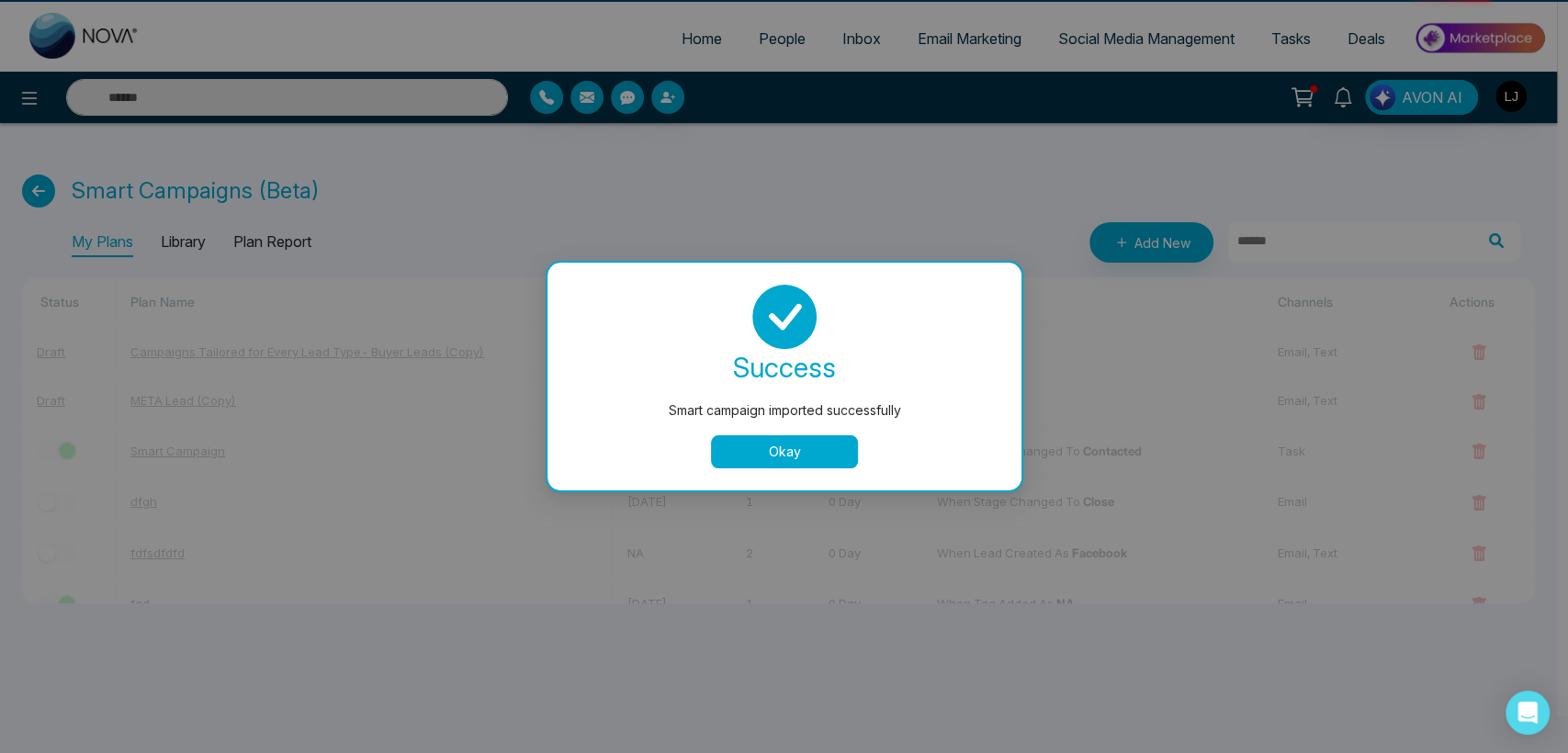
click at [264, 308] on div "Smart campaign imported successfully success Smart campaign imported successful…" at bounding box center [784, 376] width 1568 height 753
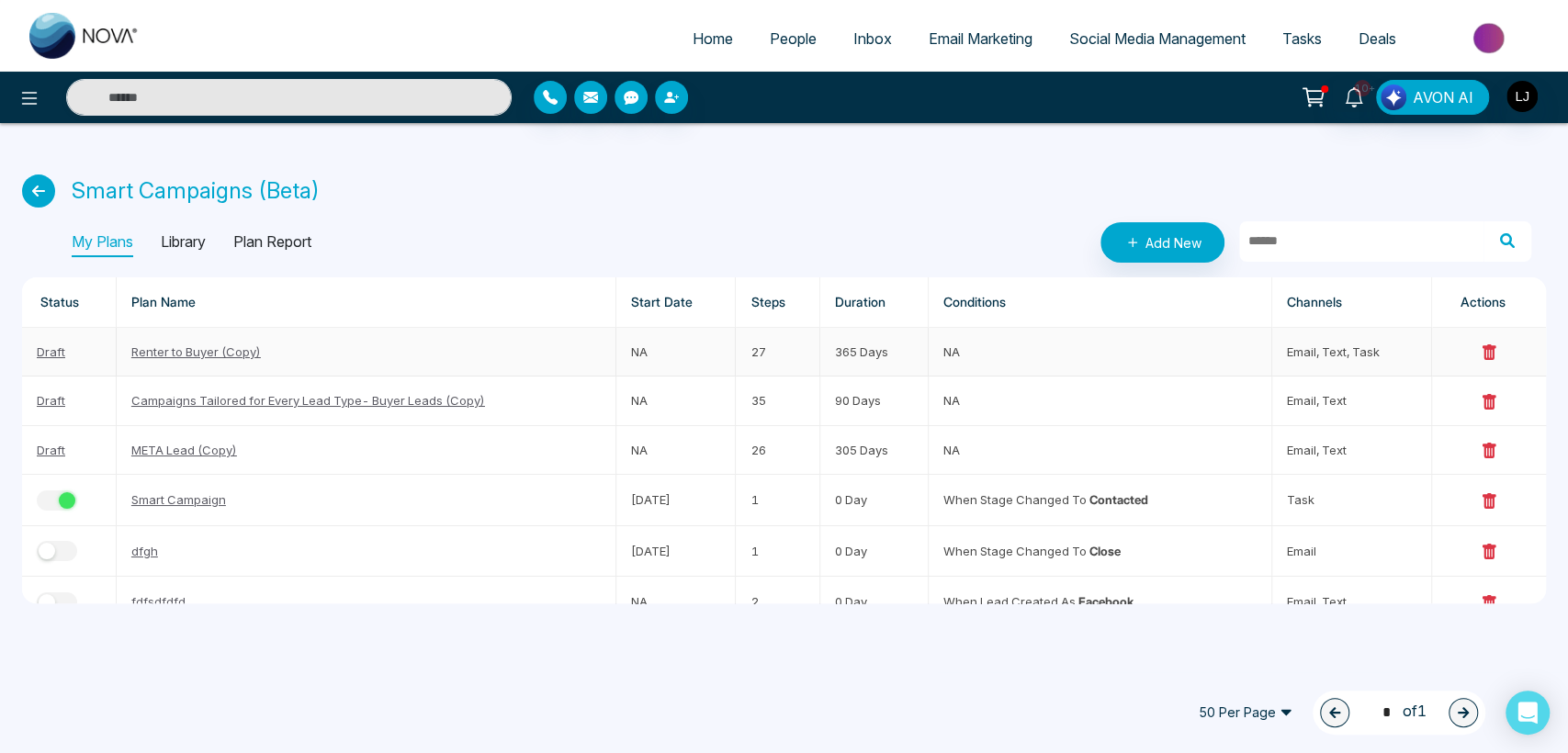
click at [188, 354] on link "Renter to Buyer (Copy)" at bounding box center [196, 352] width 129 height 15
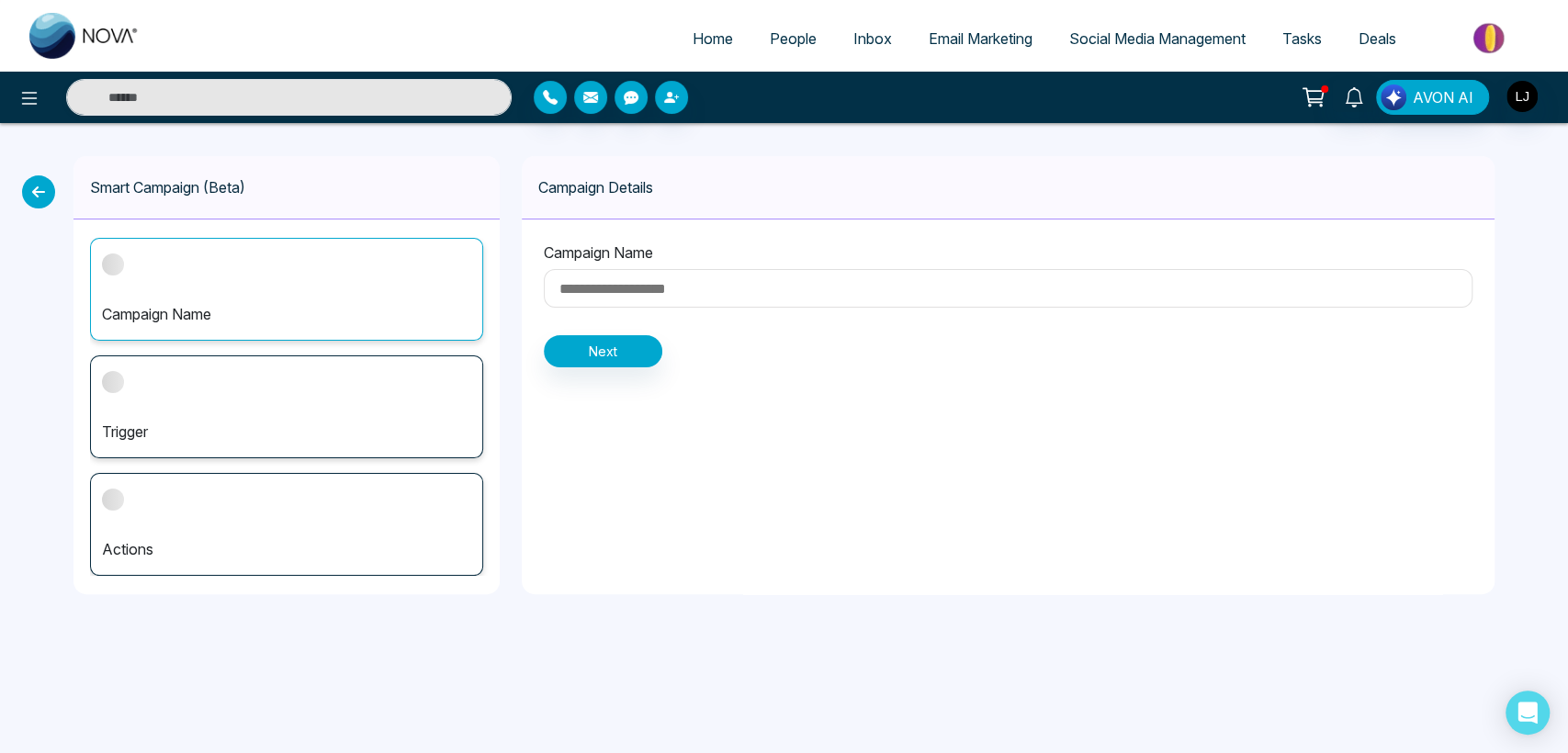
type input "**********"
click at [590, 347] on button "Next" at bounding box center [602, 351] width 118 height 32
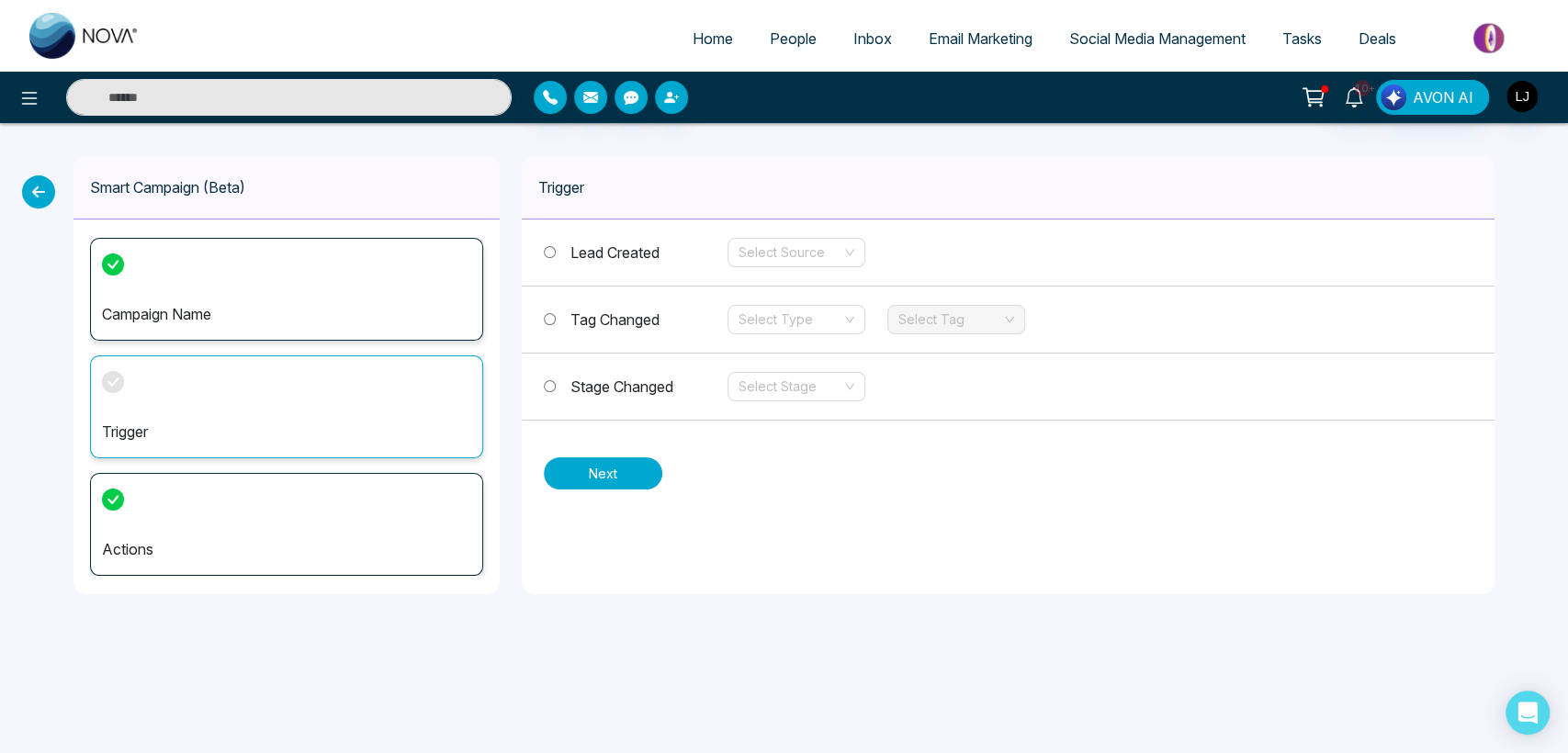
click at [597, 468] on button "Next" at bounding box center [602, 473] width 118 height 32
click at [293, 492] on div "Actions" at bounding box center [286, 524] width 393 height 103
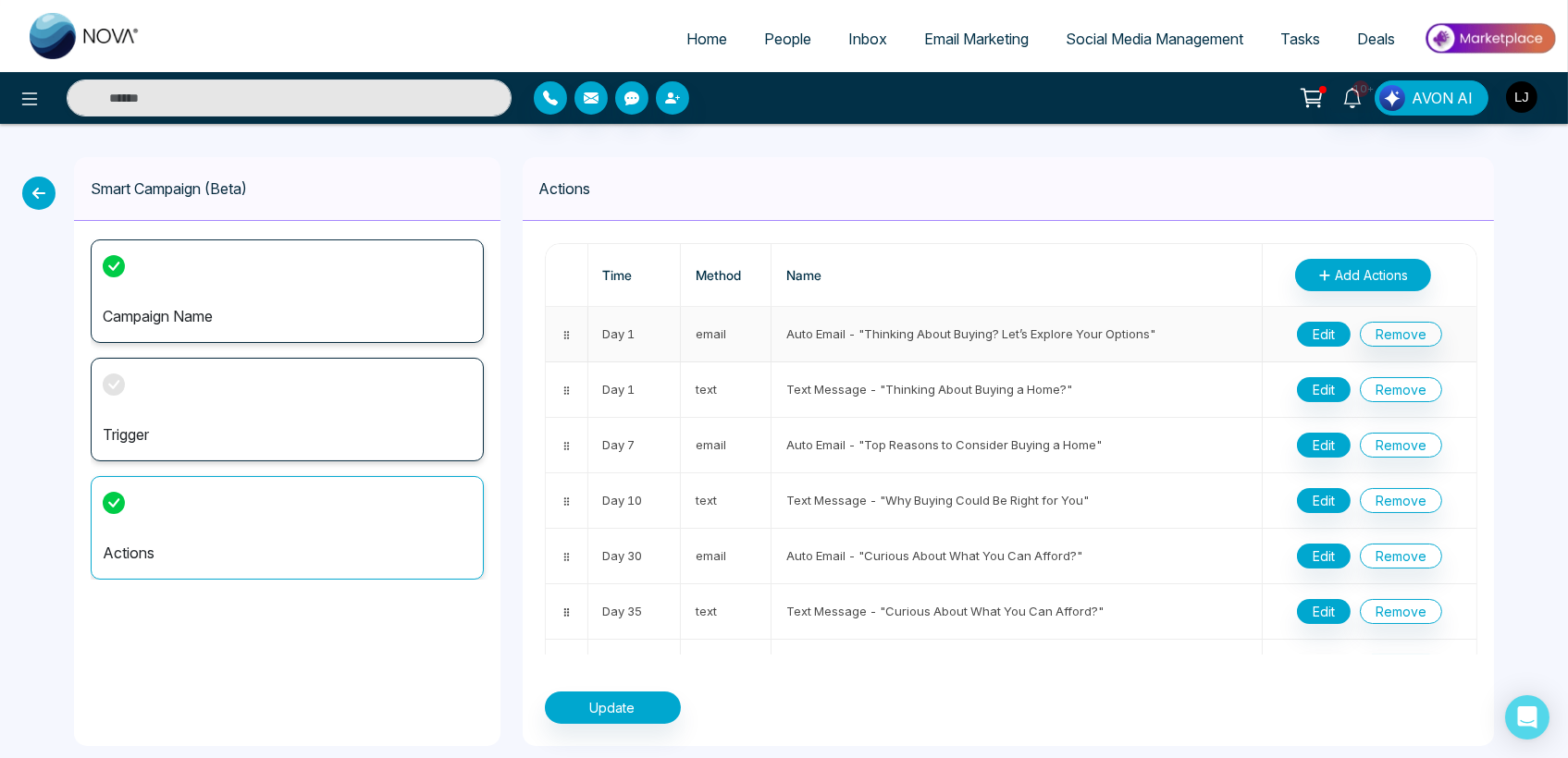
click at [1314, 323] on button "Edit" at bounding box center [1324, 334] width 54 height 25
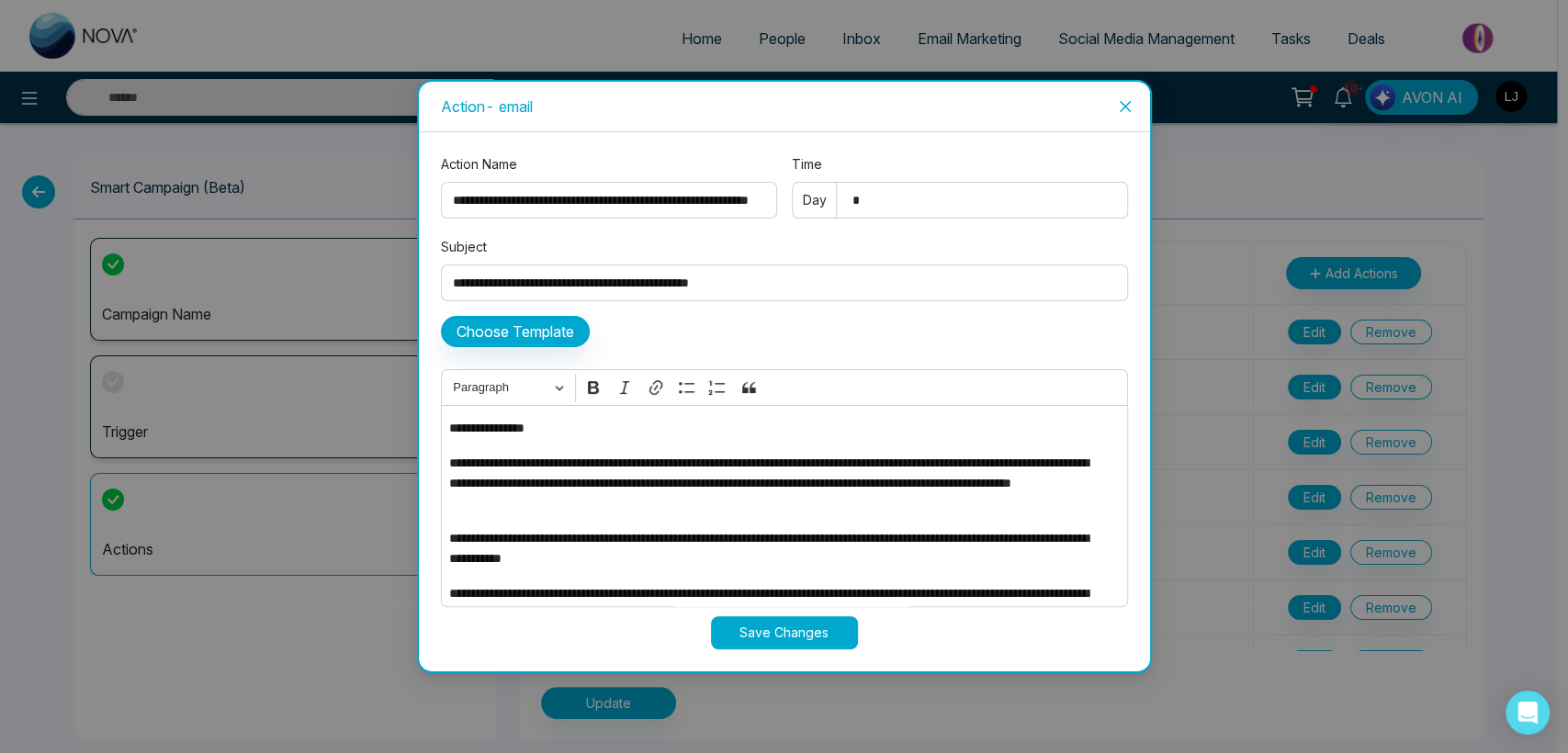
click at [1131, 103] on icon "close" at bounding box center [1125, 106] width 15 height 15
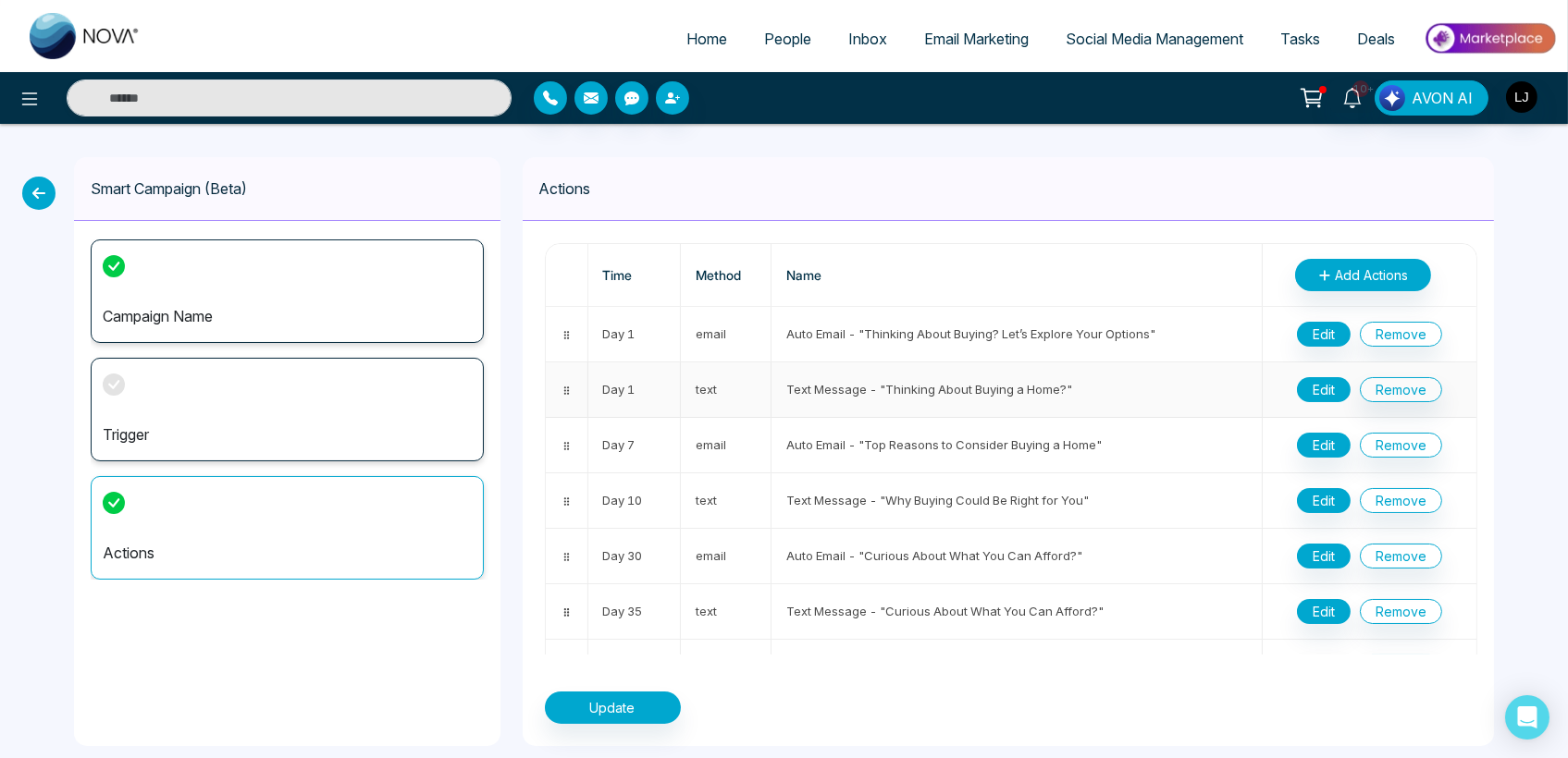
click at [1305, 382] on button "Edit" at bounding box center [1324, 390] width 54 height 25
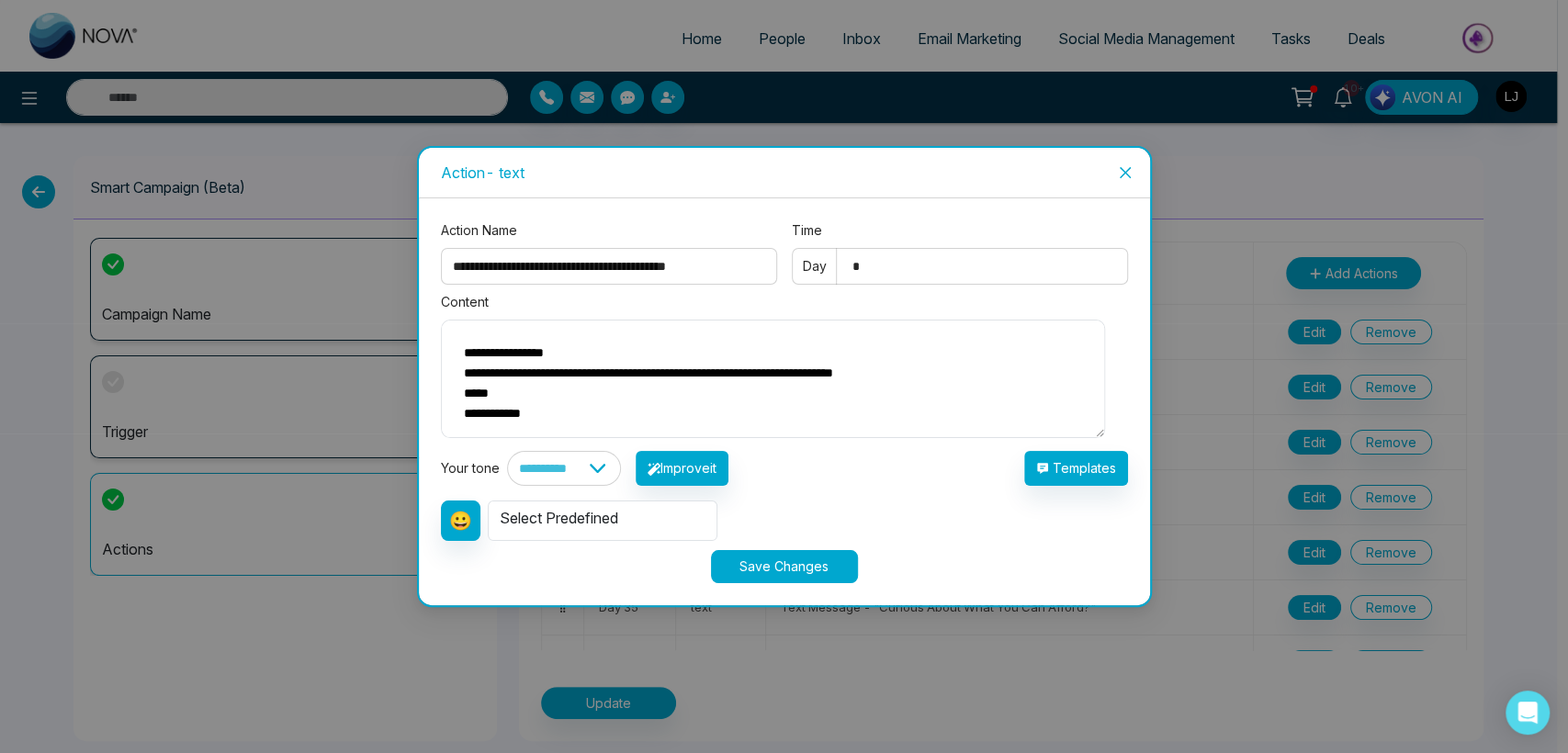
click at [1121, 165] on icon "close" at bounding box center [1125, 173] width 15 height 15
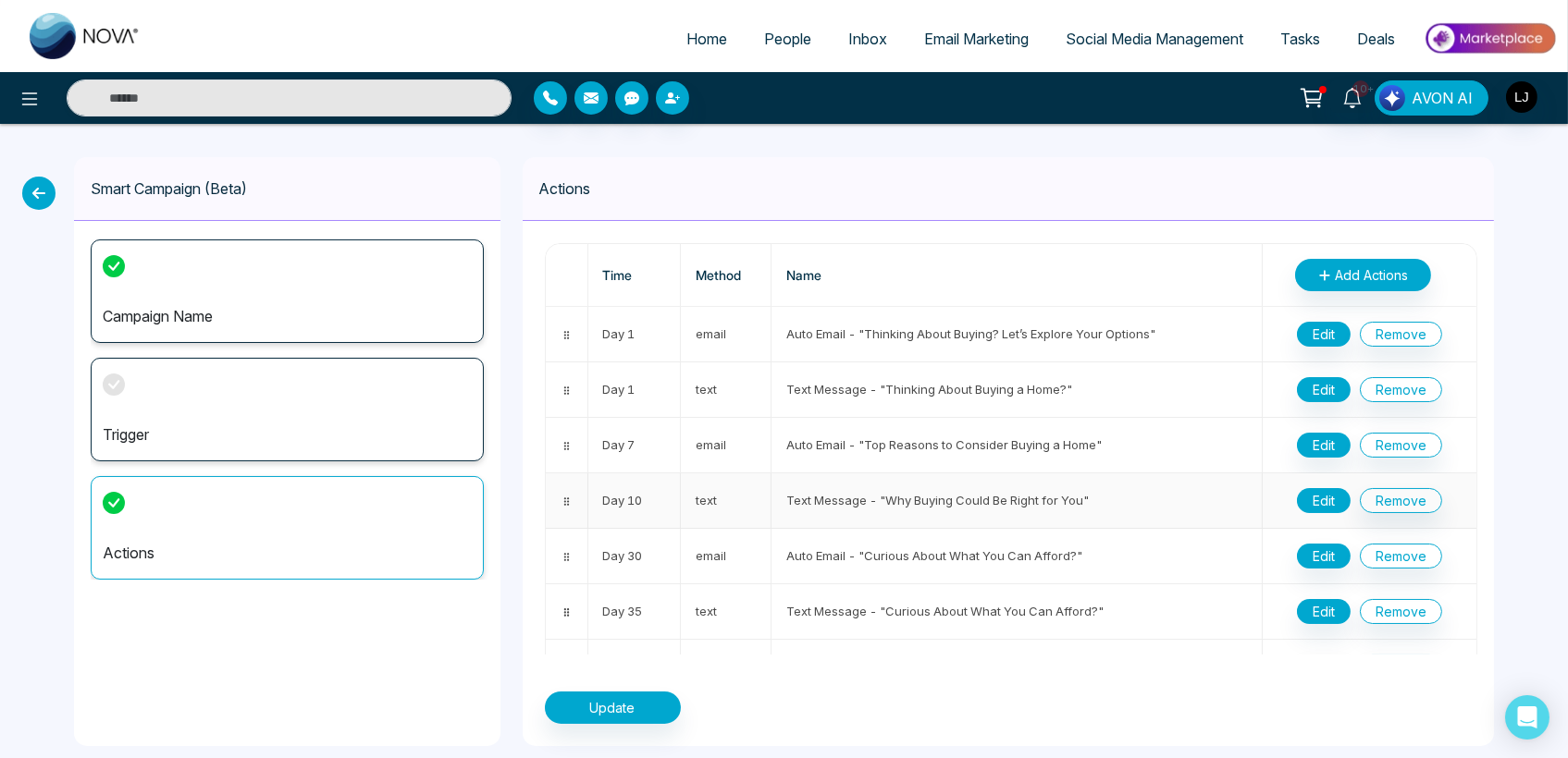
click at [1306, 498] on button "Edit" at bounding box center [1324, 500] width 54 height 25
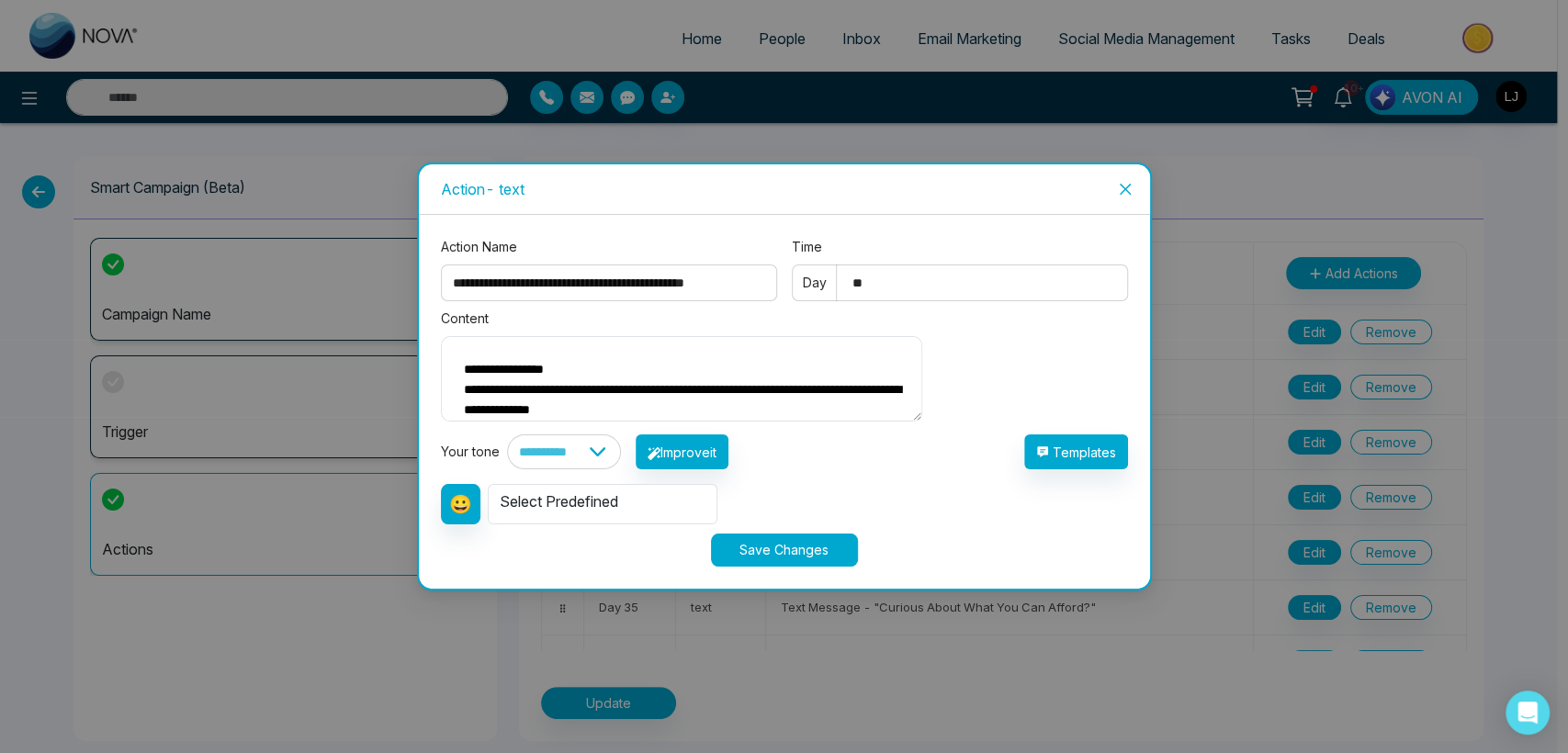
click at [1128, 182] on icon "close" at bounding box center [1125, 189] width 15 height 15
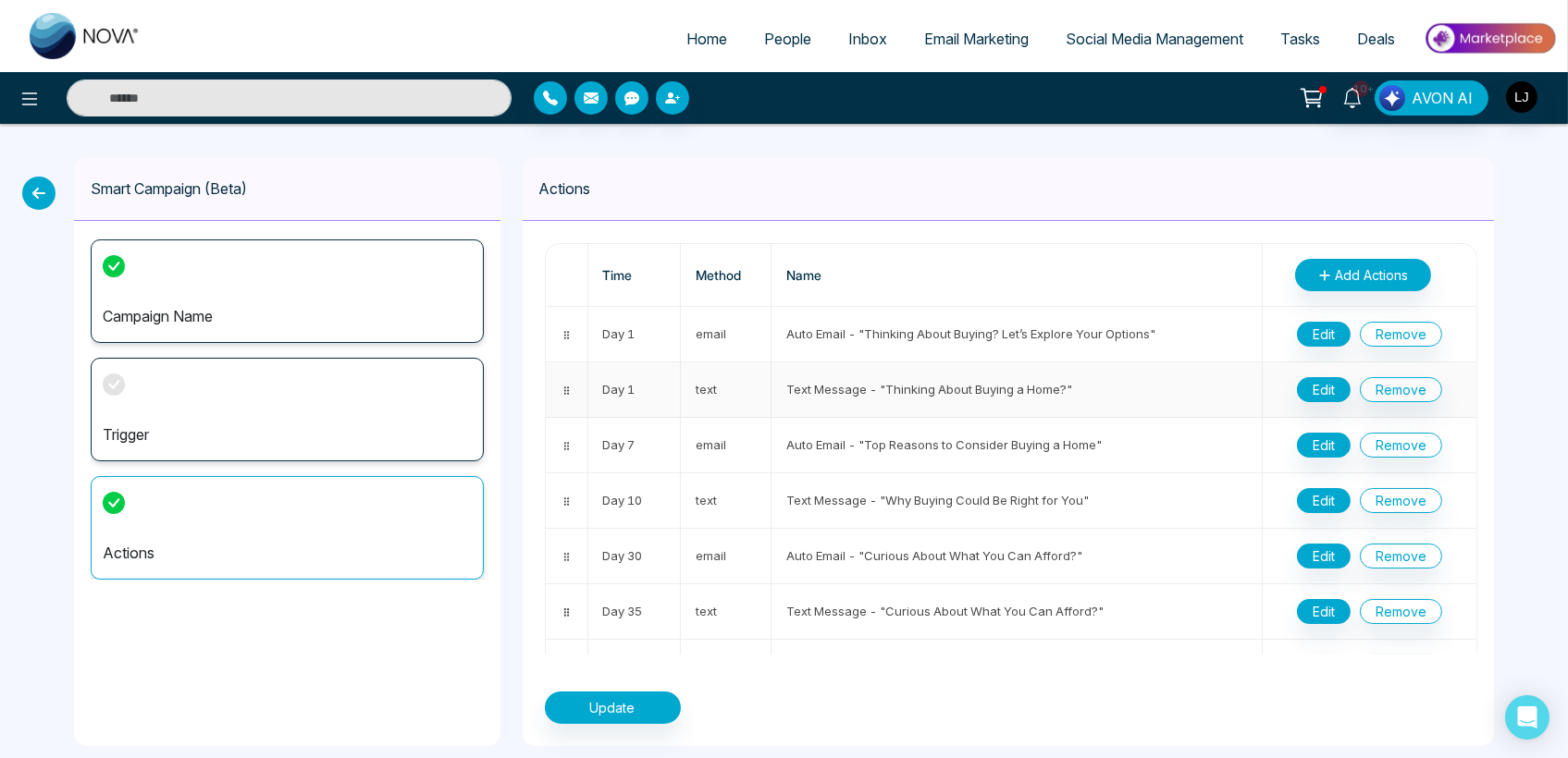
click at [937, 383] on td "Text Message - "Thinking About Buying a Home?"" at bounding box center [1017, 391] width 491 height 56
click at [1308, 389] on button "Edit" at bounding box center [1324, 390] width 54 height 25
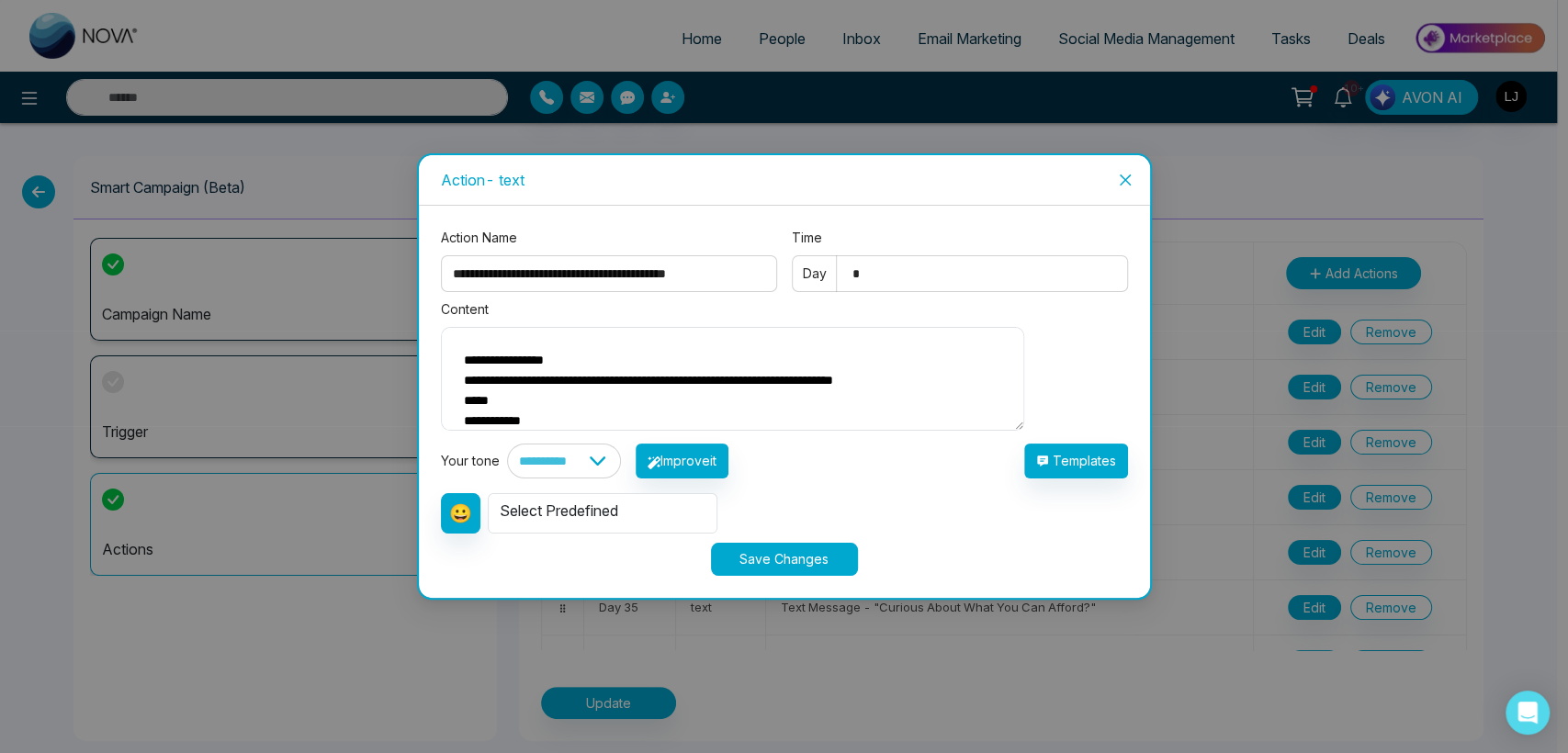
click at [1118, 173] on icon "close" at bounding box center [1125, 180] width 15 height 15
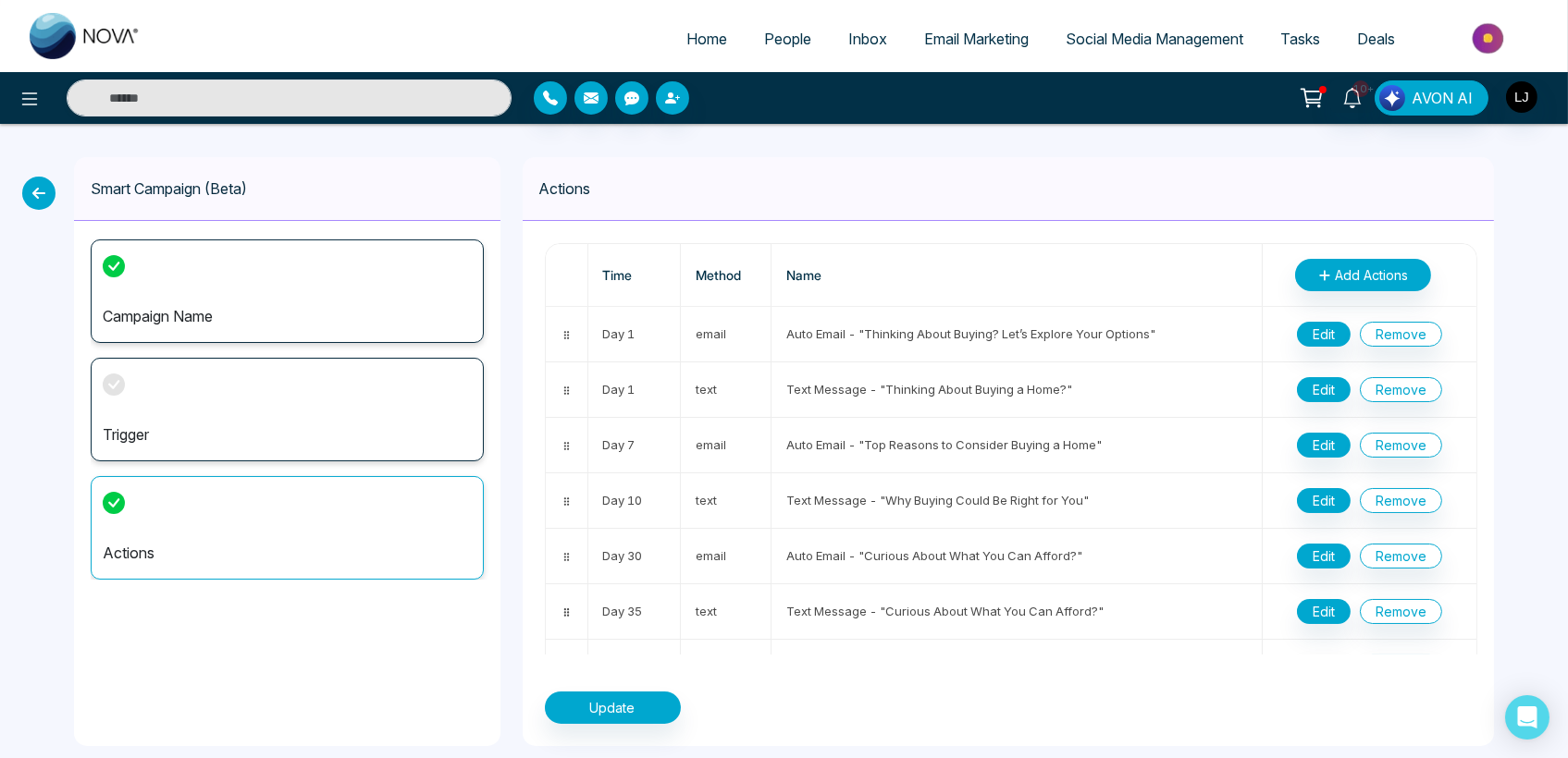
click at [924, 33] on span "Email Marketing" at bounding box center [976, 39] width 104 height 19
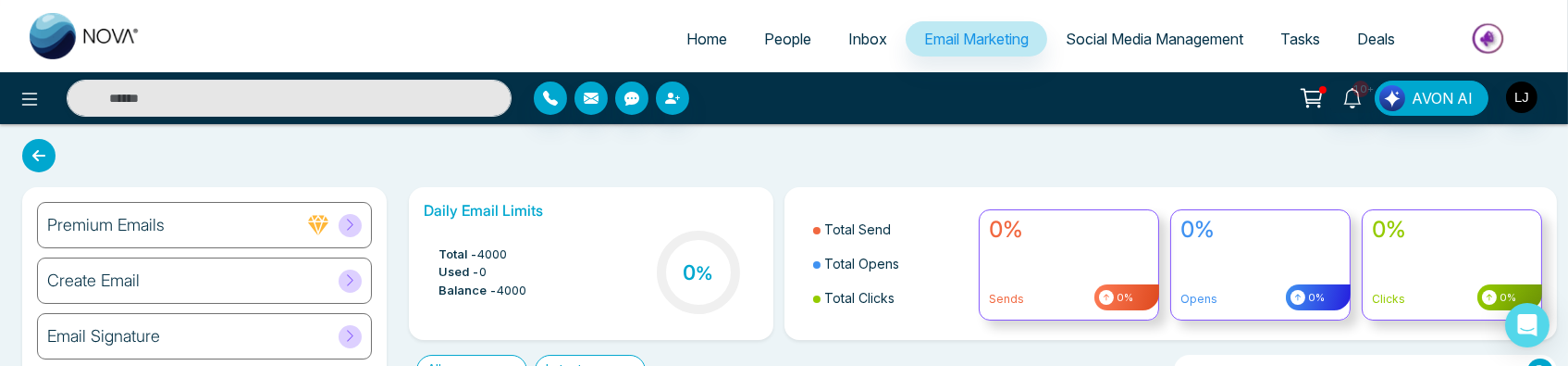
click at [831, 47] on link "Inbox" at bounding box center [868, 39] width 76 height 35
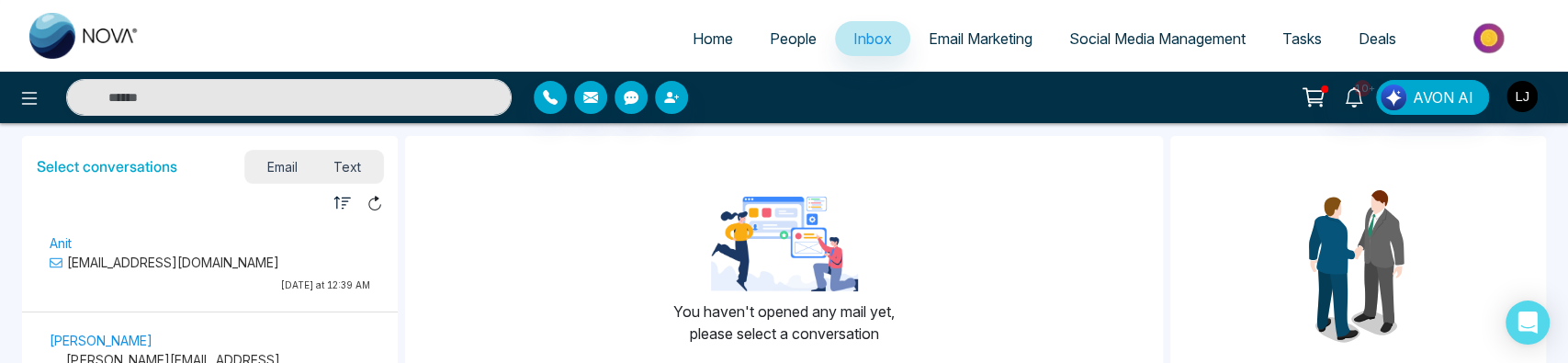
click at [949, 31] on span "Email Marketing" at bounding box center [980, 39] width 103 height 18
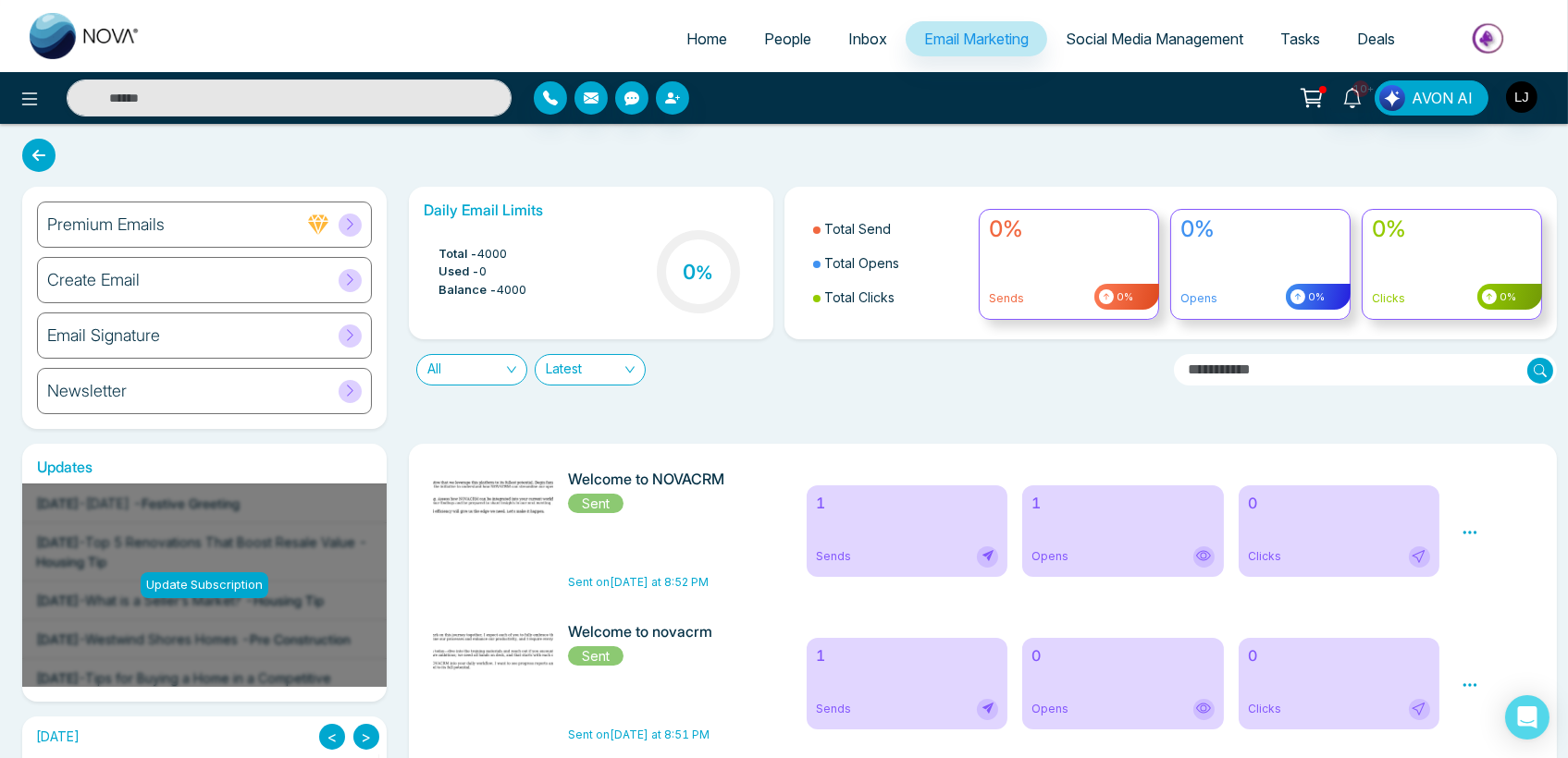
click at [848, 33] on span "Inbox" at bounding box center [867, 39] width 39 height 19
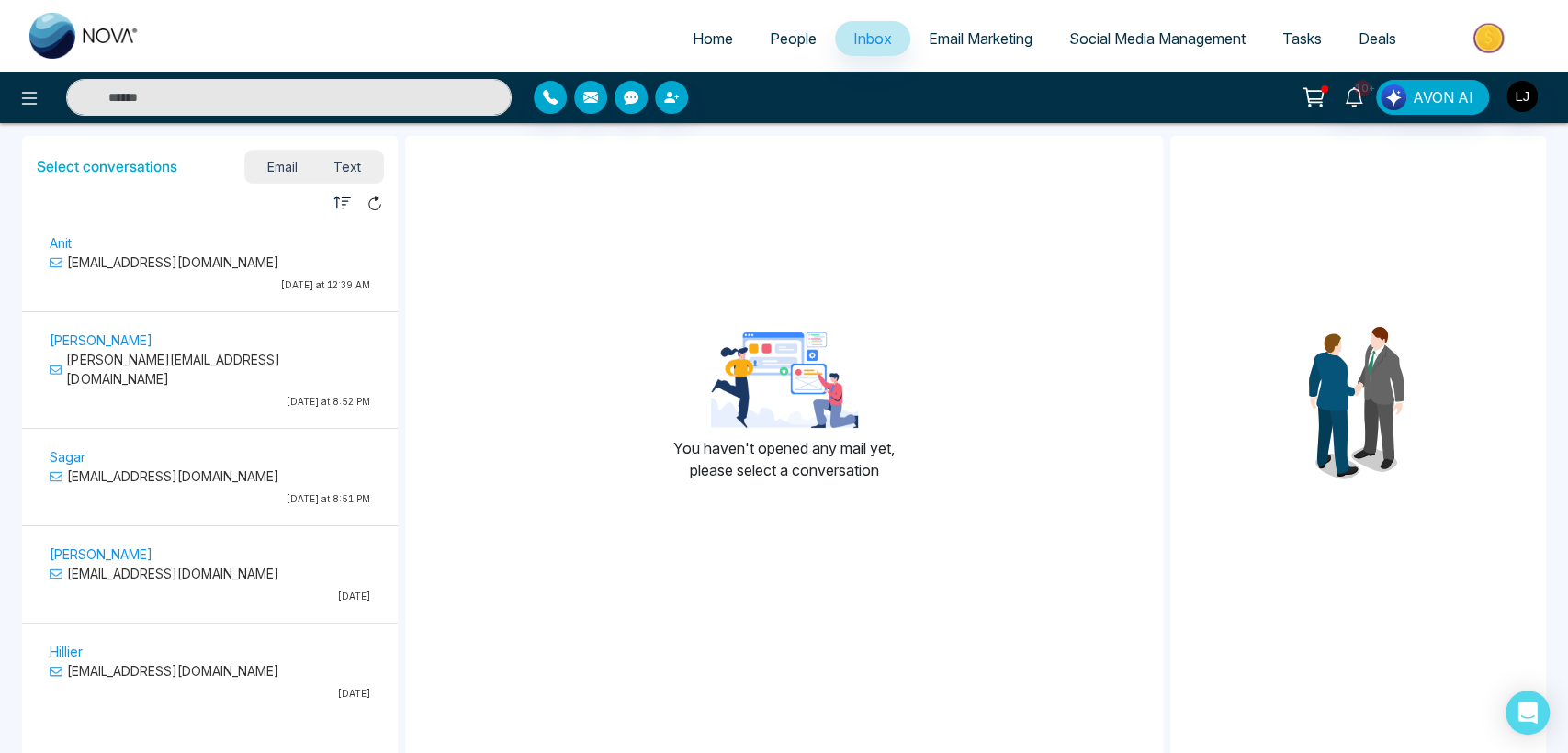
click at [770, 33] on span "People" at bounding box center [793, 39] width 47 height 18
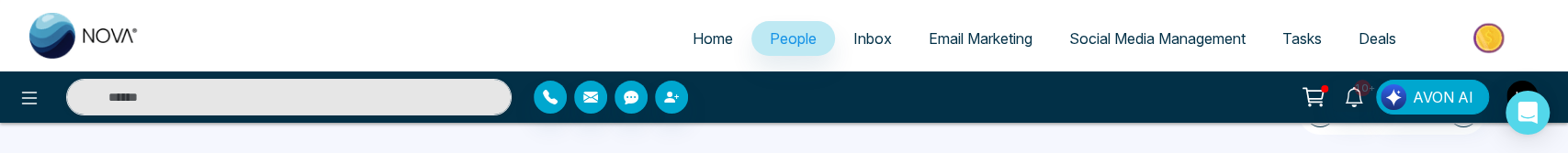
click at [871, 41] on span "Inbox" at bounding box center [872, 39] width 39 height 18
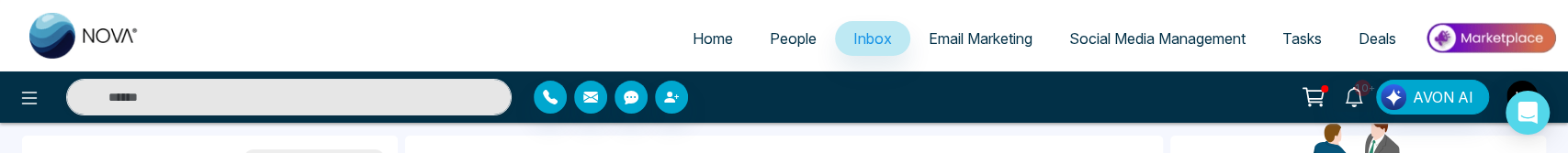
click at [373, 19] on ul "Home People Inbox Email Marketing Social Media Management Tasks Deals" at bounding box center [857, 40] width 1399 height 51
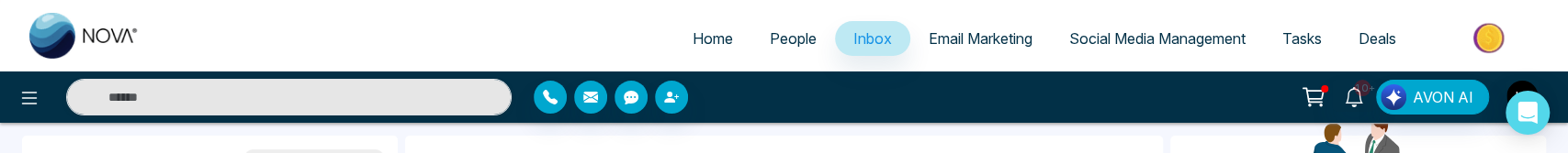
click at [1157, 39] on span "Social Media Management" at bounding box center [1157, 39] width 176 height 18
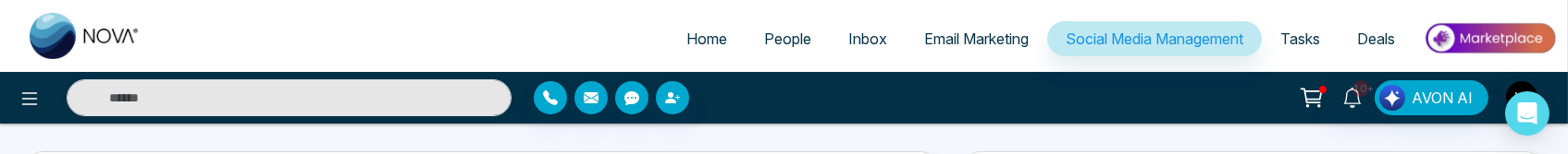
click at [1313, 47] on link "Tasks" at bounding box center [1300, 39] width 77 height 35
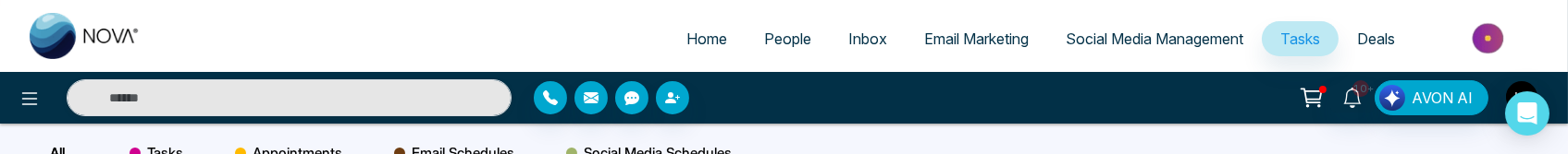
click at [1382, 32] on span "Deals" at bounding box center [1375, 39] width 38 height 19
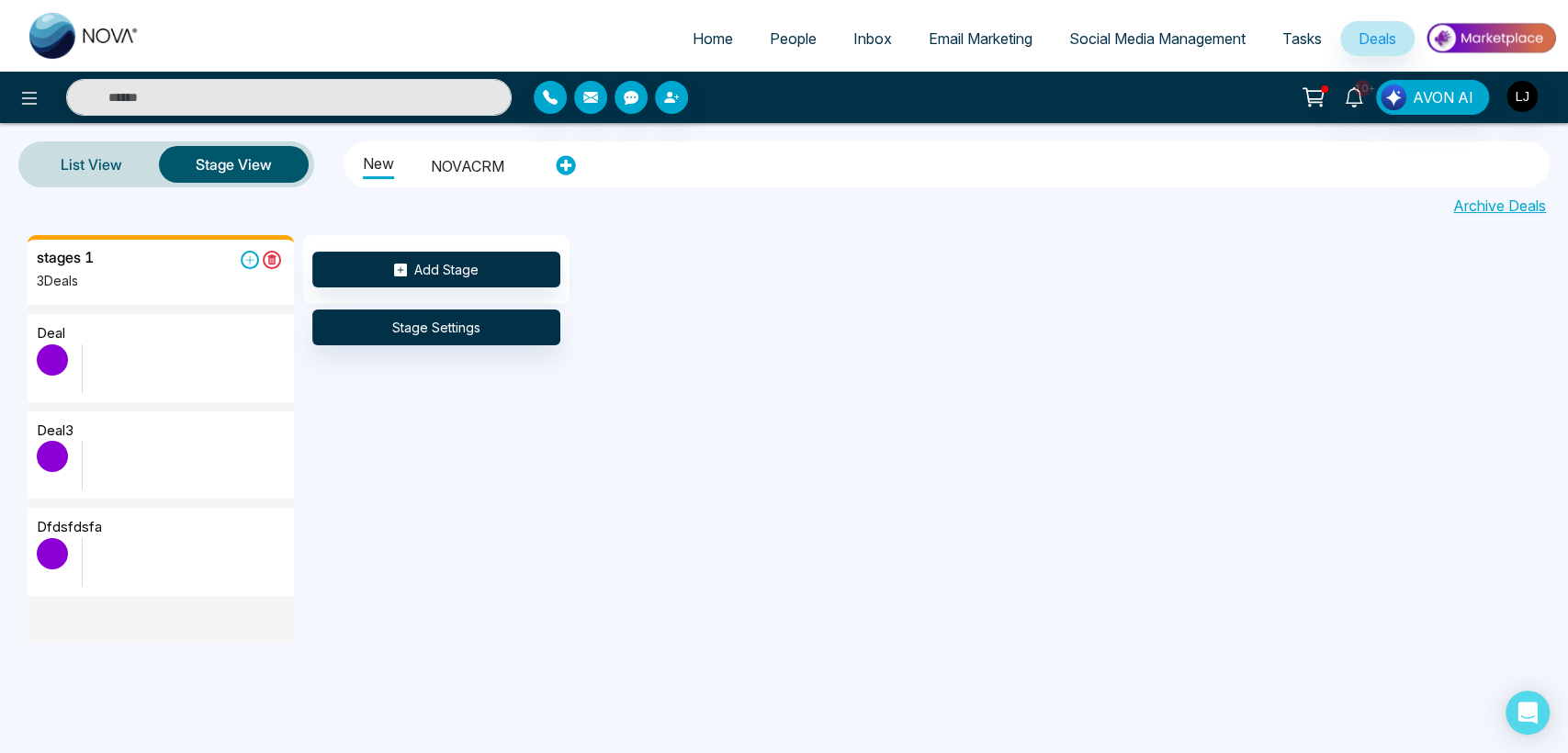
click at [46, 104] on div at bounding box center [261, 97] width 523 height 37
click at [37, 98] on icon at bounding box center [30, 98] width 22 height 22
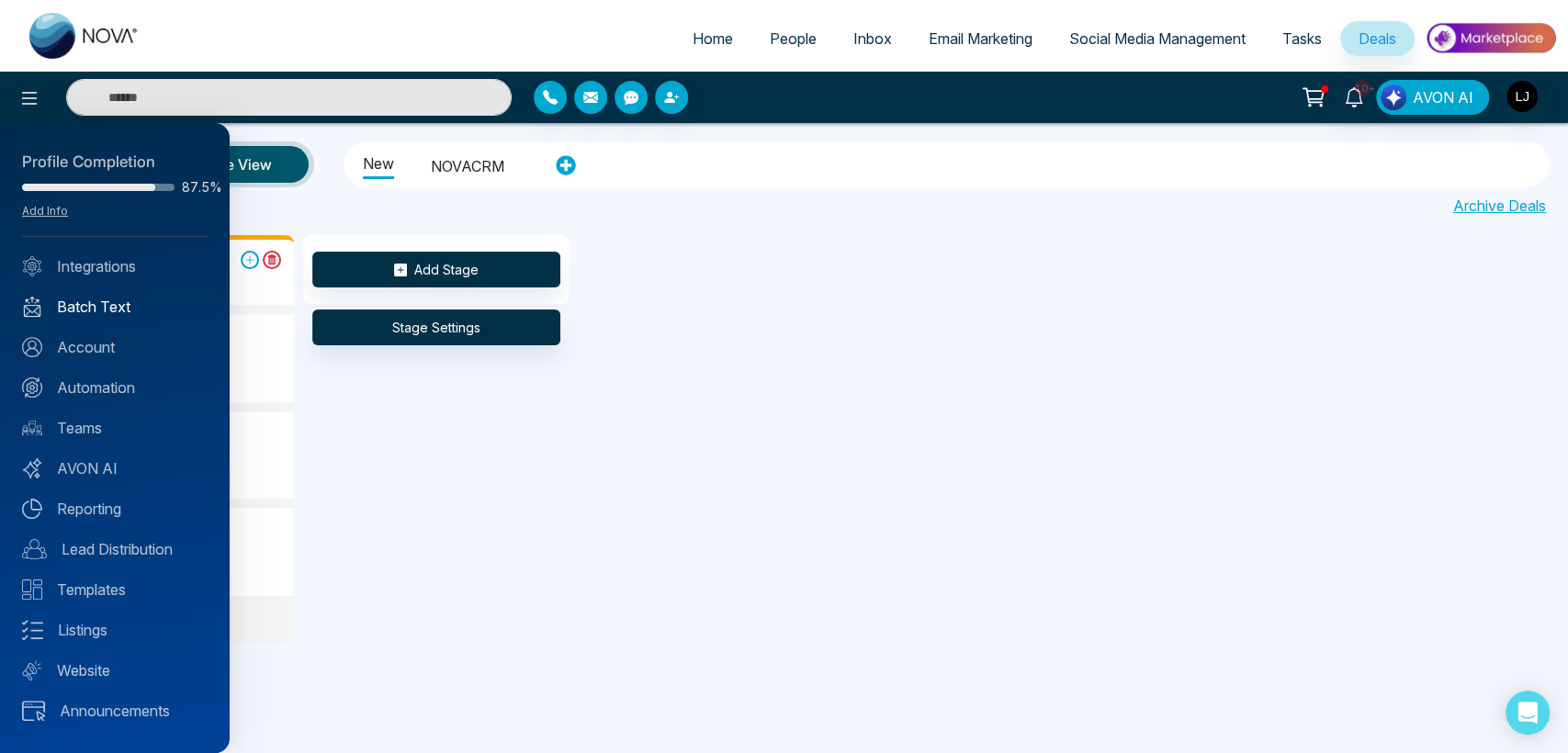
click at [78, 310] on link "Batch Text" at bounding box center [115, 307] width 186 height 22
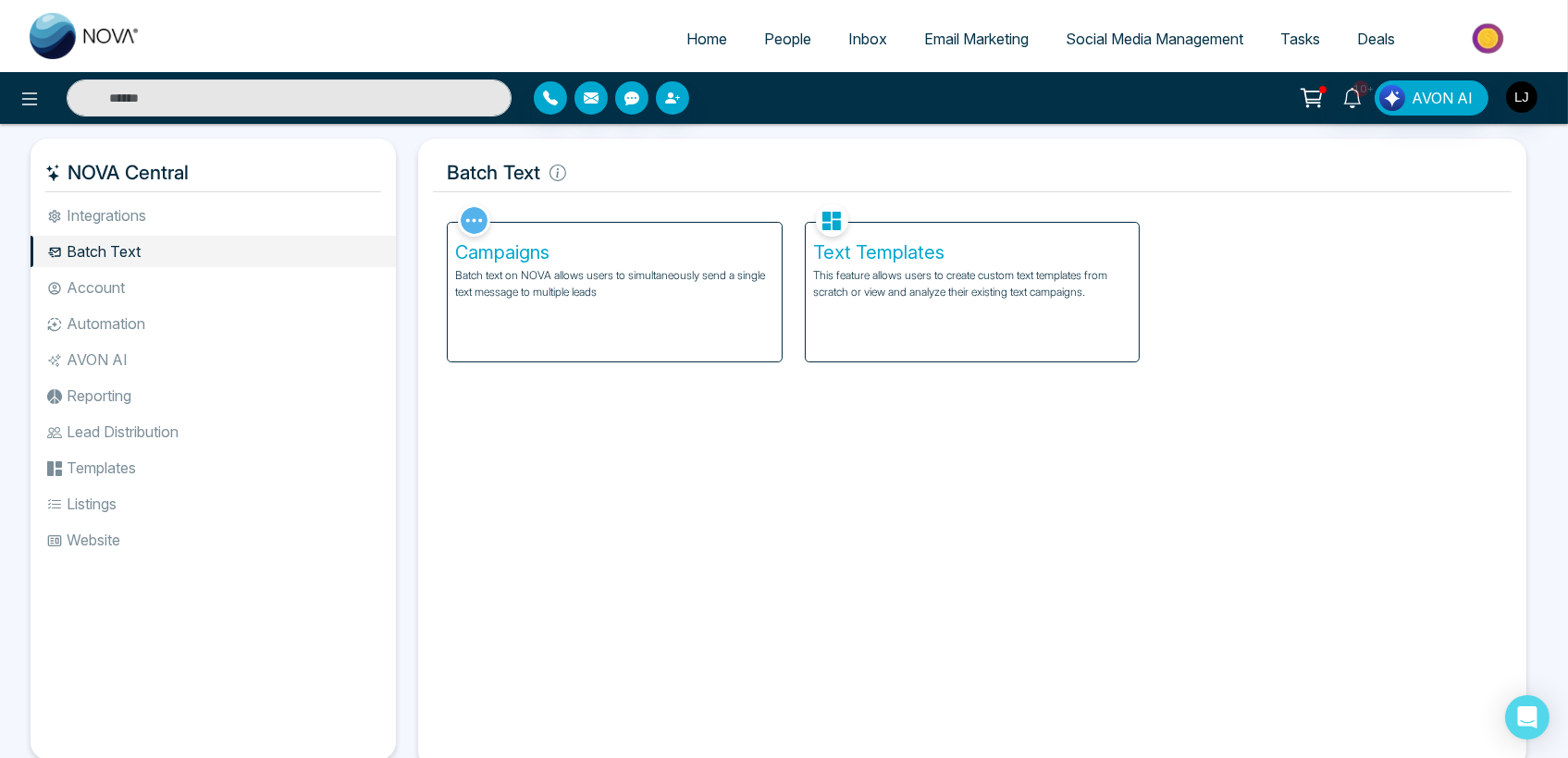
click at [559, 282] on p "Batch text on NOVA allows users to simultaneously send a single text message to…" at bounding box center [614, 284] width 319 height 33
click at [575, 300] on div "Campaigns Batch text on NOVA allows users to simultaneously send a single text …" at bounding box center [614, 292] width 334 height 139
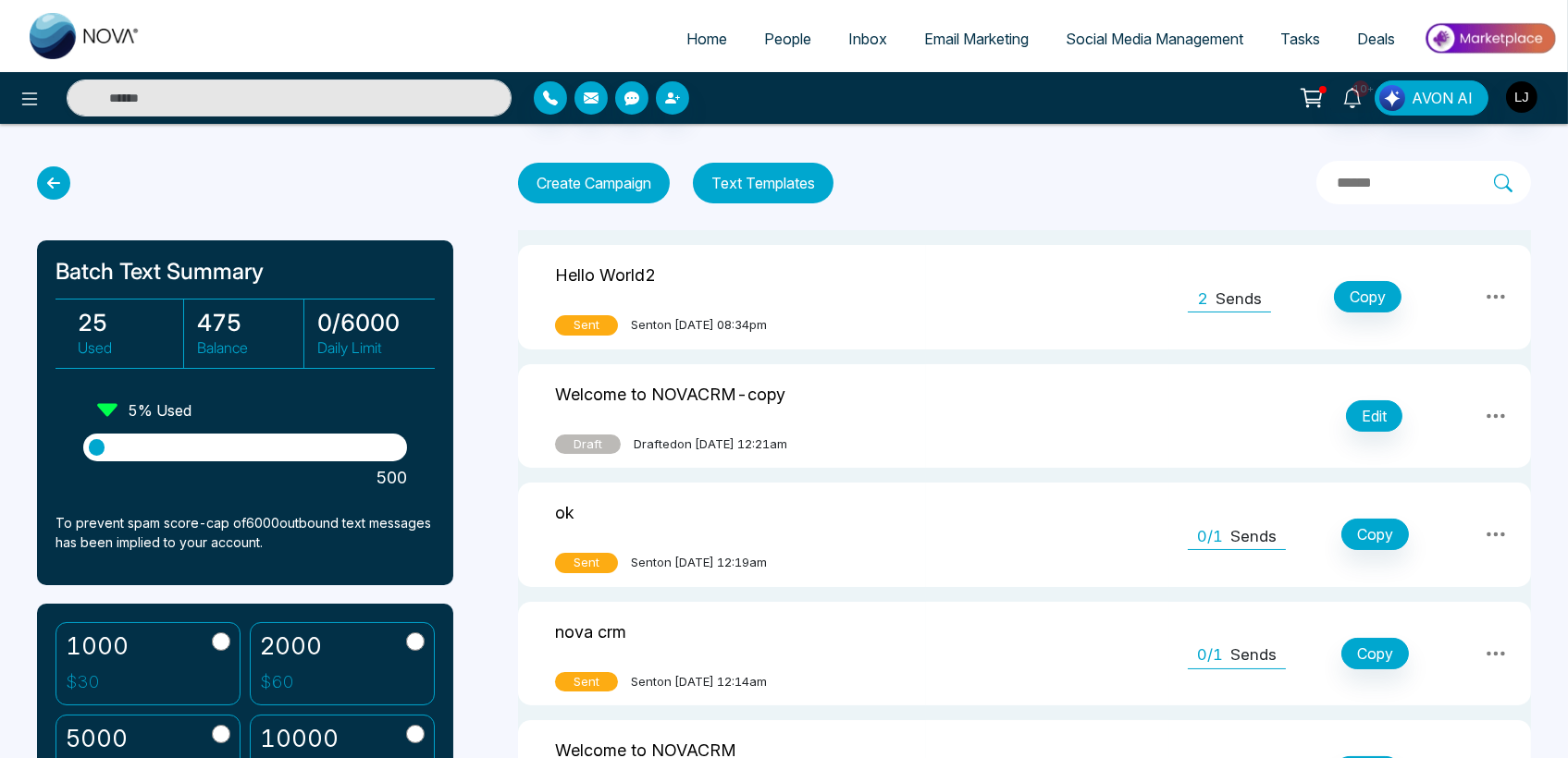
click at [607, 189] on button "Create Campaign" at bounding box center [594, 183] width 152 height 41
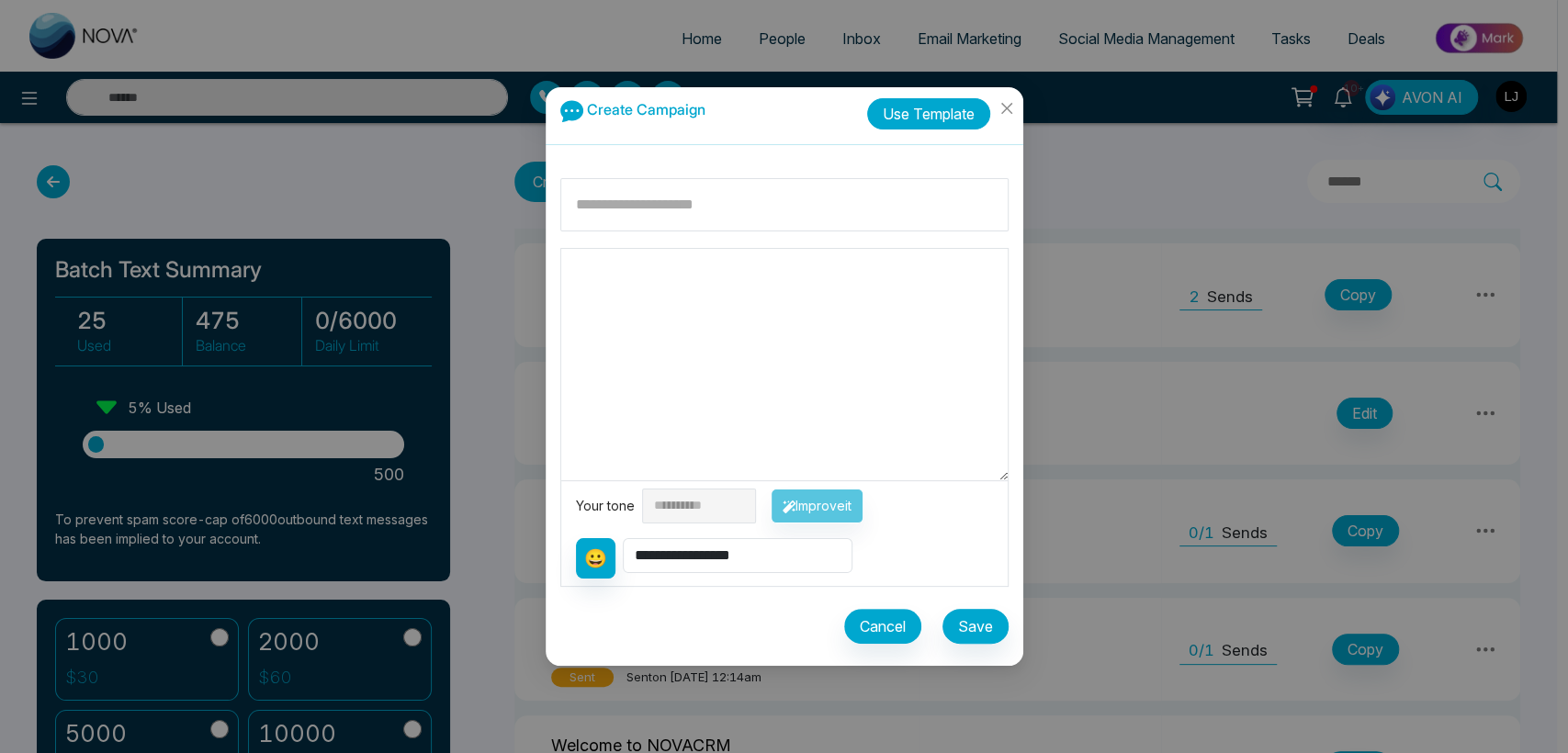
click at [889, 118] on button "Use Template" at bounding box center [928, 114] width 123 height 31
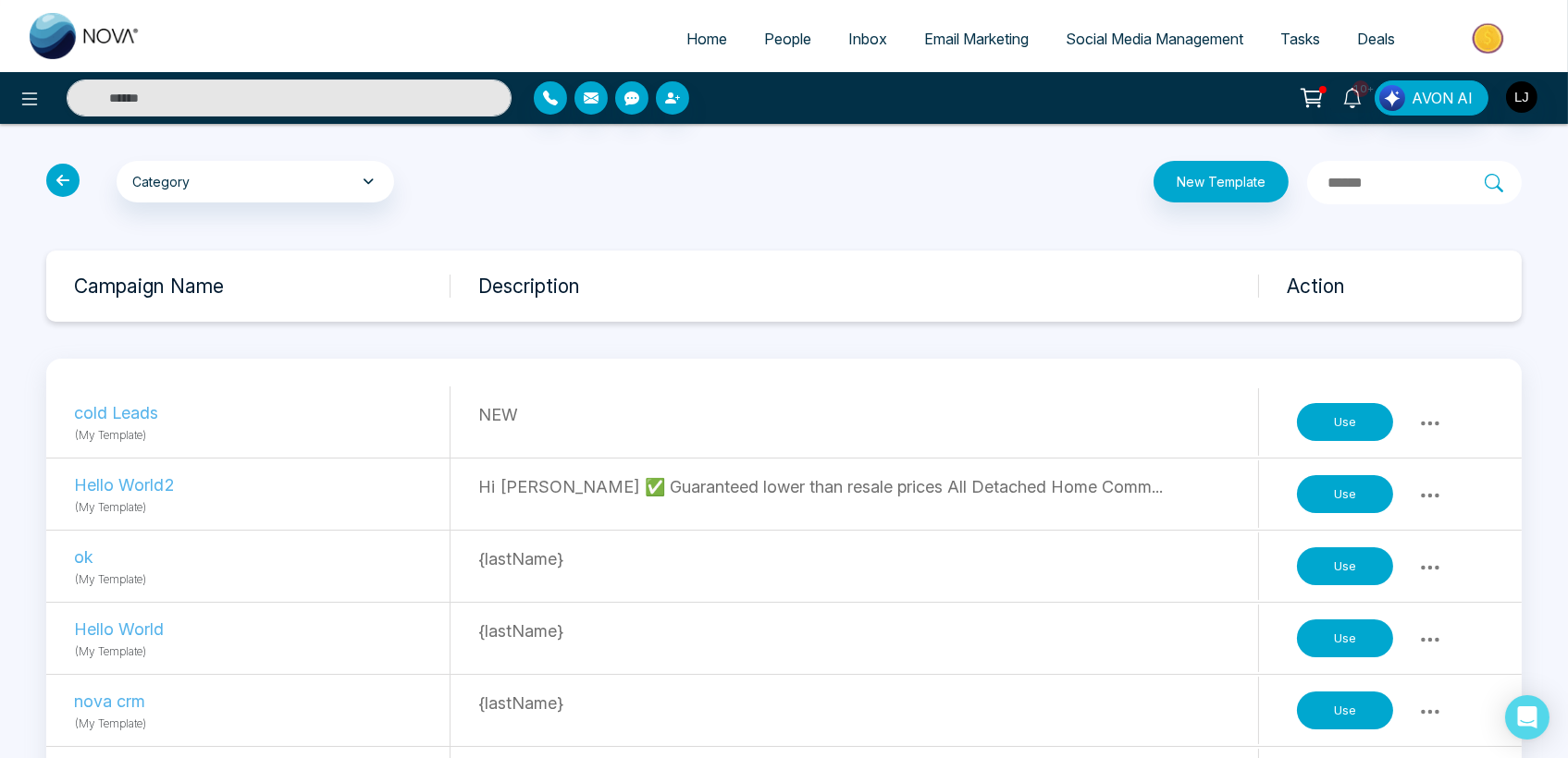
click at [1339, 496] on button "Use" at bounding box center [1345, 495] width 96 height 39
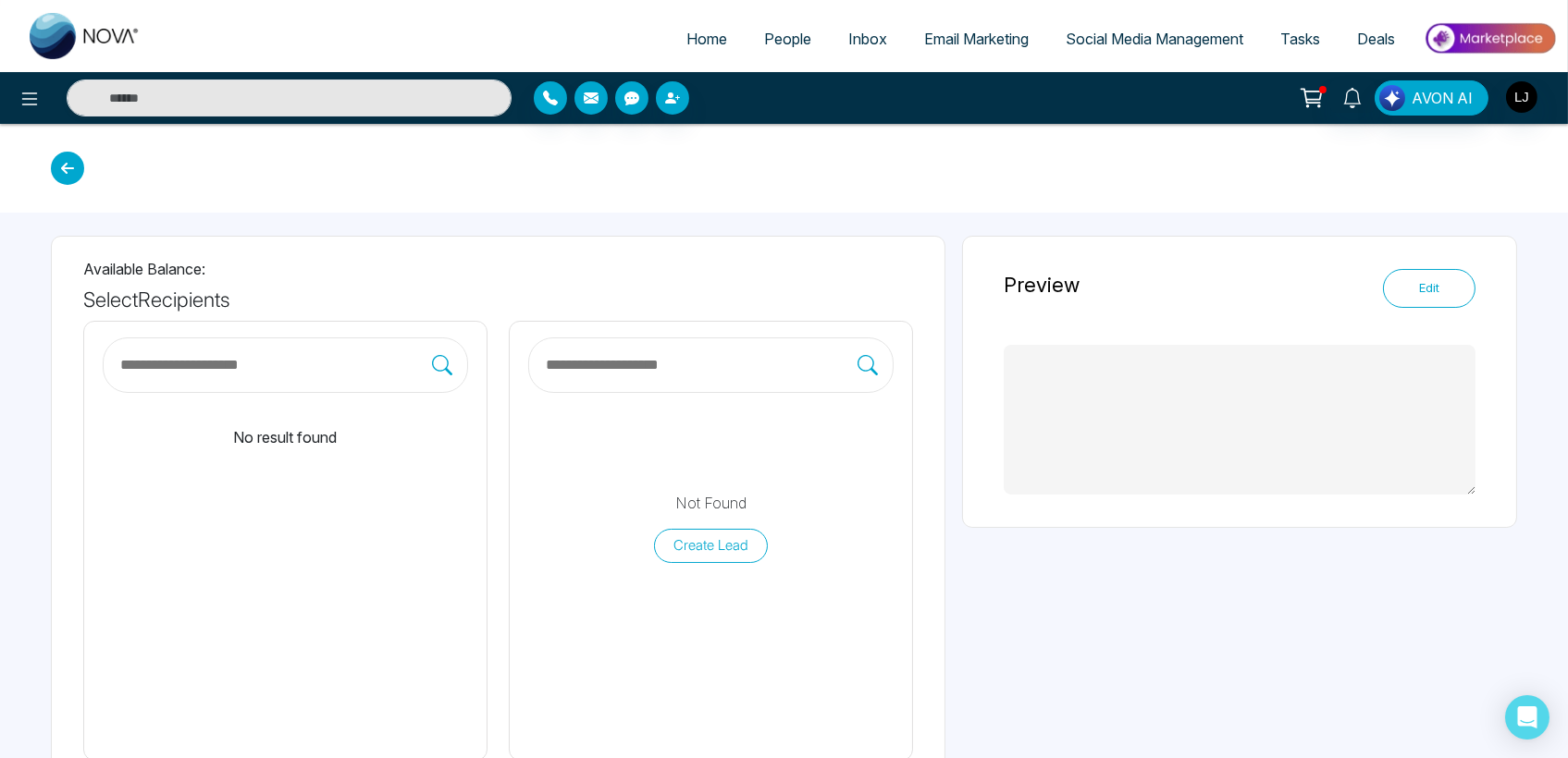
type textarea "**********"
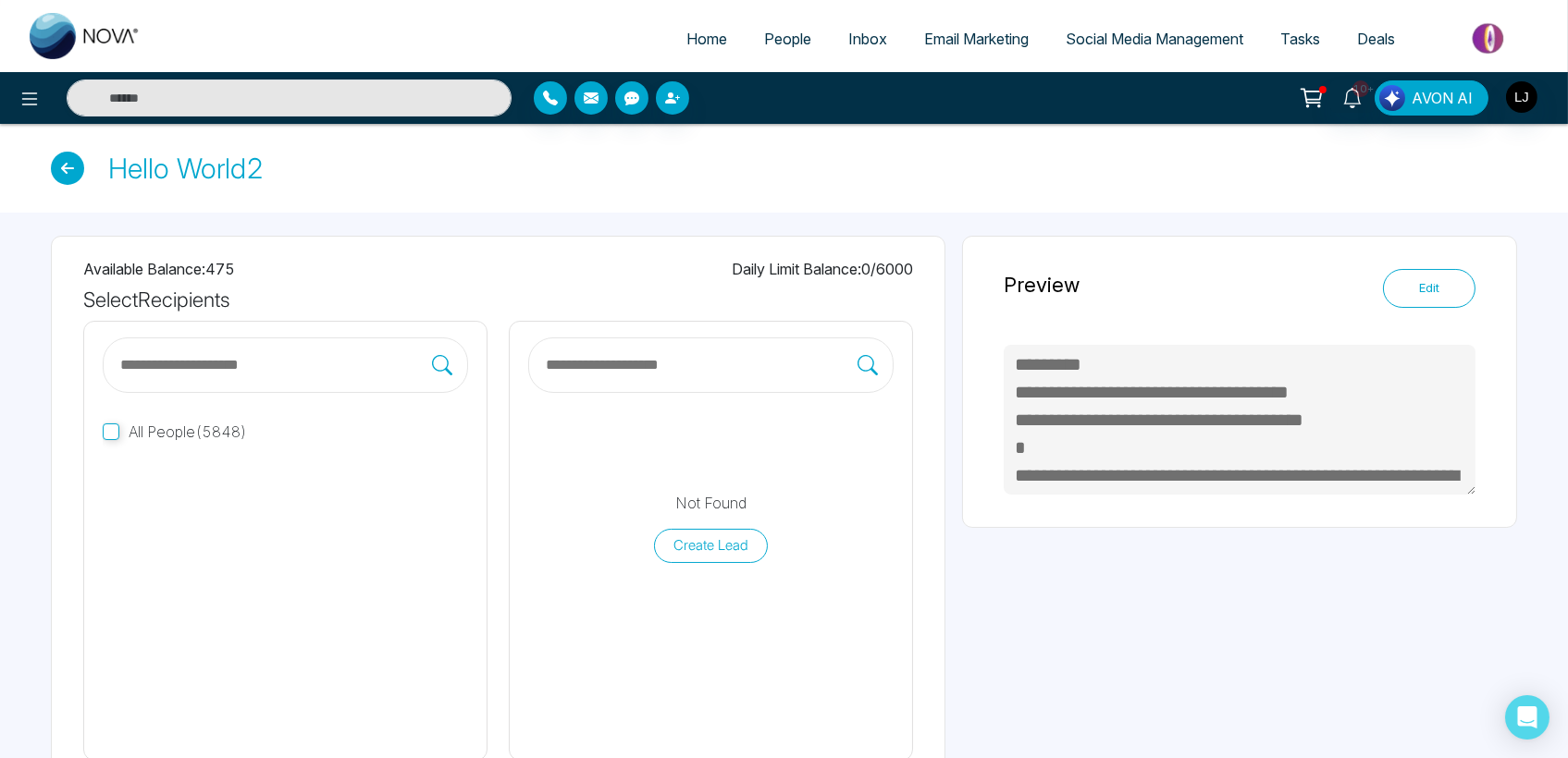
click at [614, 372] on input "text" at bounding box center [700, 366] width 314 height 24
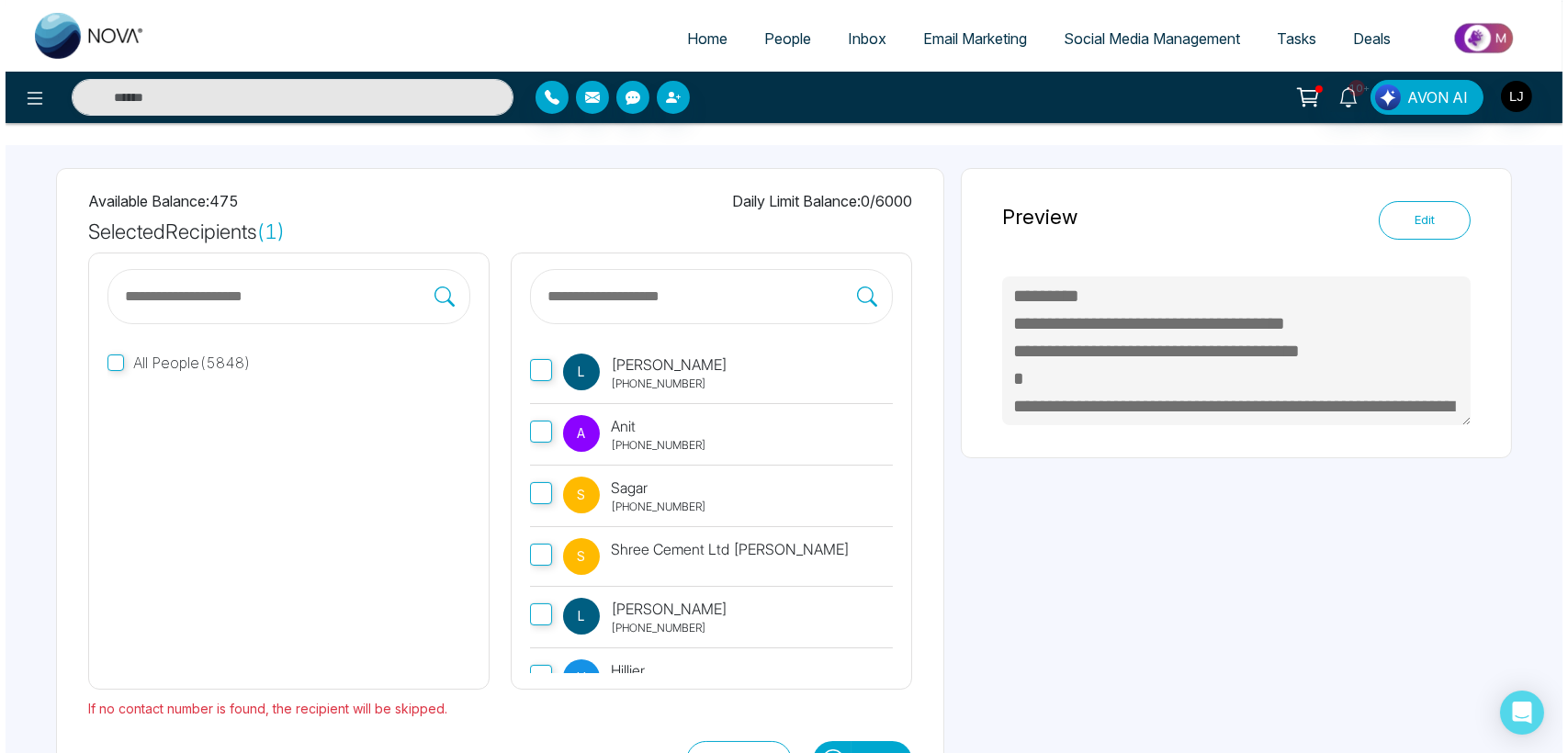
scroll to position [138, 0]
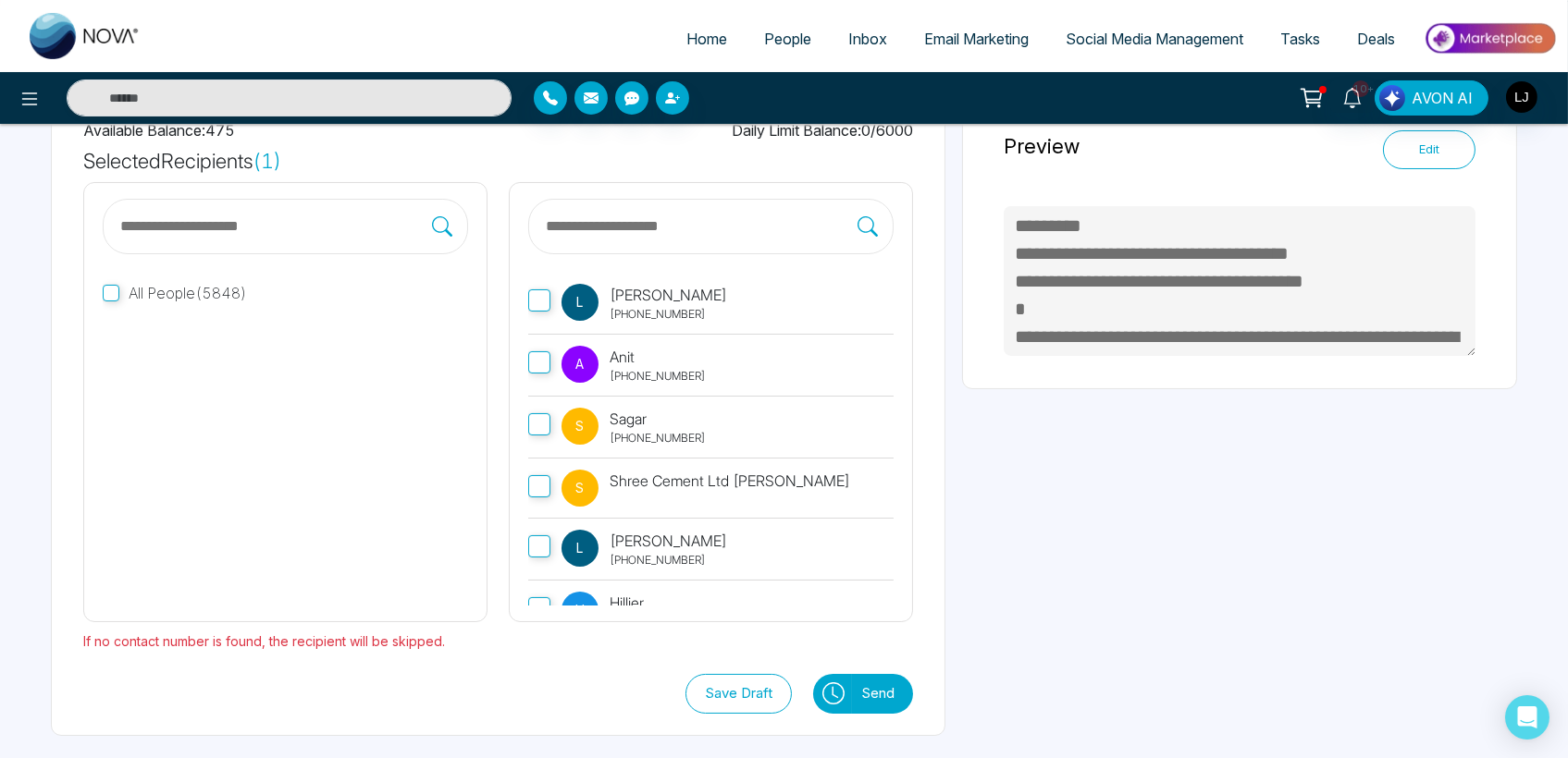
drag, startPoint x: 832, startPoint y: 707, endPoint x: 834, endPoint y: 696, distance: 11.2
click at [834, 696] on button at bounding box center [833, 694] width 39 height 40
